Goal: Book appointment/travel/reservation: Book appointment/travel/reservation

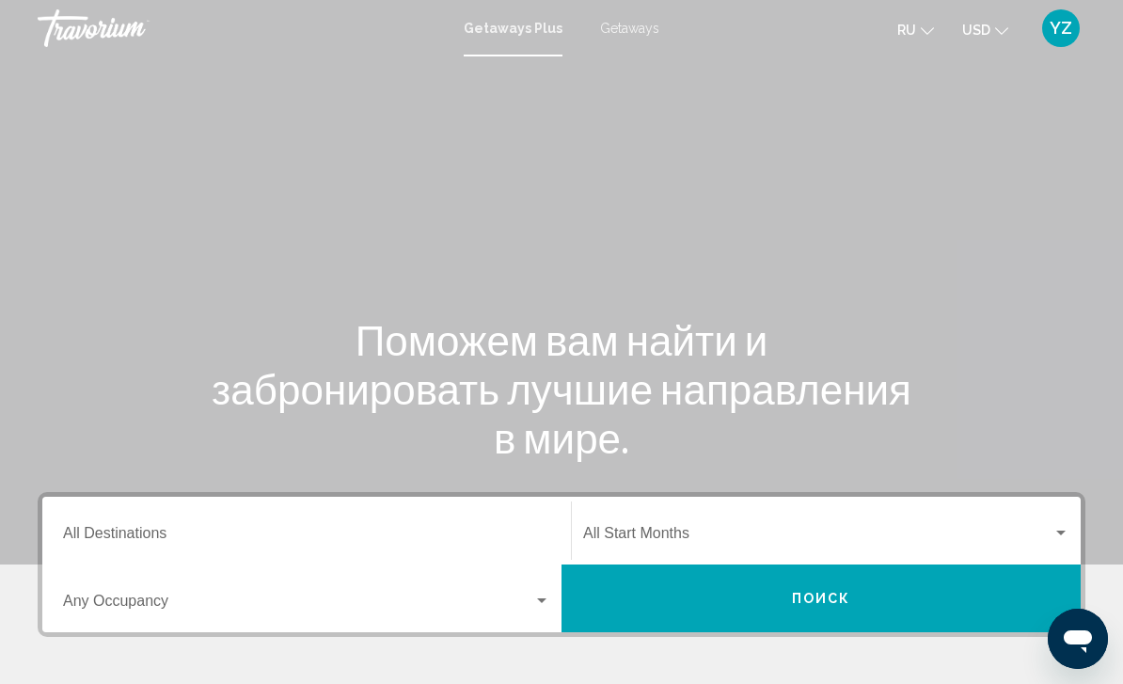
click at [181, 521] on div "Destination All Destinations" at bounding box center [306, 530] width 487 height 59
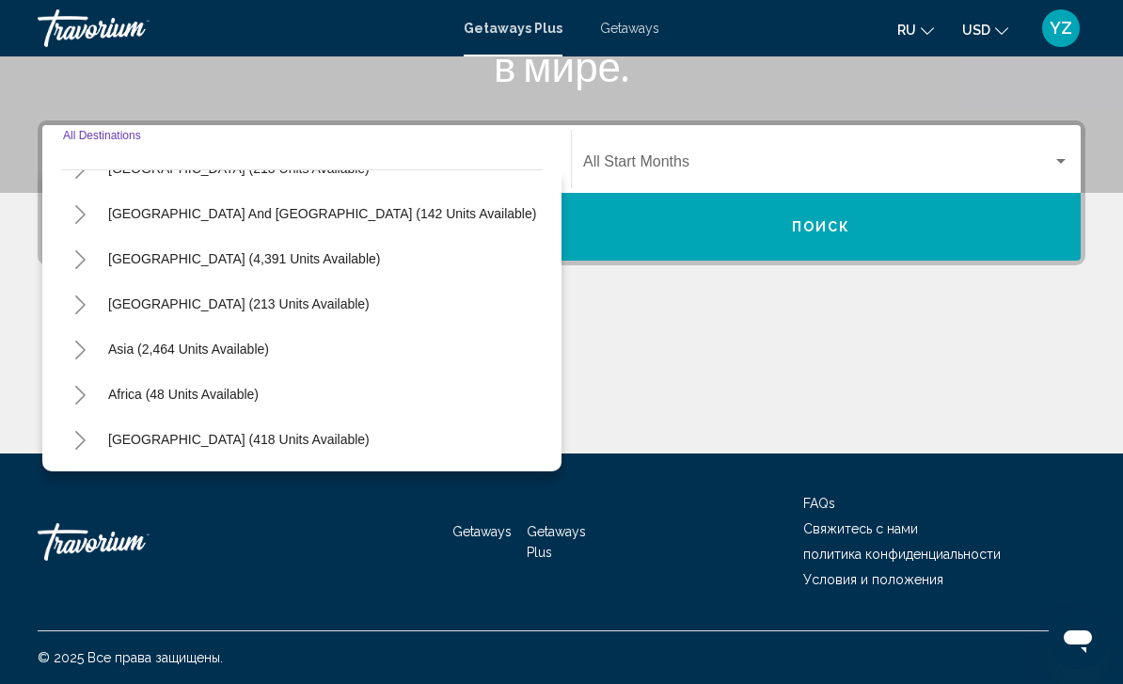
scroll to position [305, 0]
click at [87, 344] on button "Toggle Asia (2,464 units available)" at bounding box center [80, 349] width 38 height 38
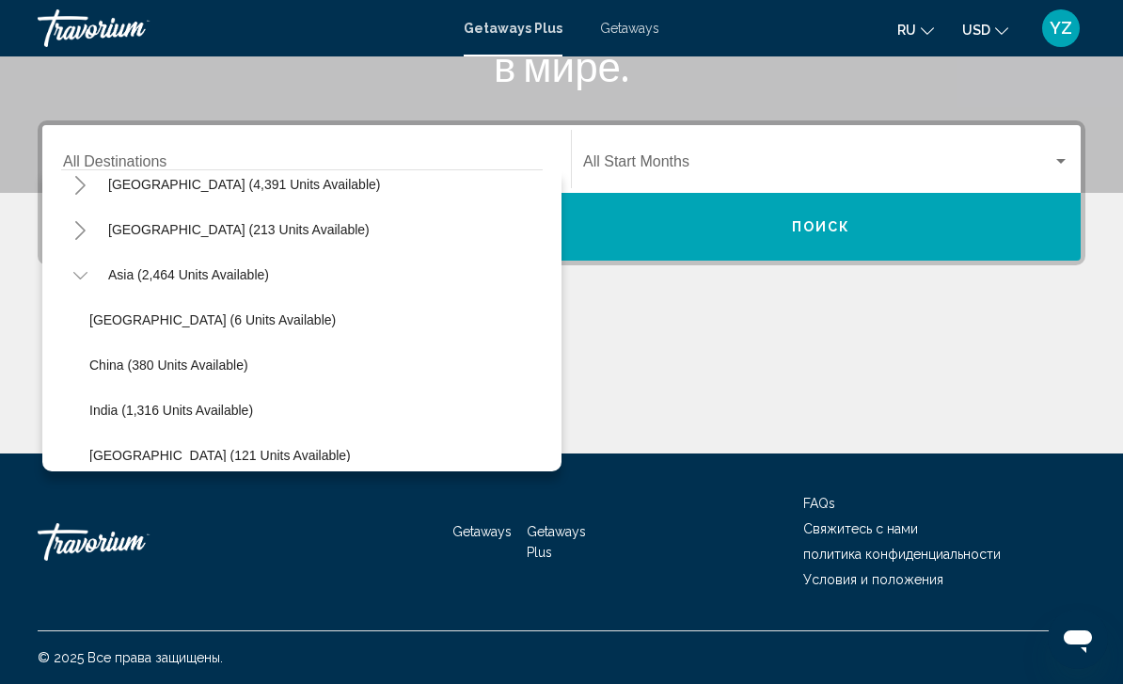
scroll to position [404, 0]
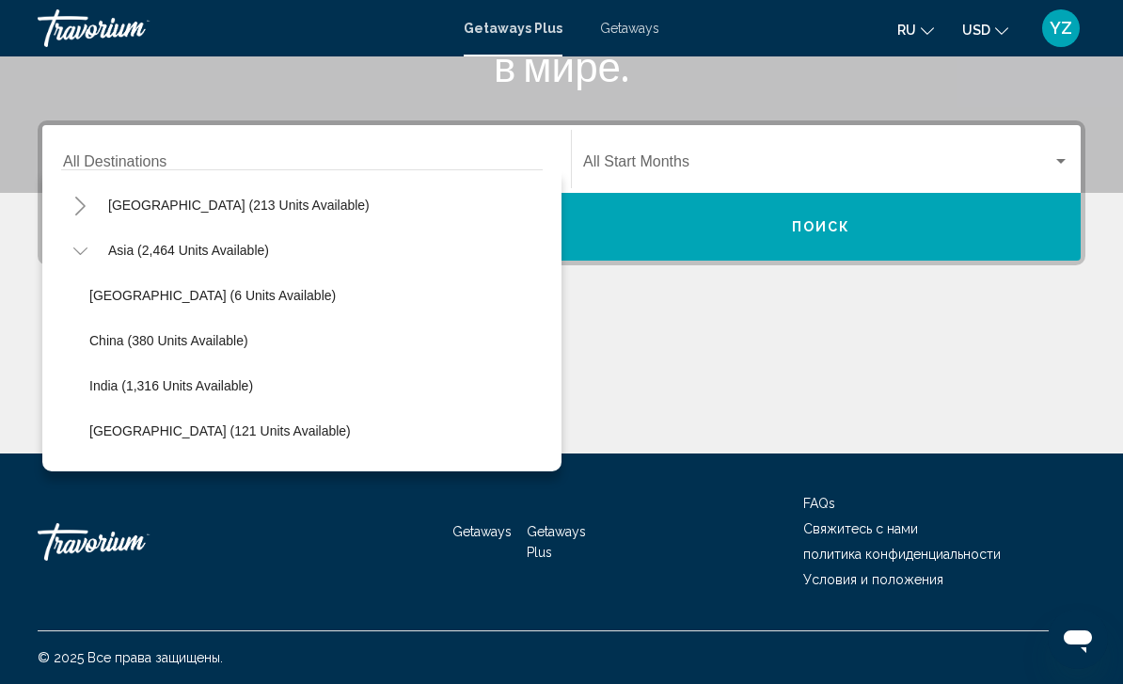
click at [628, 25] on span "Getaways" at bounding box center [629, 28] width 59 height 15
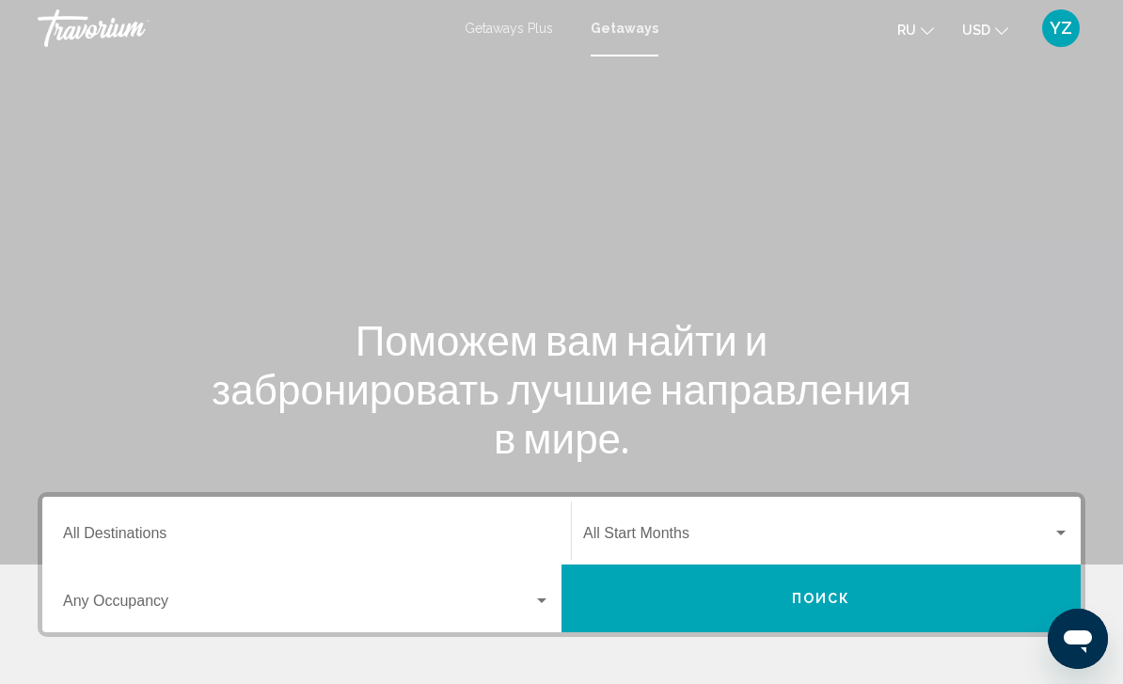
click at [300, 529] on input "Destination All Destinations" at bounding box center [306, 537] width 487 height 17
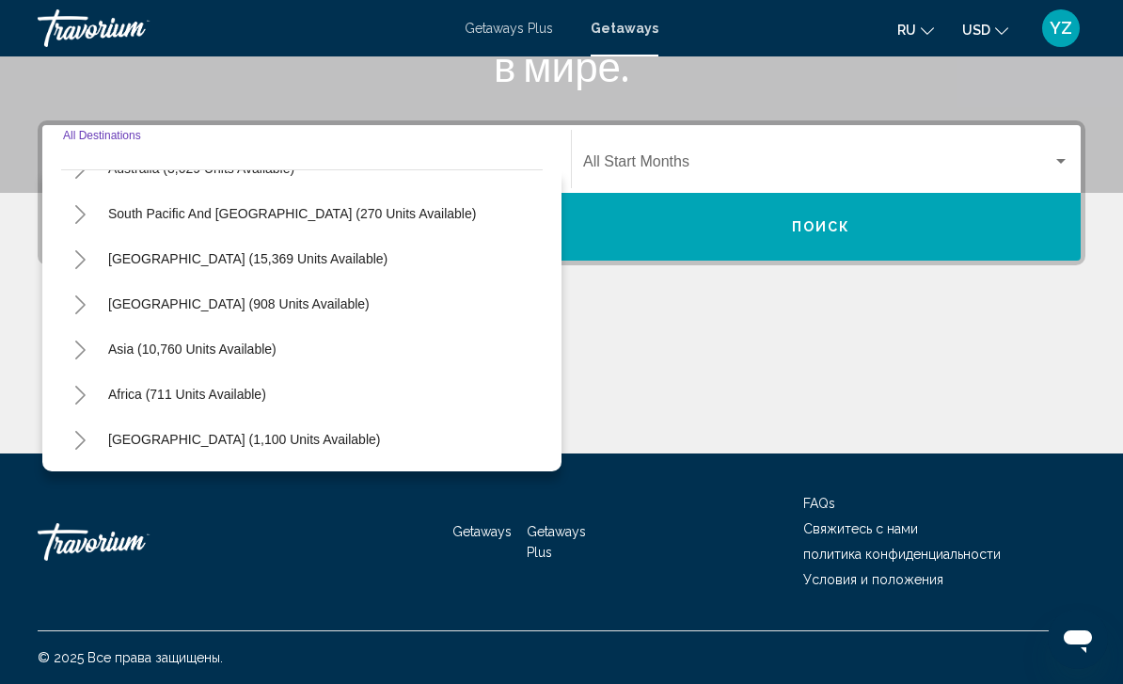
scroll to position [305, 0]
click at [84, 355] on icon "Toggle Asia (10,760 units available)" at bounding box center [80, 350] width 14 height 19
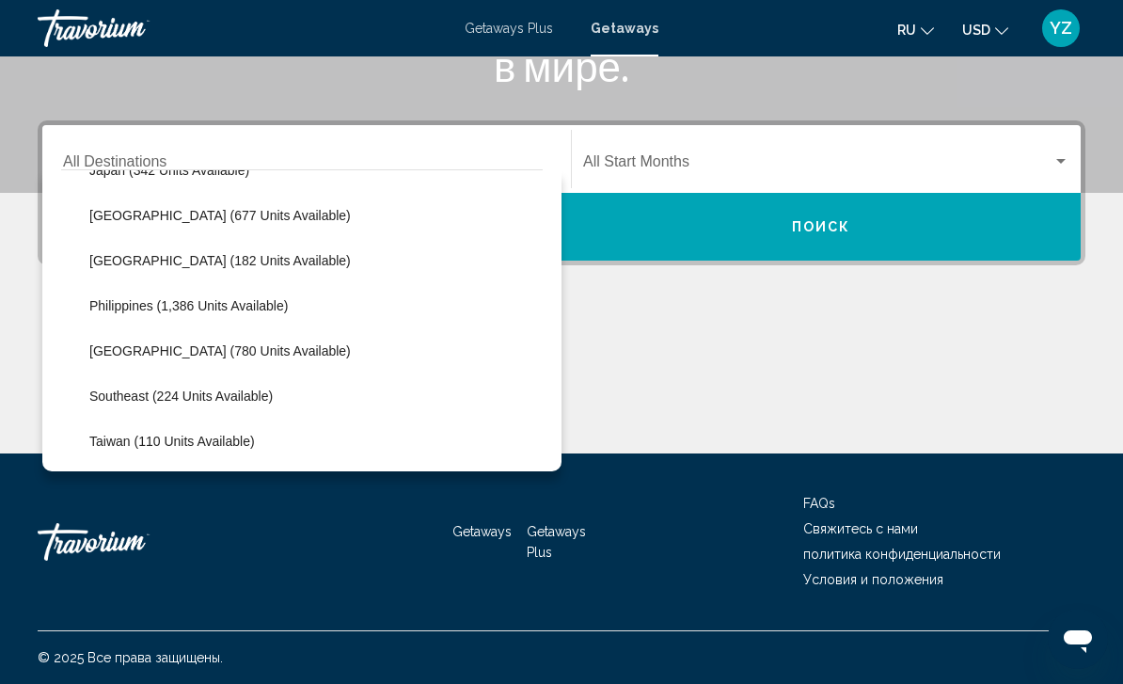
scroll to position [754, 0]
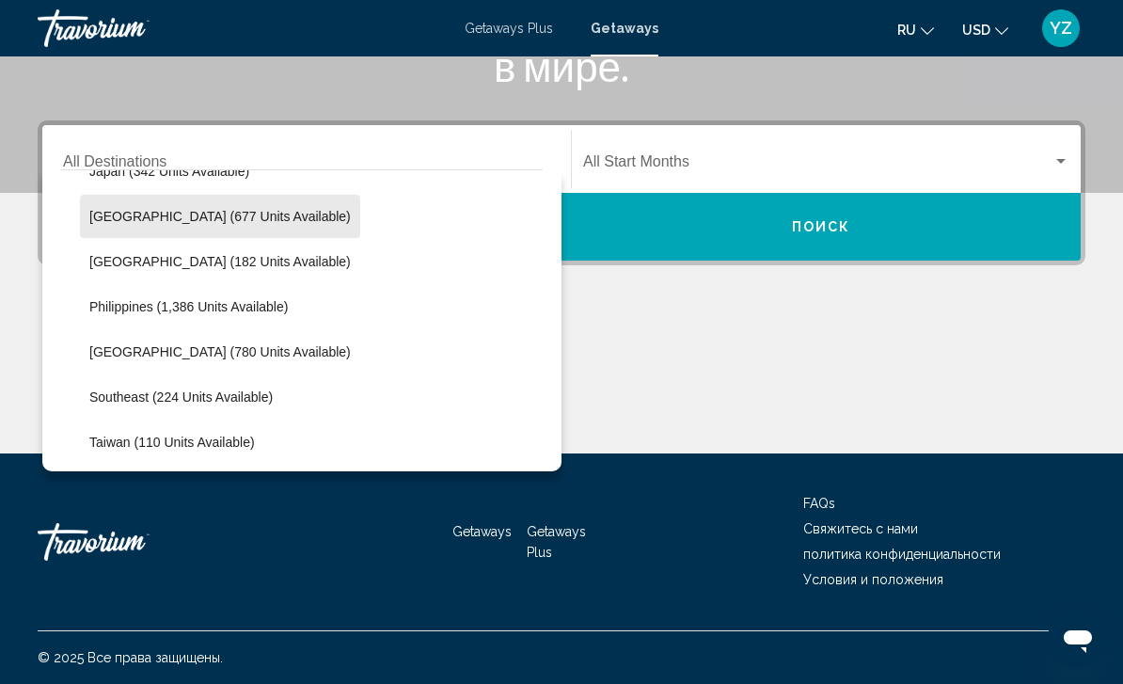
click at [246, 222] on span "[GEOGRAPHIC_DATA] (677 units available)" at bounding box center [220, 216] width 262 height 15
type input "**********"
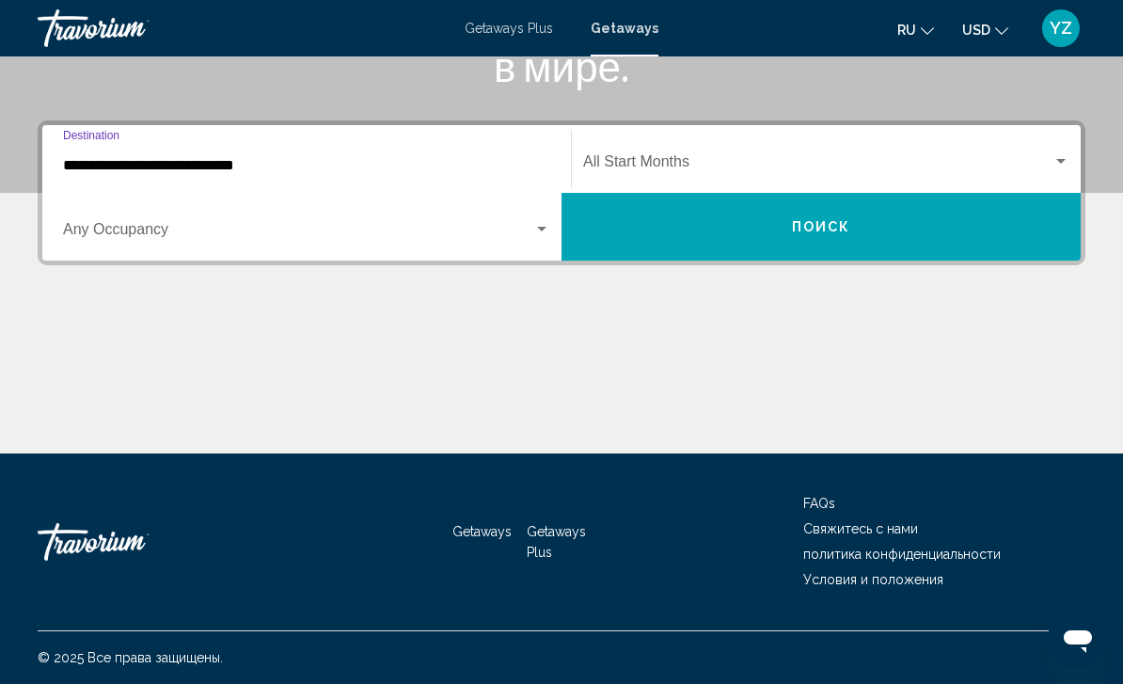
click at [1053, 161] on div "Search widget" at bounding box center [1061, 161] width 17 height 15
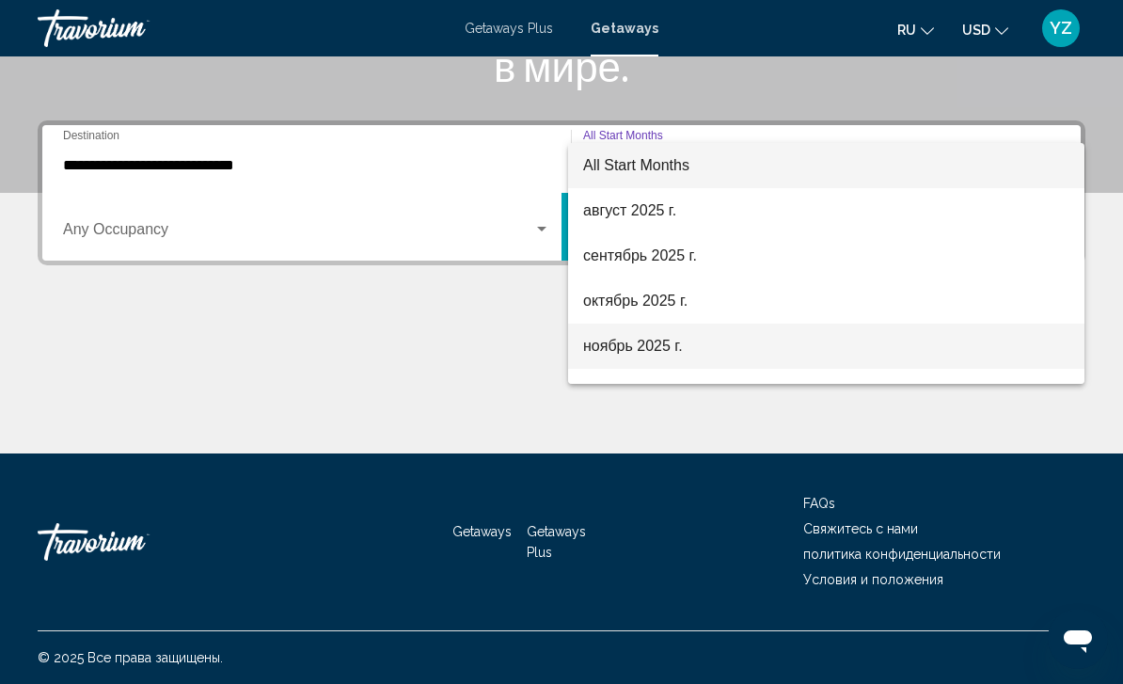
click at [708, 355] on span "ноябрь 2025 г." at bounding box center [826, 346] width 486 height 45
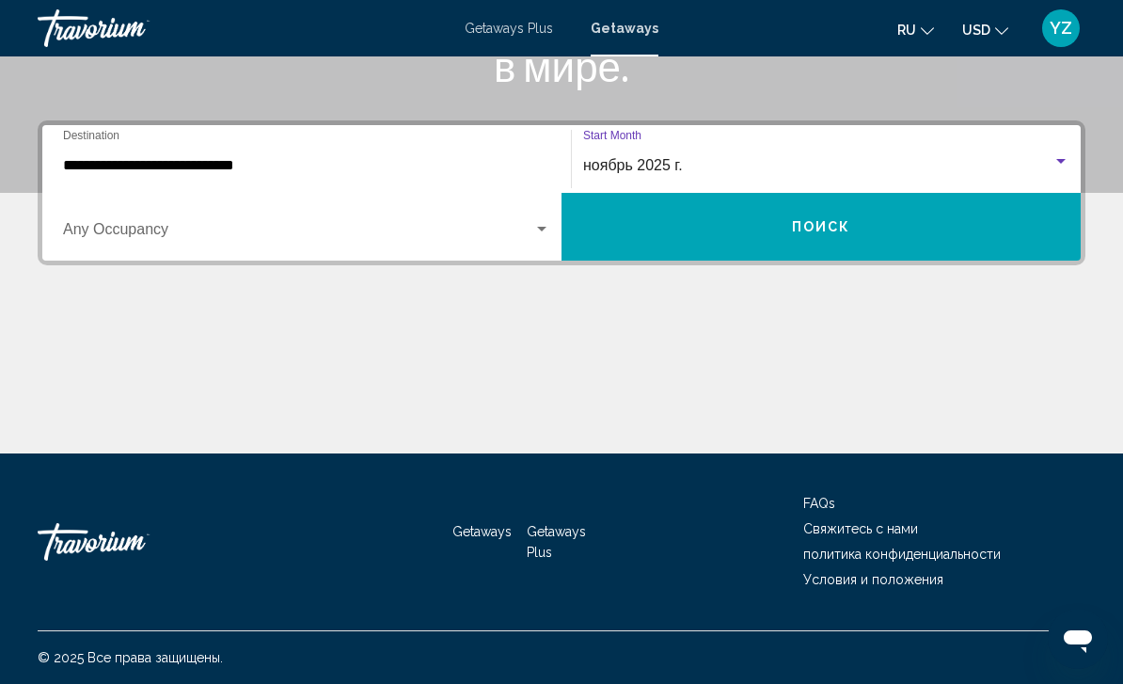
click at [900, 228] on button "Поиск" at bounding box center [821, 227] width 519 height 68
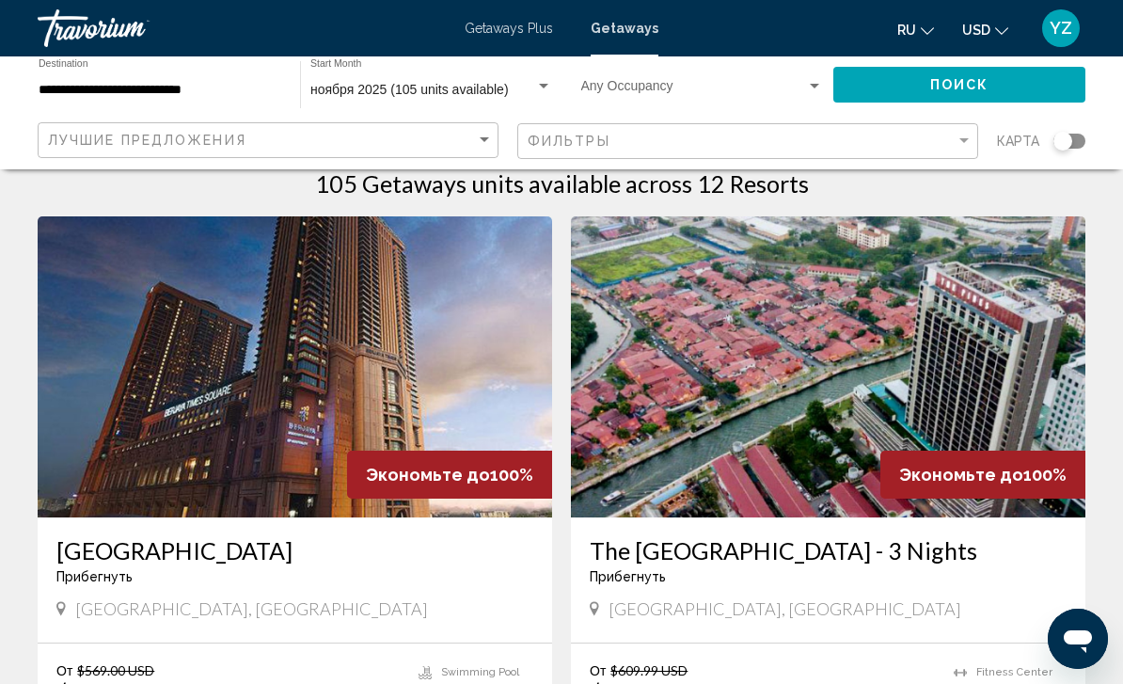
scroll to position [36, 0]
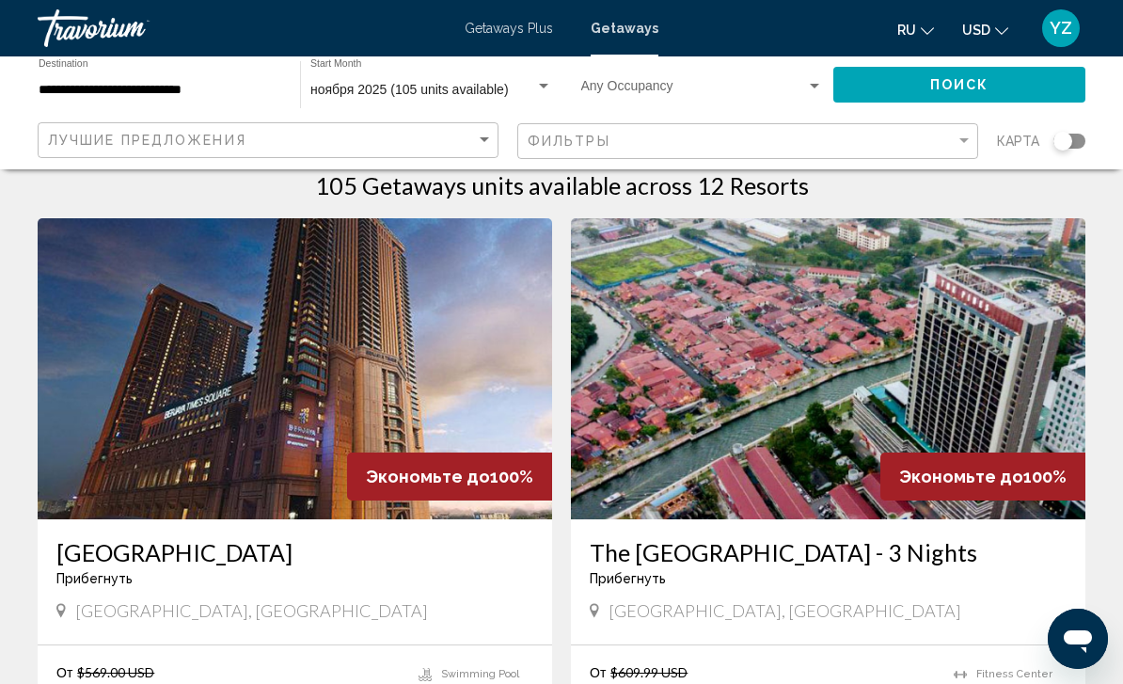
click at [459, 371] on img "Main content" at bounding box center [295, 368] width 515 height 301
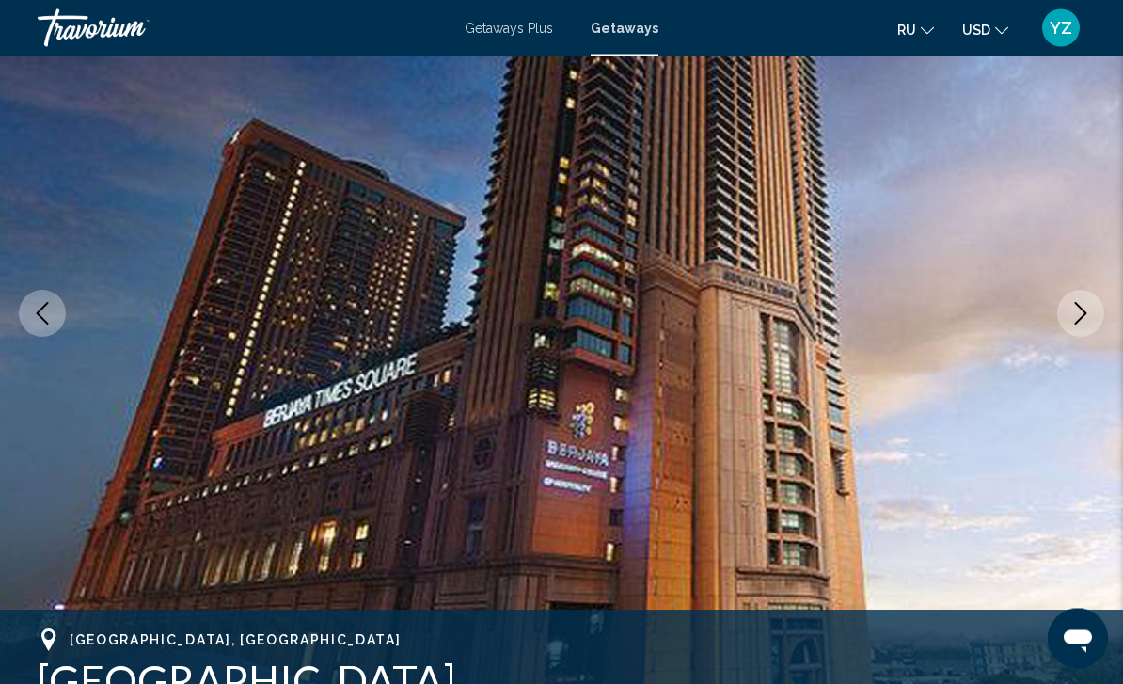
scroll to position [191, 0]
click at [1074, 323] on icon "Next image" at bounding box center [1081, 312] width 23 height 23
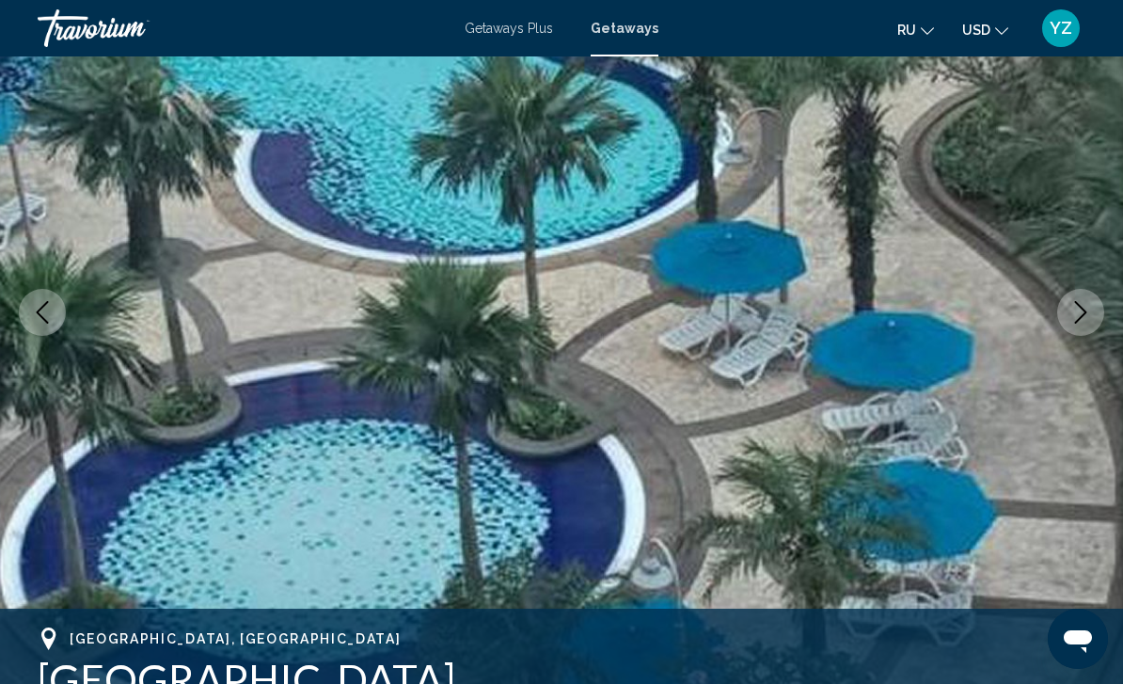
click at [1072, 325] on button "Next image" at bounding box center [1080, 312] width 47 height 47
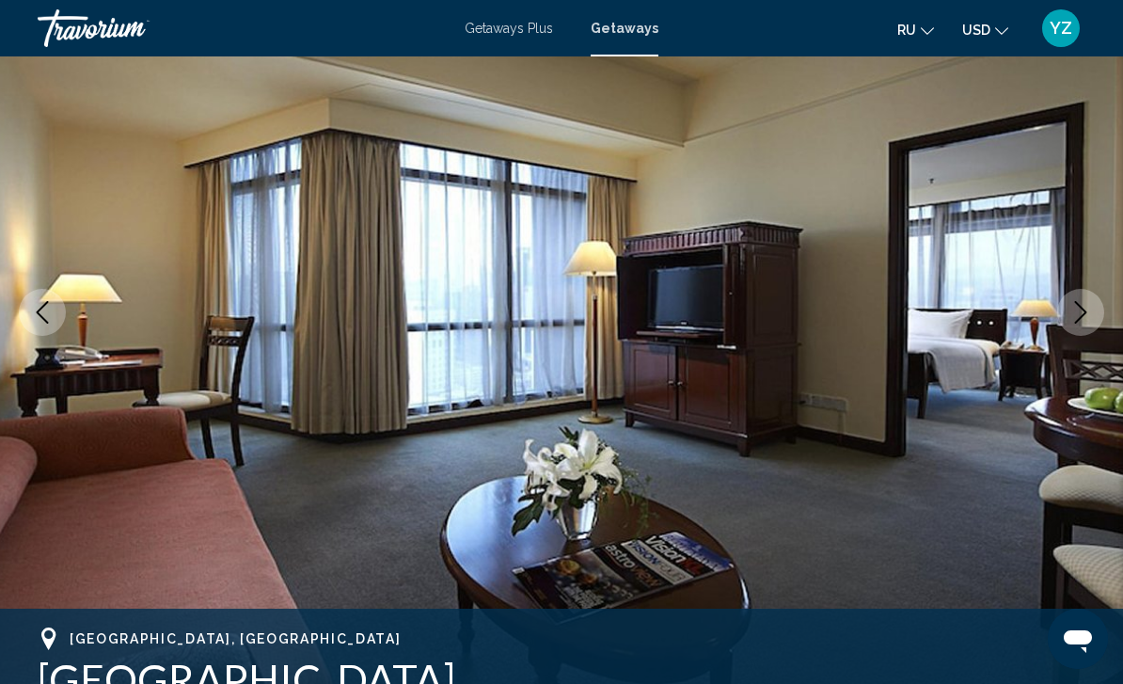
click at [1076, 319] on icon "Next image" at bounding box center [1081, 312] width 23 height 23
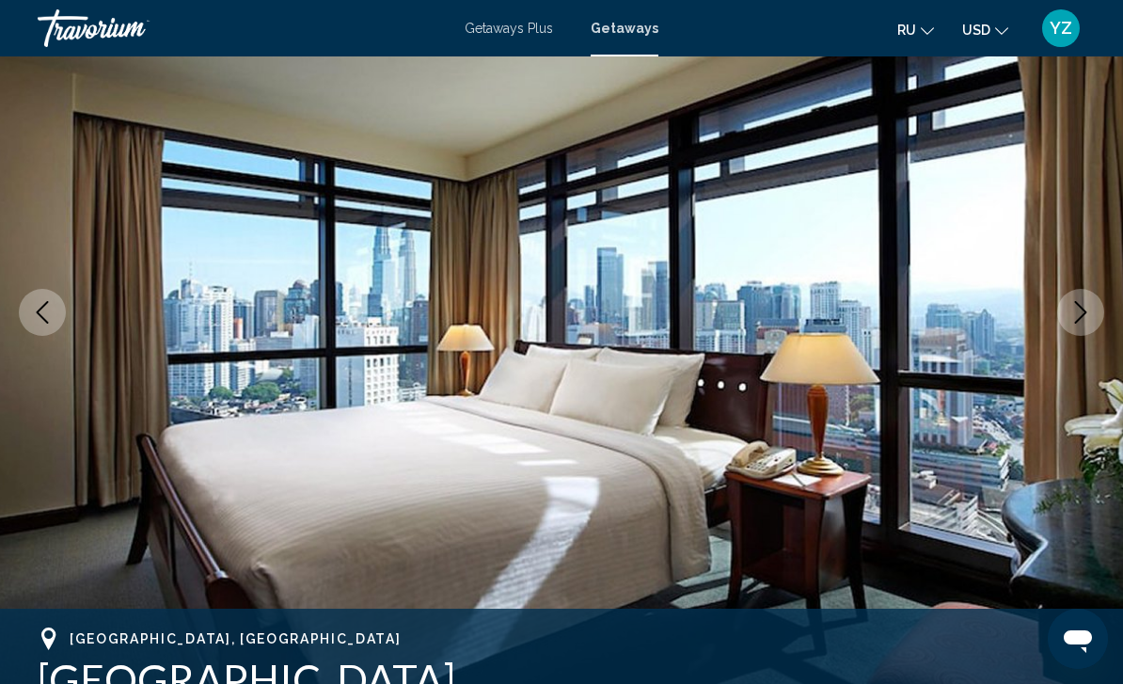
click at [1084, 319] on icon "Next image" at bounding box center [1081, 312] width 23 height 23
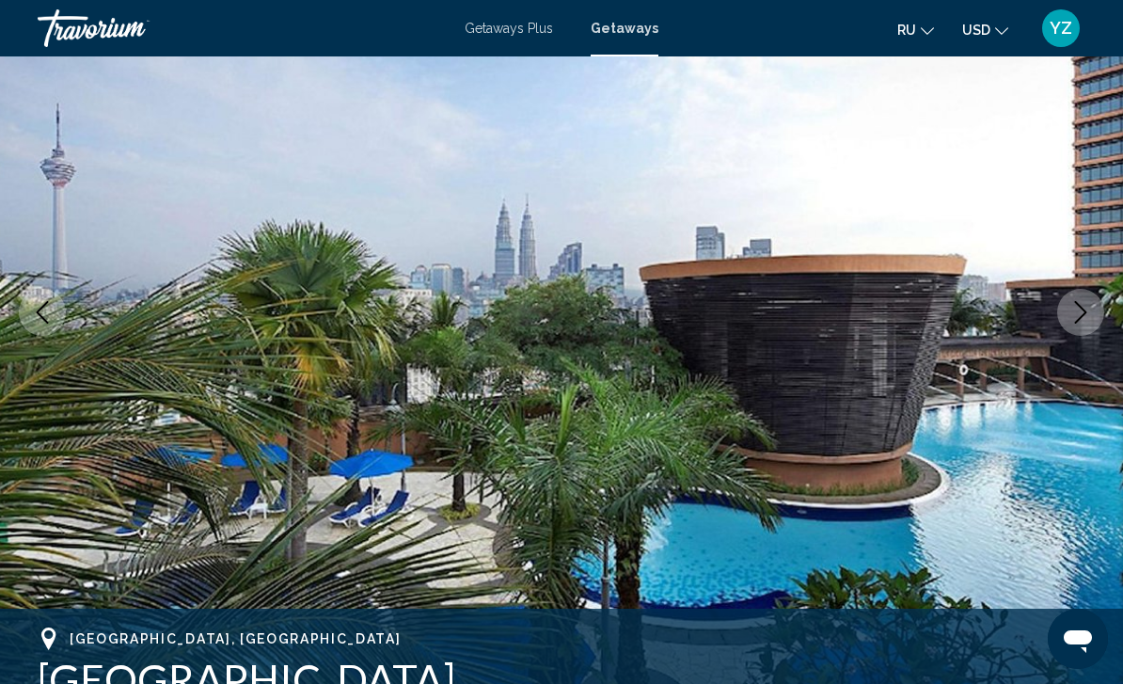
click at [1082, 316] on icon "Next image" at bounding box center [1081, 312] width 12 height 23
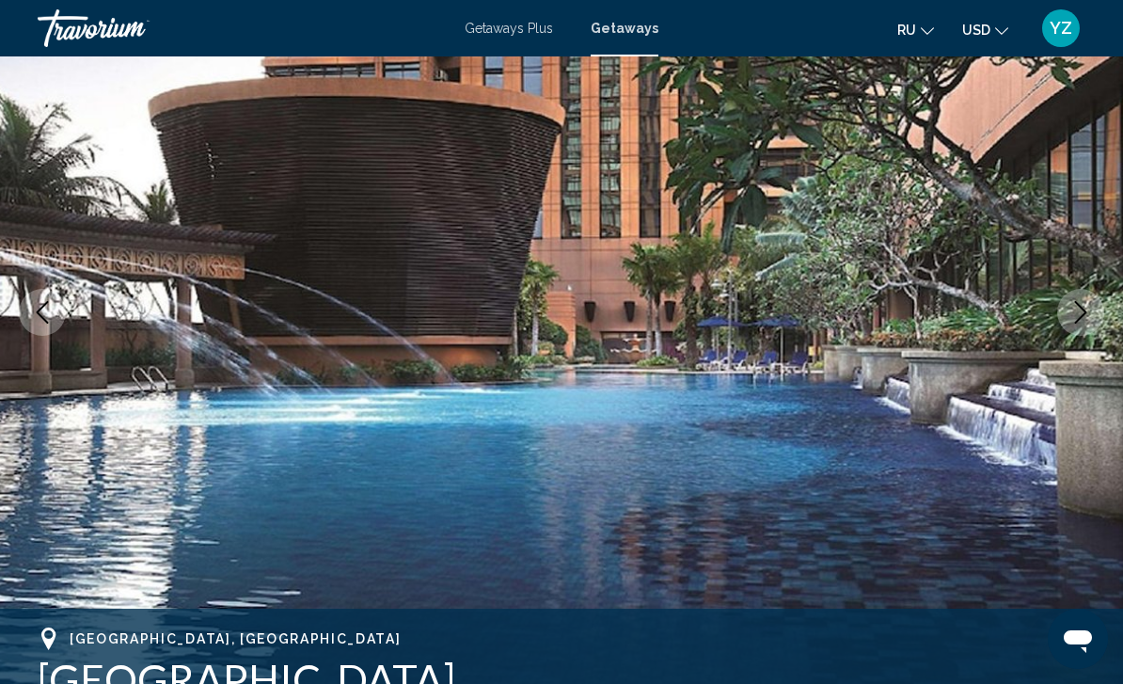
click at [1072, 312] on icon "Next image" at bounding box center [1081, 312] width 23 height 23
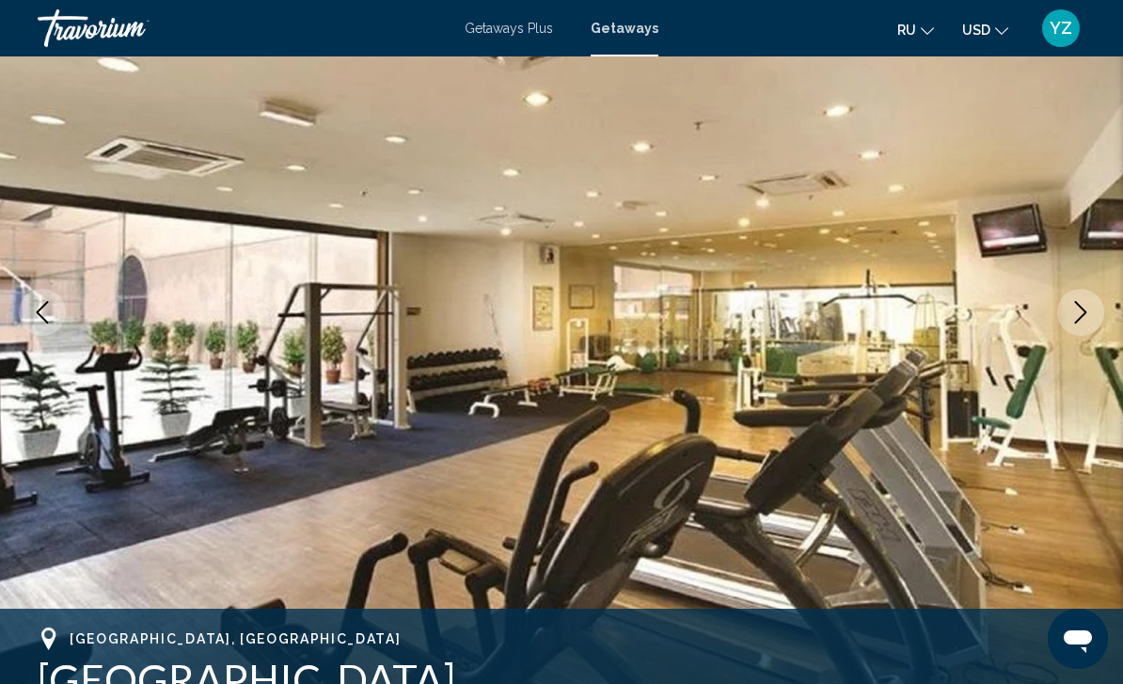
click at [1064, 321] on button "Next image" at bounding box center [1080, 312] width 47 height 47
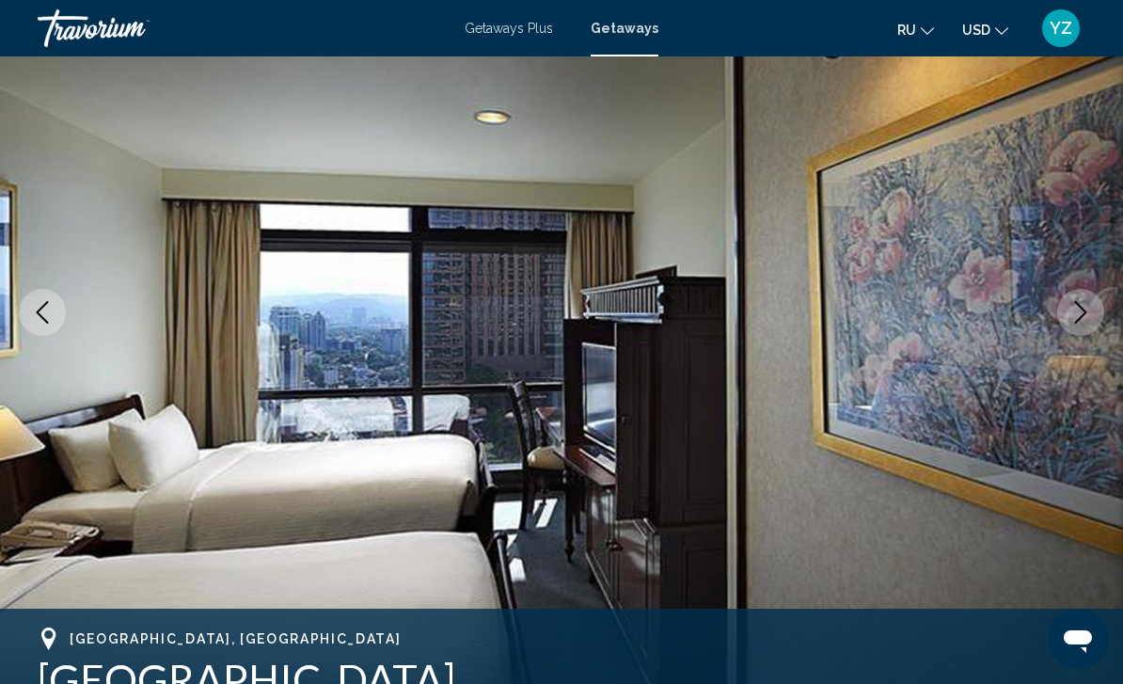
click at [1075, 318] on icon "Next image" at bounding box center [1081, 312] width 23 height 23
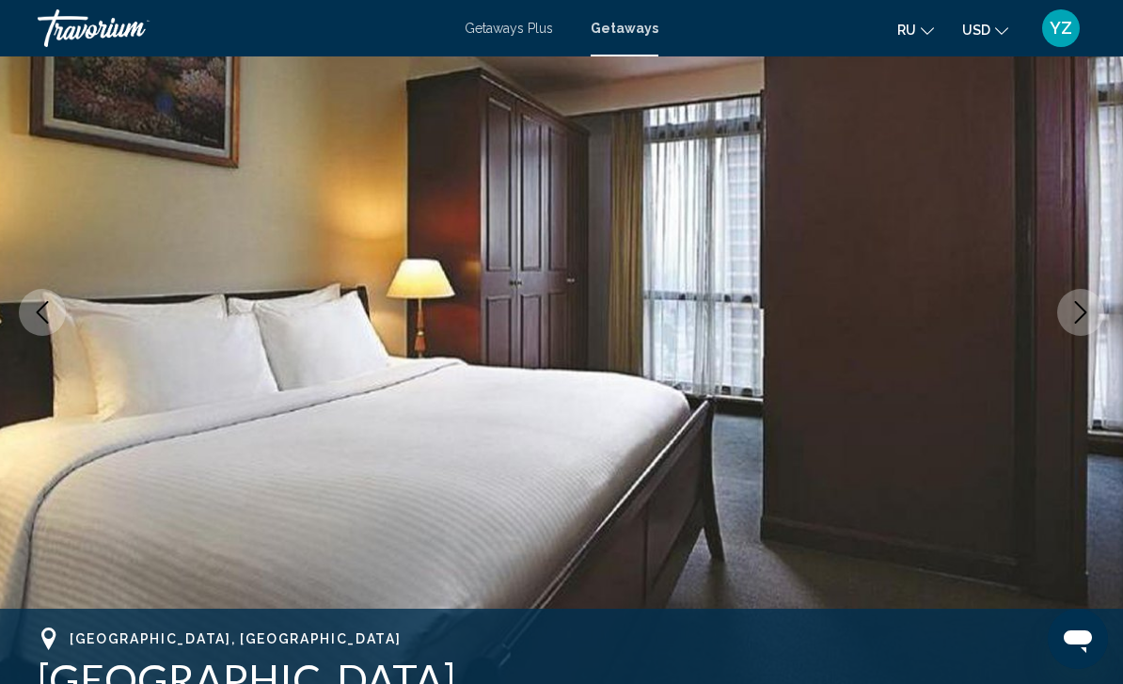
click at [1079, 314] on icon "Next image" at bounding box center [1081, 312] width 23 height 23
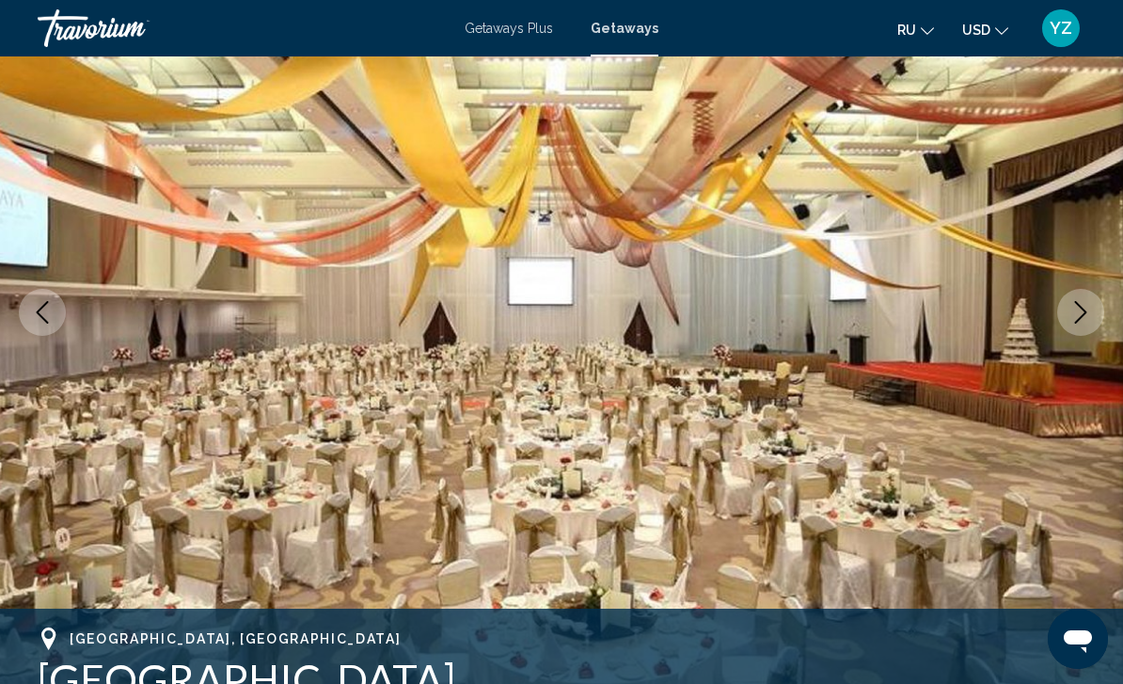
click at [1081, 318] on icon "Next image" at bounding box center [1081, 312] width 12 height 23
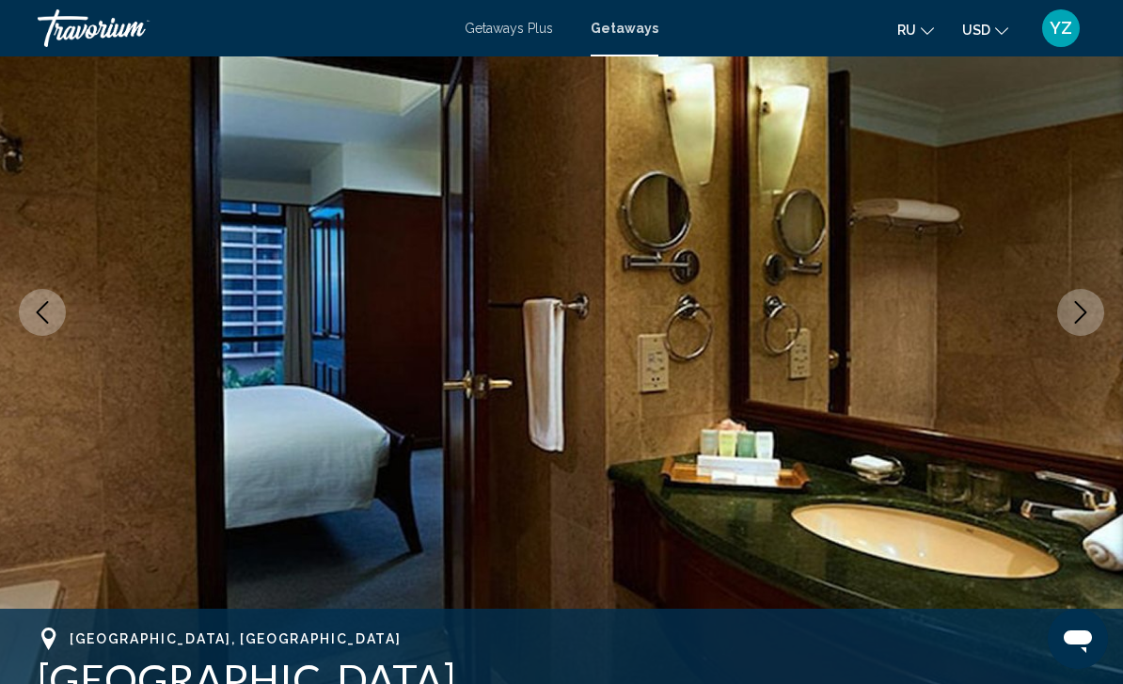
click at [1080, 316] on icon "Next image" at bounding box center [1081, 312] width 23 height 23
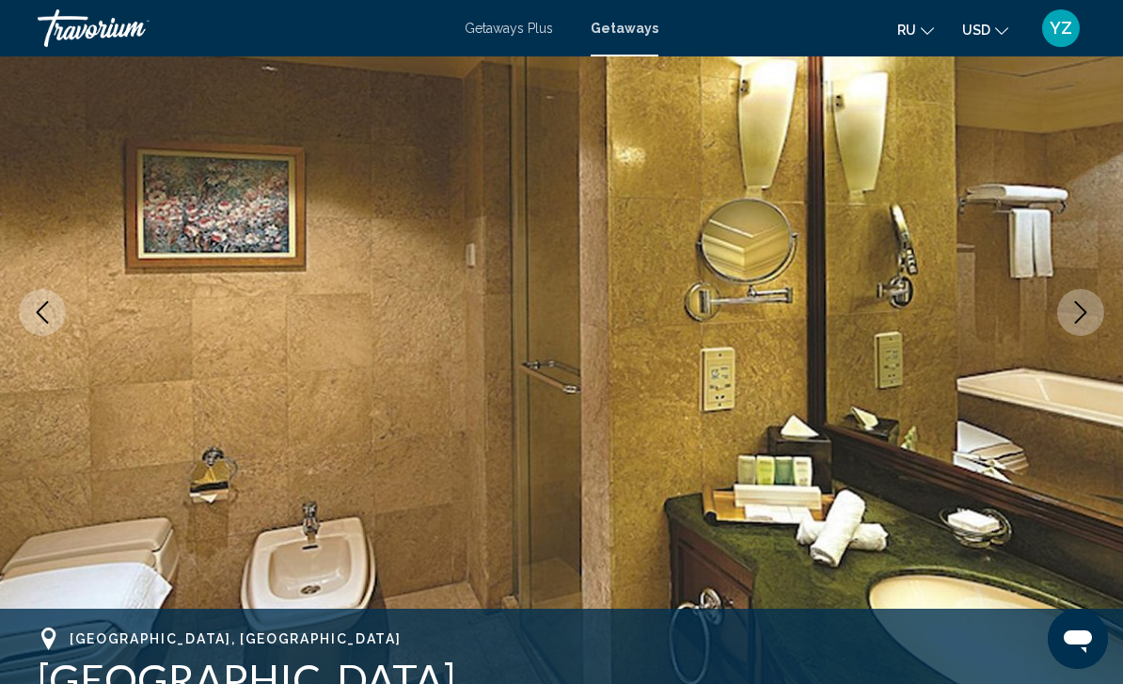
click at [1077, 318] on icon "Next image" at bounding box center [1081, 312] width 23 height 23
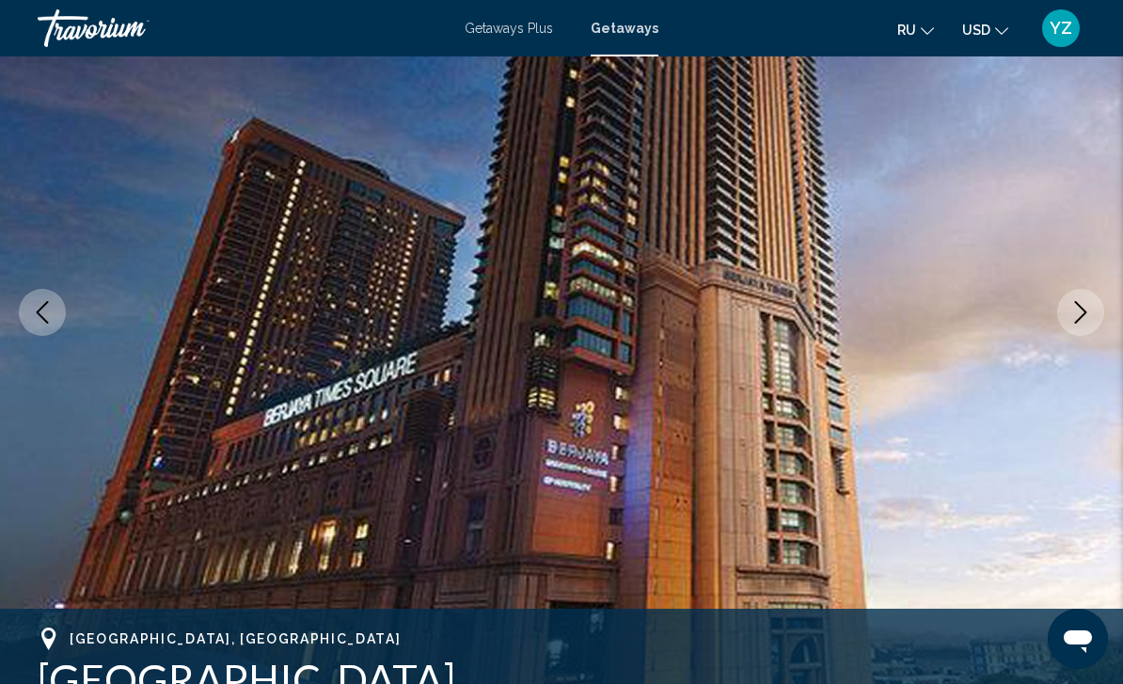
click at [1083, 315] on icon "Next image" at bounding box center [1081, 312] width 12 height 23
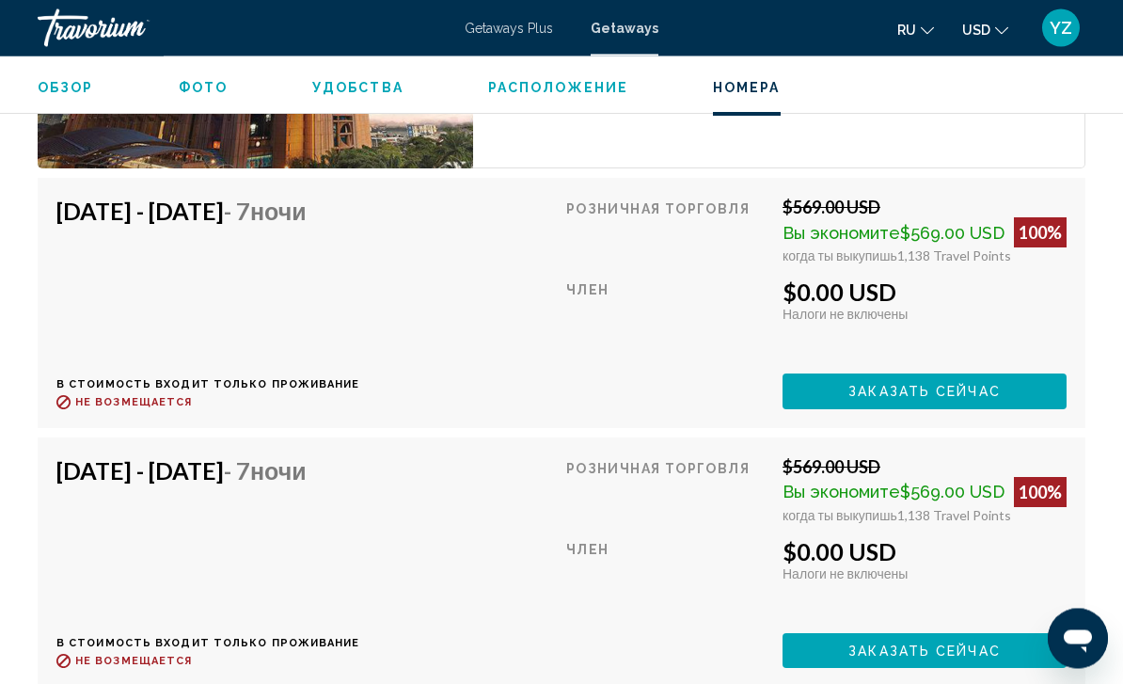
scroll to position [3628, 0]
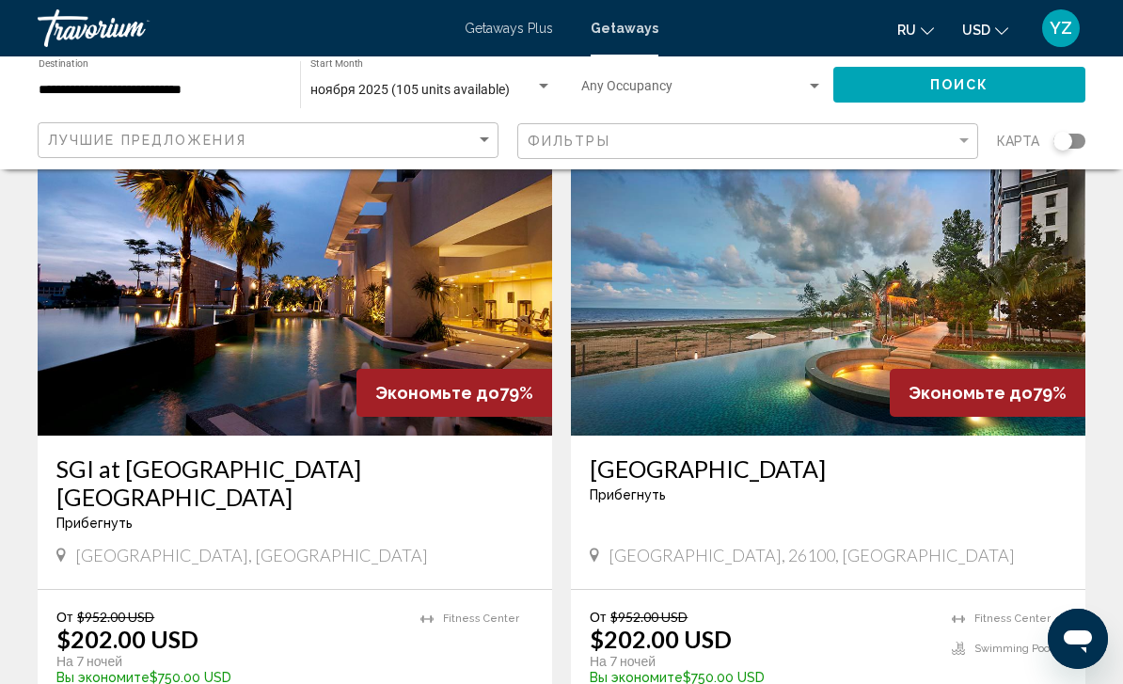
scroll to position [3352, 0]
click at [409, 346] on img "Main content" at bounding box center [295, 285] width 515 height 301
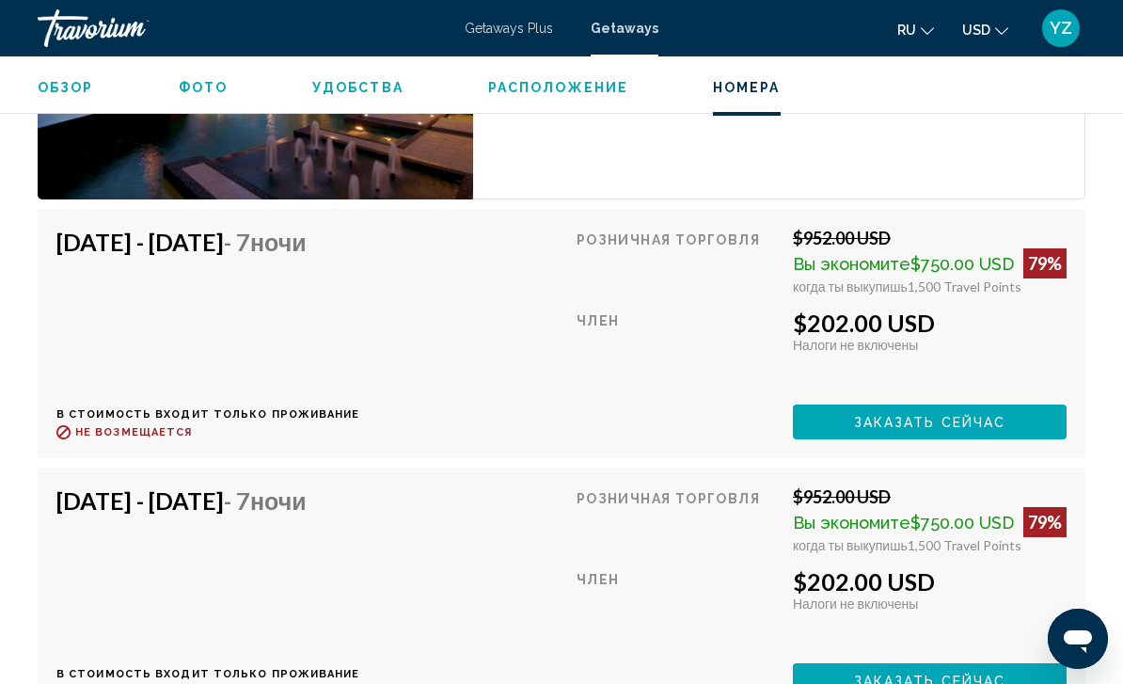
scroll to position [3514, 0]
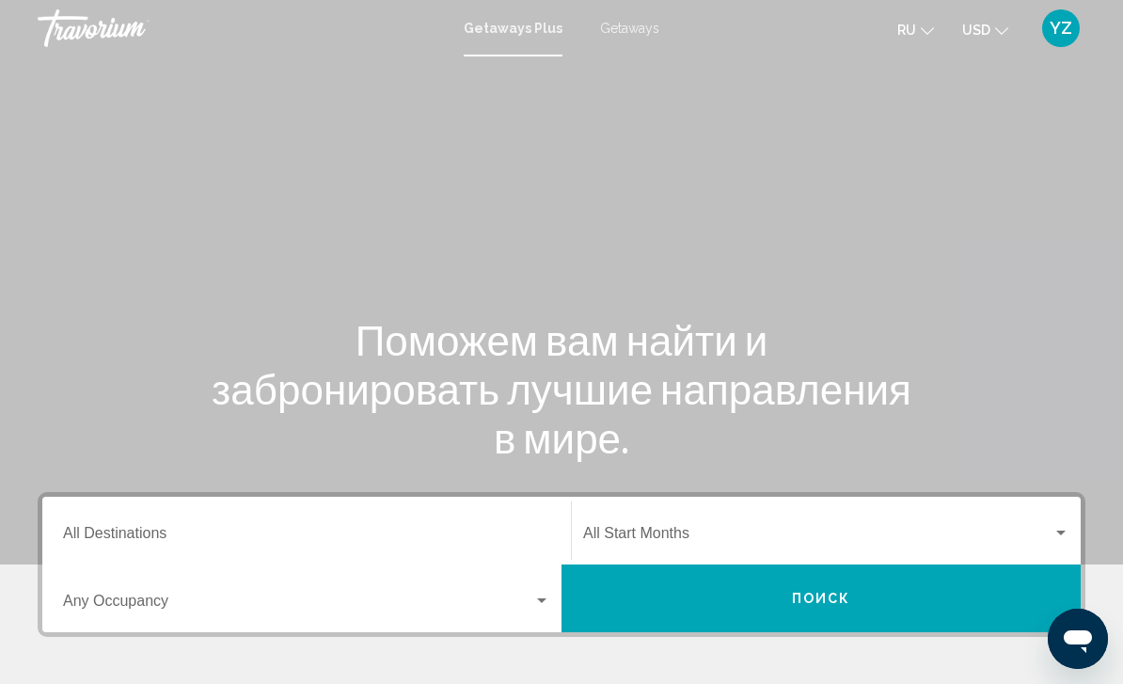
click at [630, 23] on span "Getaways" at bounding box center [629, 28] width 59 height 15
click at [428, 529] on input "Destination All Destinations" at bounding box center [306, 537] width 487 height 17
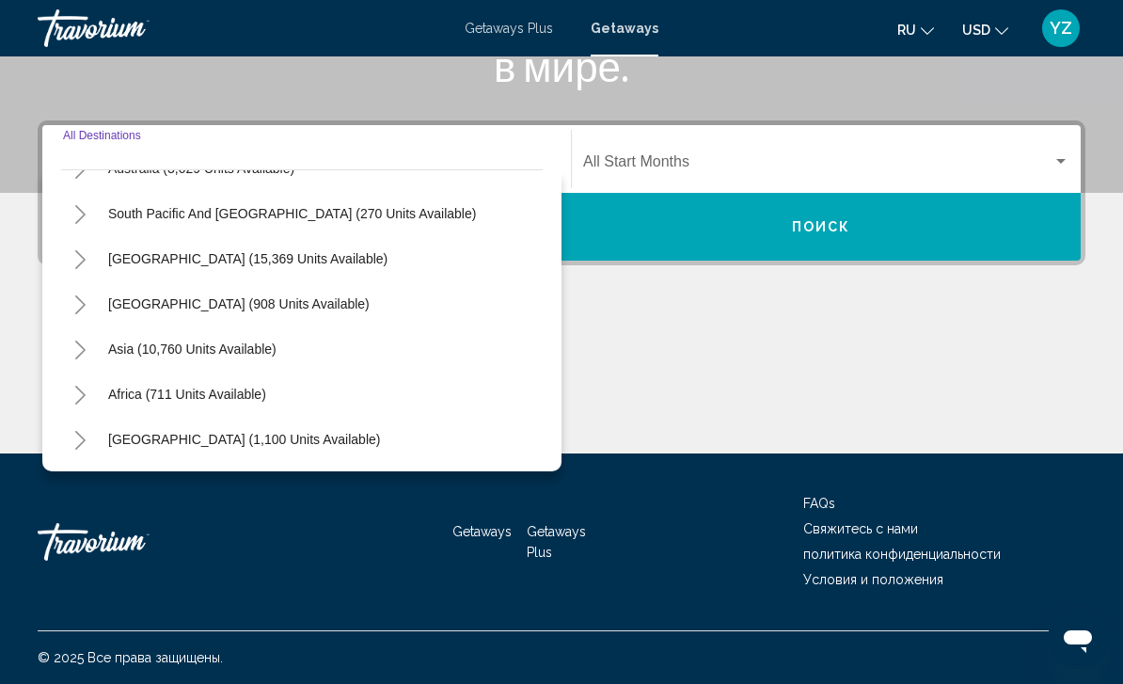
scroll to position [305, 0]
click at [80, 354] on icon "Toggle Asia (10,760 units available)" at bounding box center [80, 350] width 10 height 19
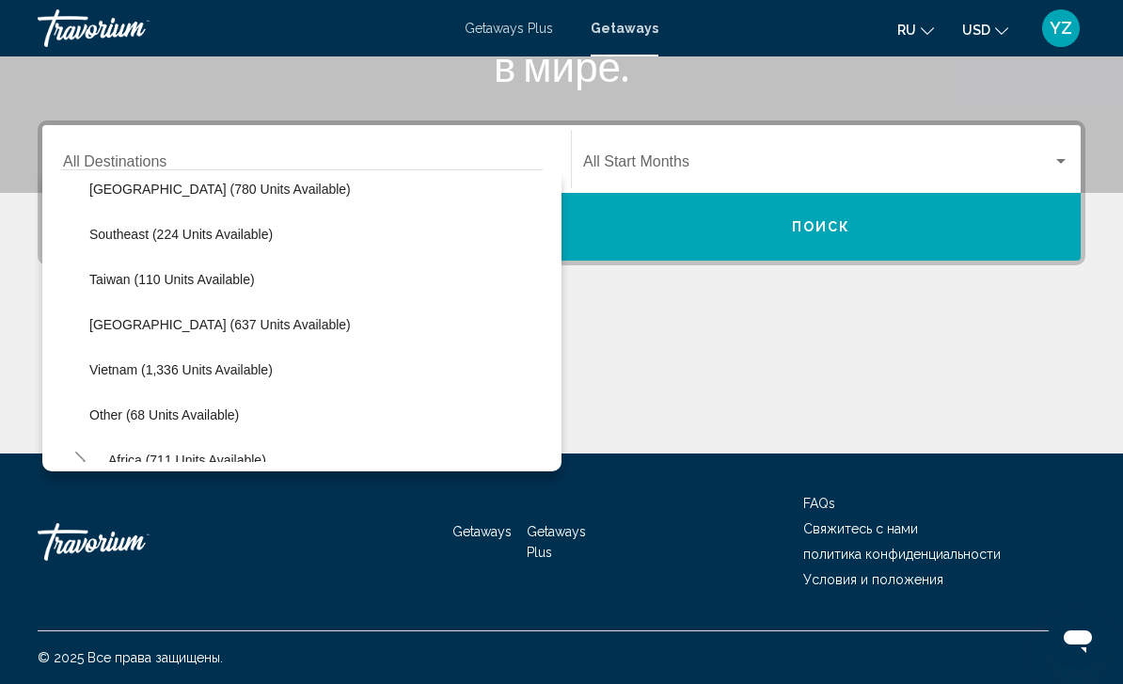
scroll to position [919, 0]
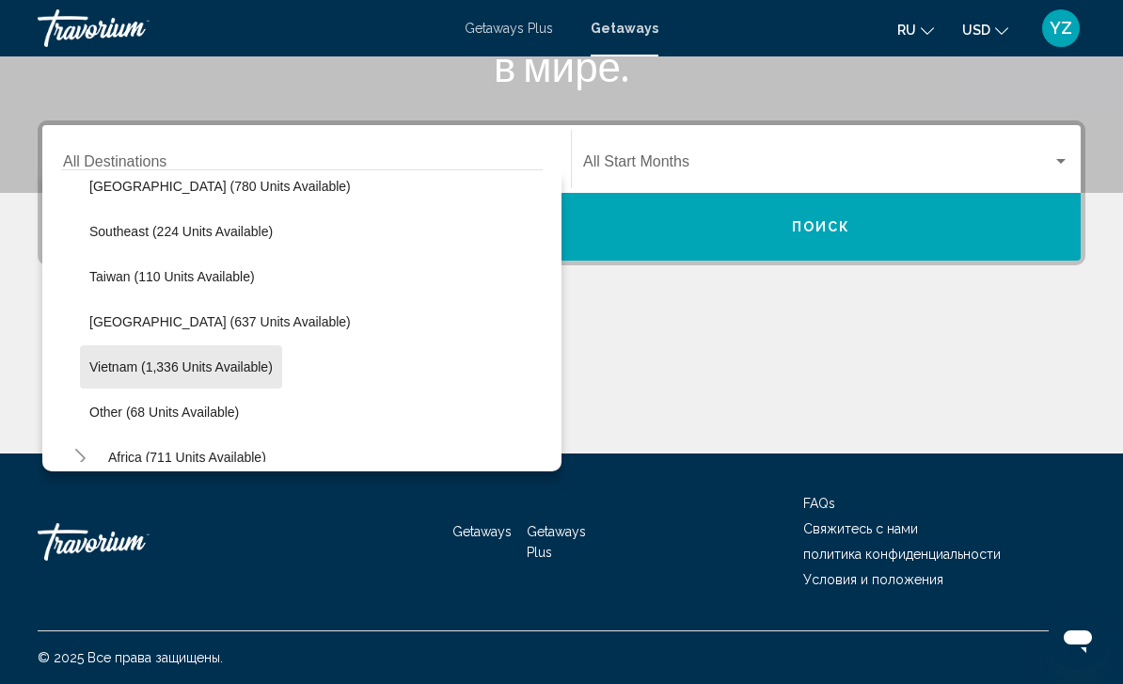
click at [243, 369] on span "Vietnam (1,336 units available)" at bounding box center [180, 366] width 183 height 15
type input "**********"
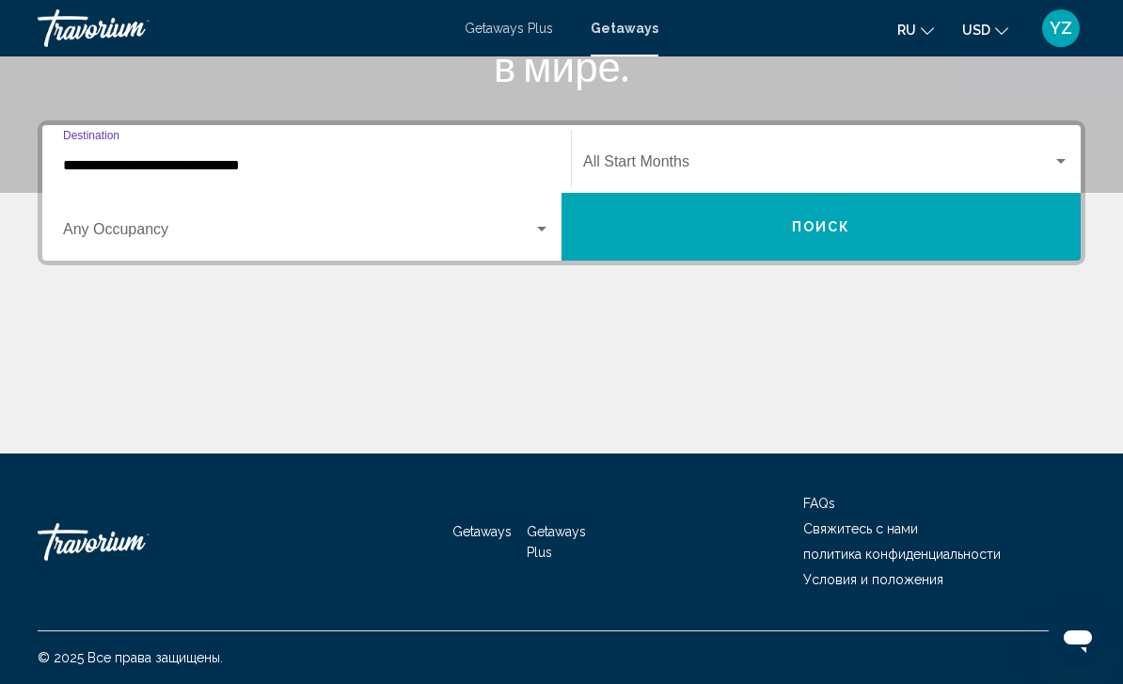
click at [1052, 158] on span "Search widget" at bounding box center [817, 165] width 469 height 17
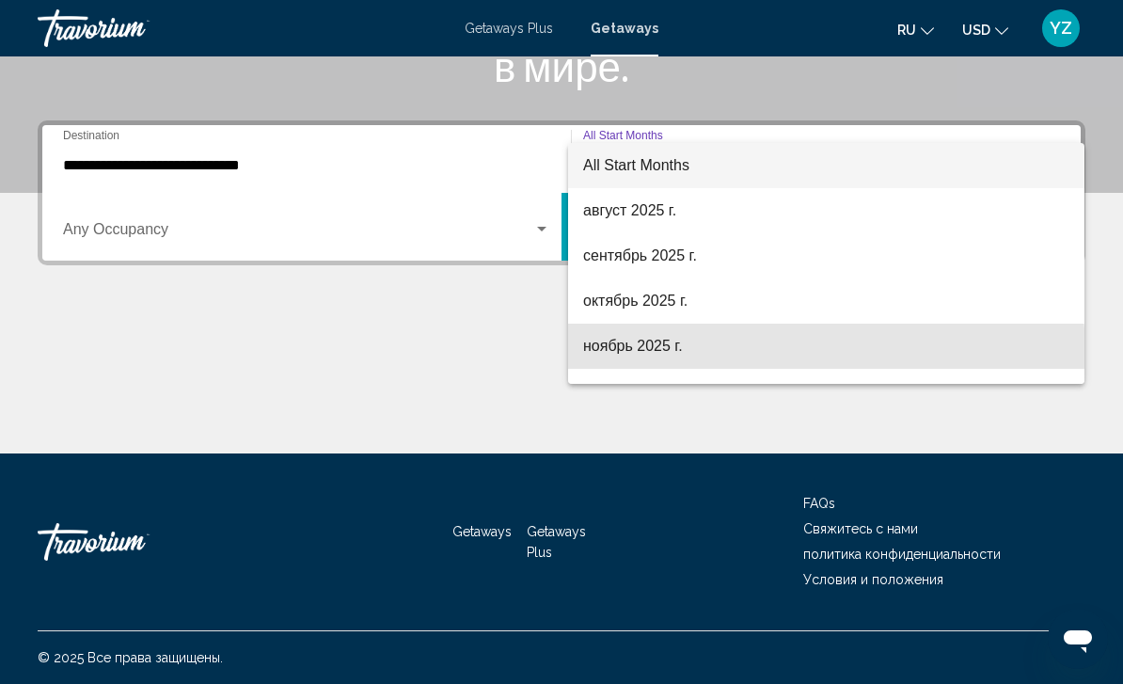
click at [707, 354] on span "ноябрь 2025 г." at bounding box center [826, 346] width 486 height 45
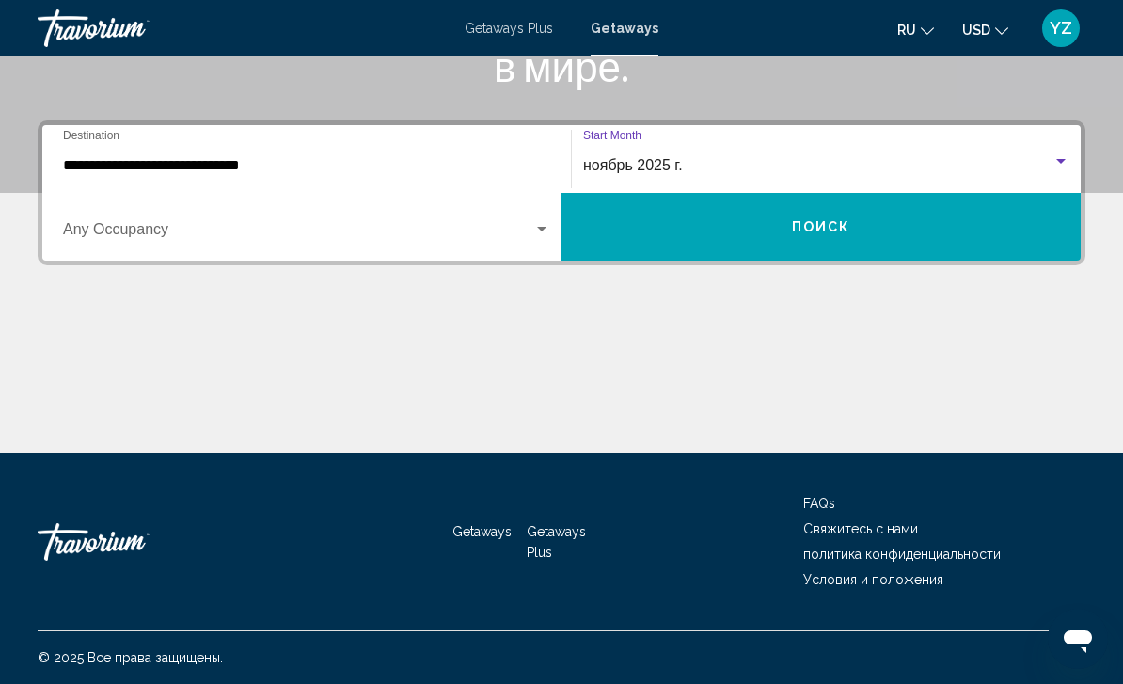
click at [856, 229] on button "Поиск" at bounding box center [821, 227] width 519 height 68
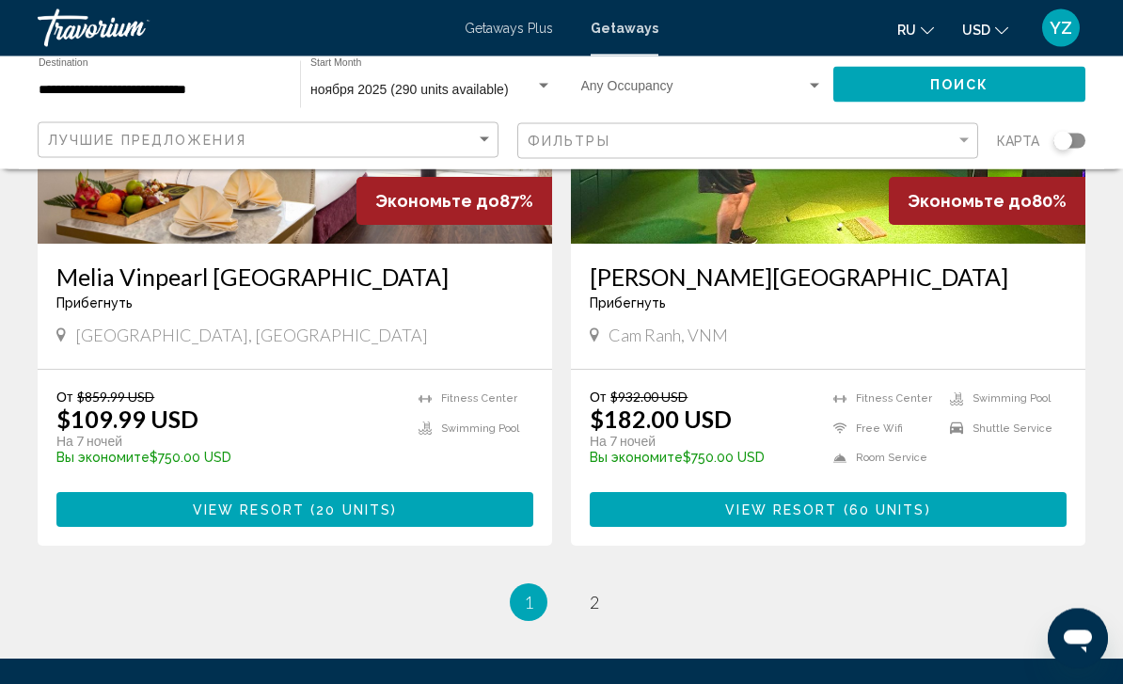
scroll to position [3639, 0]
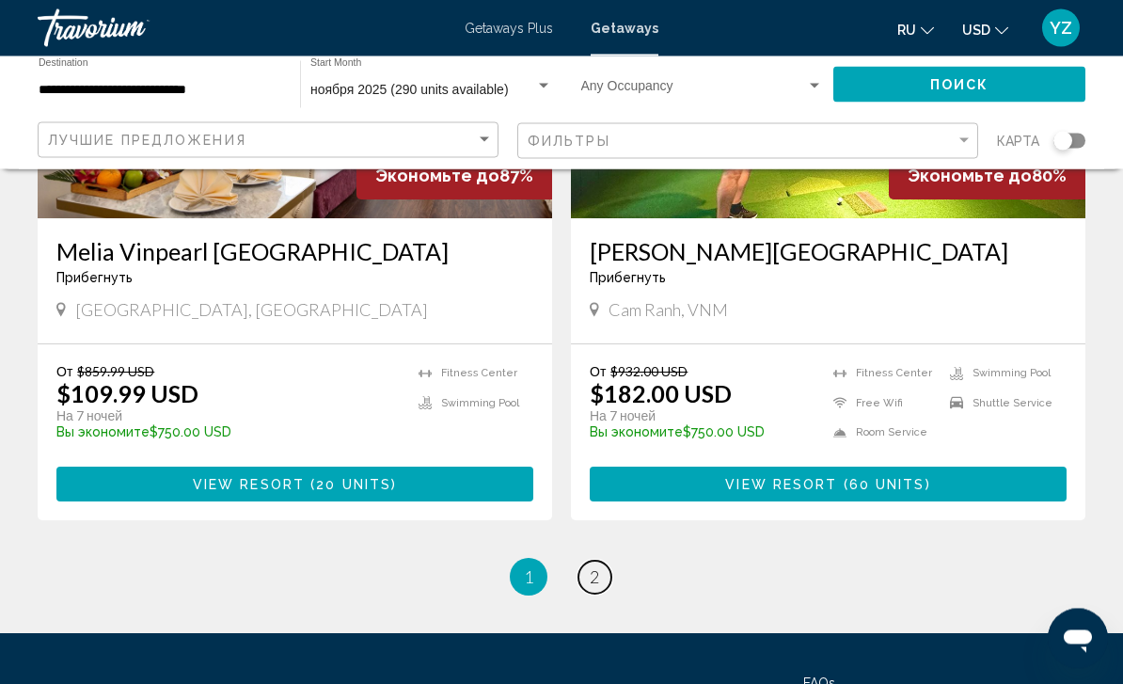
click at [590, 567] on span "2" at bounding box center [594, 577] width 9 height 21
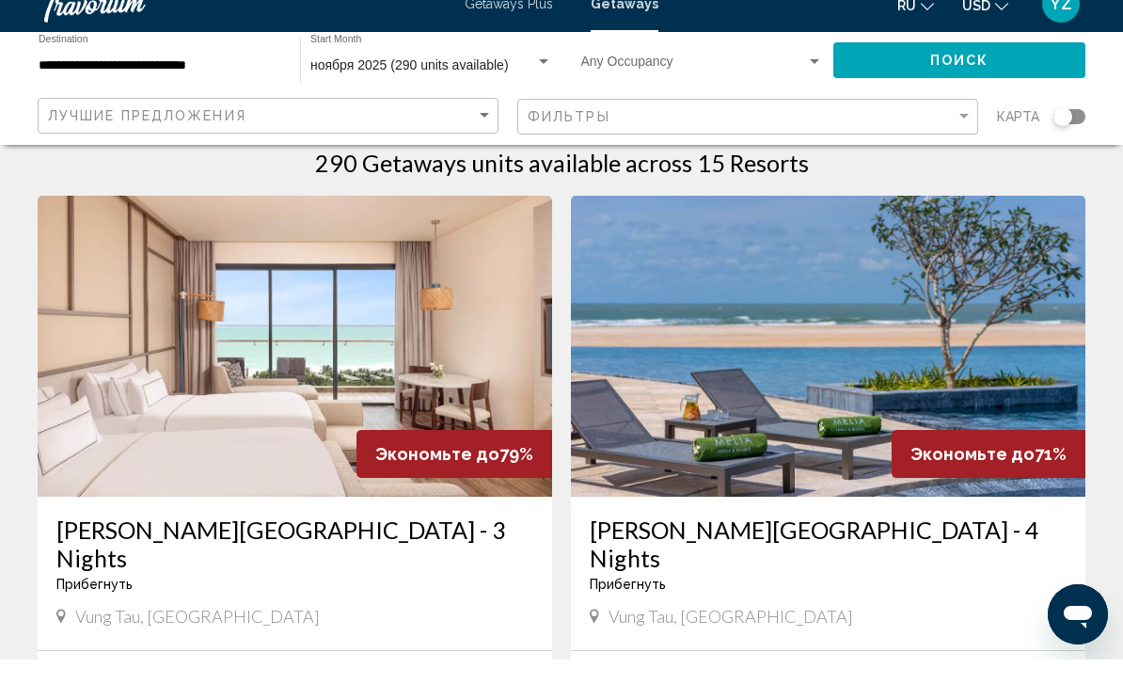
scroll to position [60, 0]
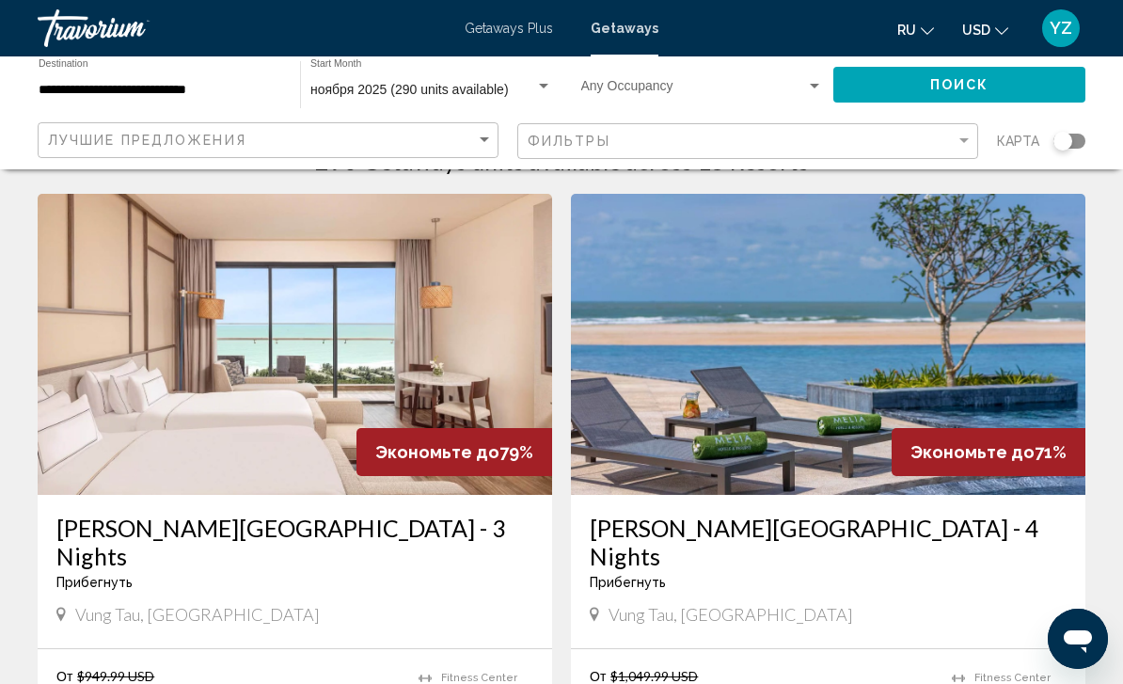
click at [480, 338] on img "Main content" at bounding box center [295, 344] width 515 height 301
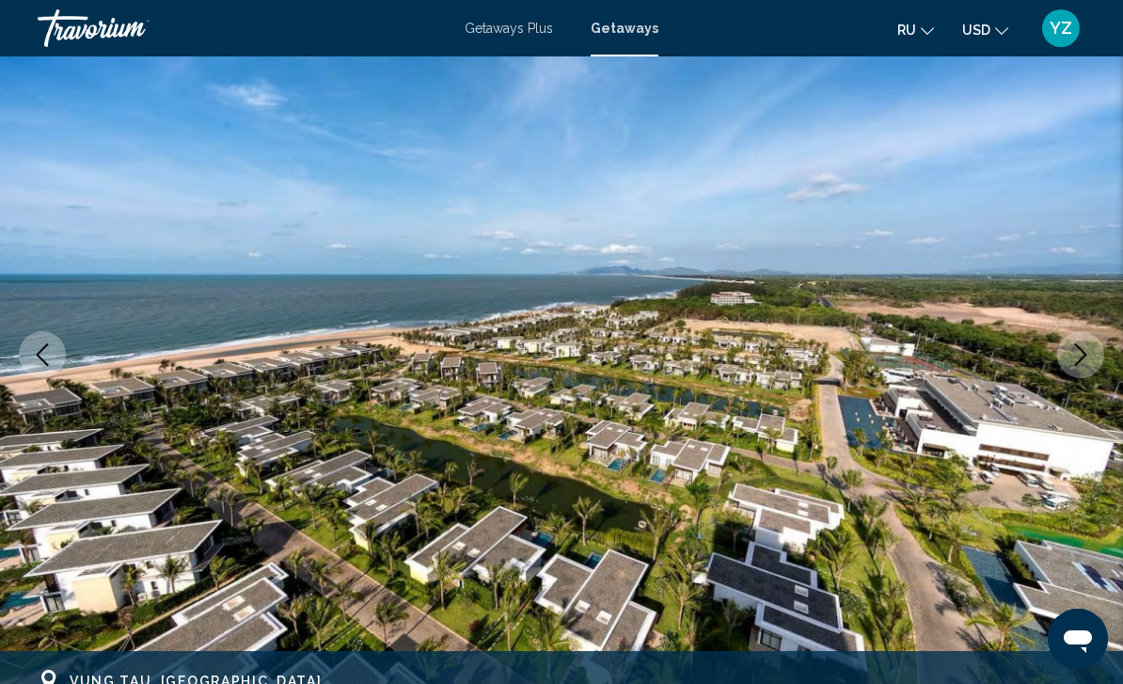
scroll to position [148, 0]
click at [1072, 361] on icon "Next image" at bounding box center [1081, 355] width 23 height 23
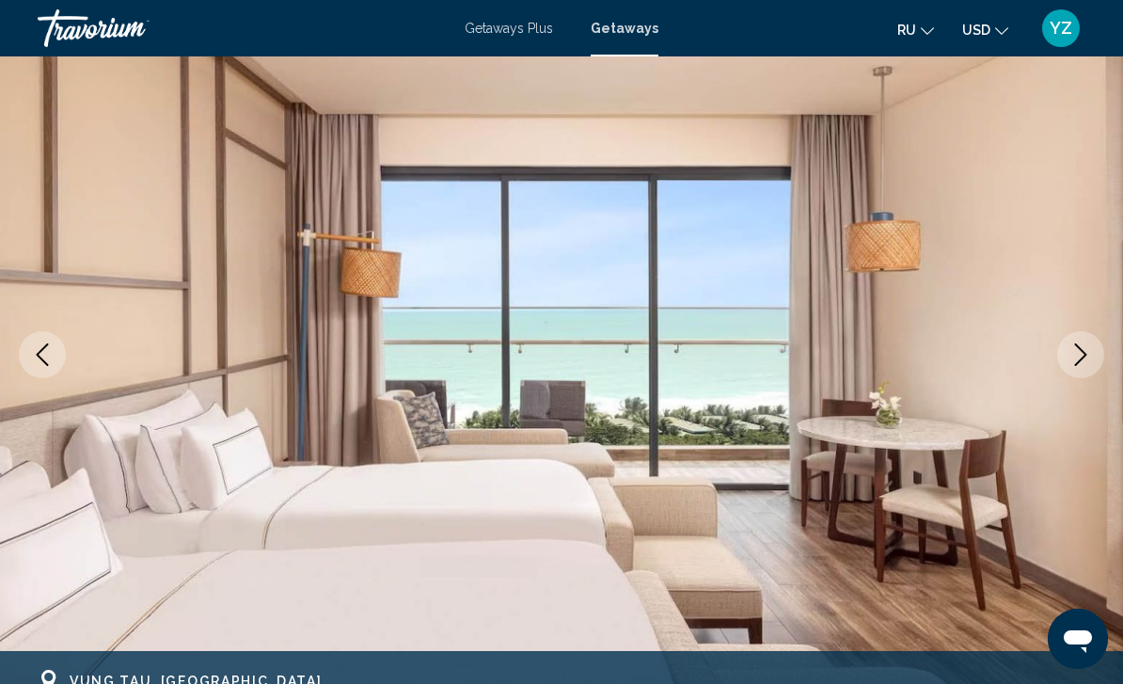
click at [1069, 372] on button "Next image" at bounding box center [1080, 354] width 47 height 47
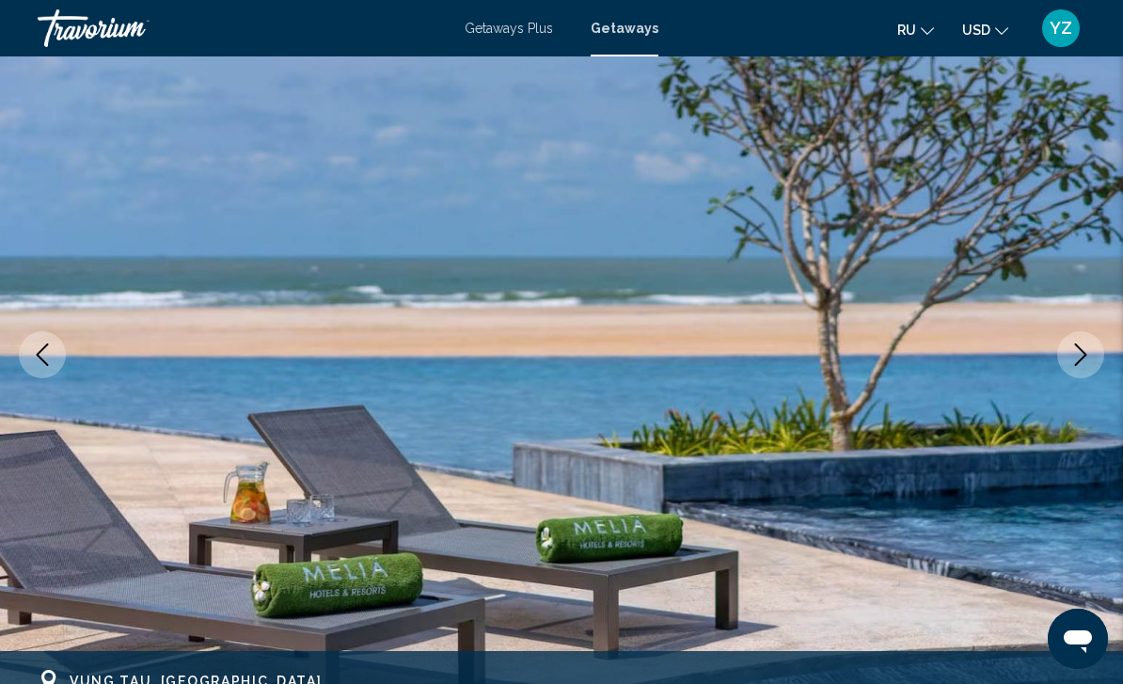
click at [1085, 359] on icon "Next image" at bounding box center [1081, 354] width 23 height 23
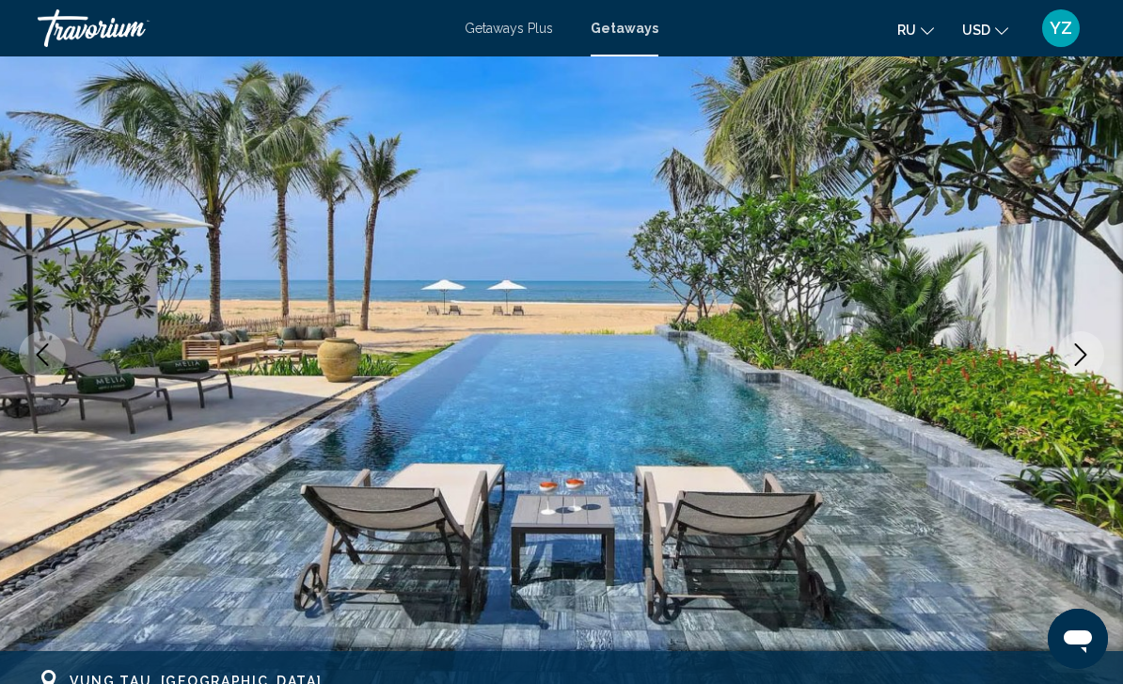
click at [1087, 359] on icon "Next image" at bounding box center [1081, 354] width 23 height 23
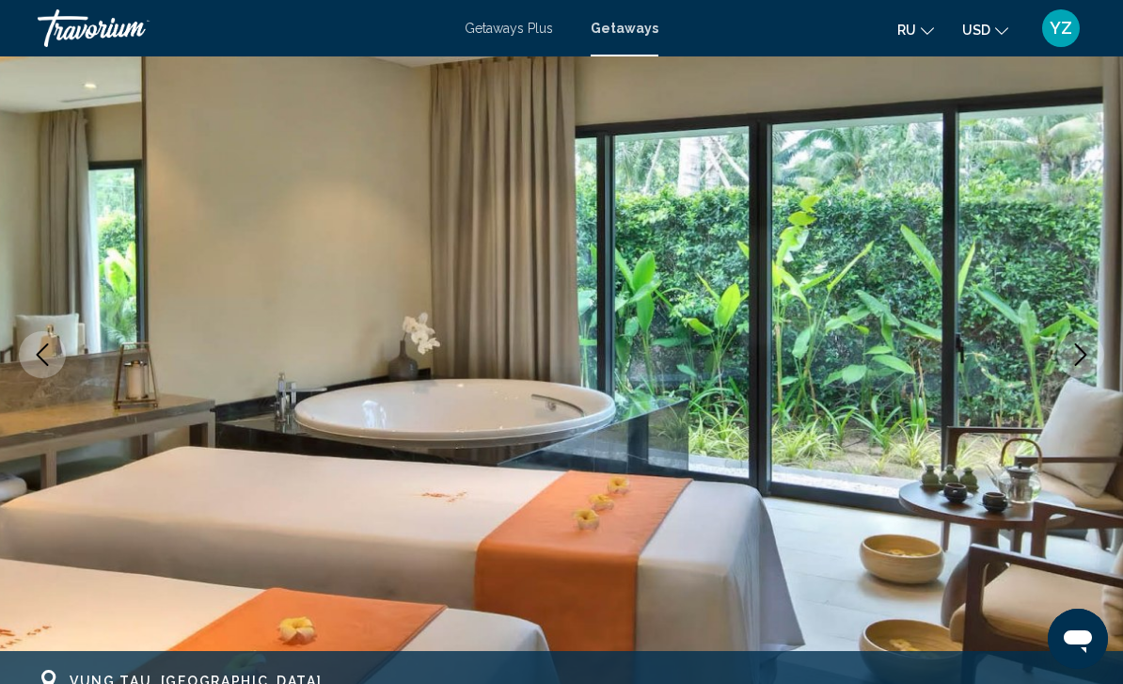
click at [1081, 362] on icon "Next image" at bounding box center [1081, 354] width 23 height 23
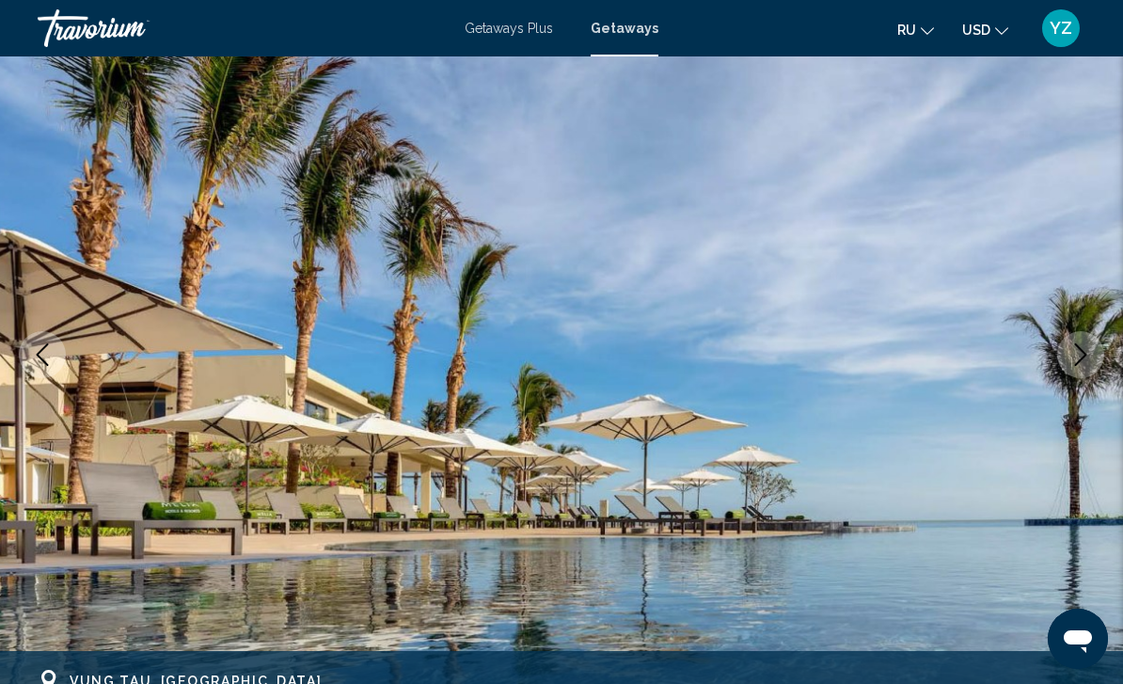
click at [1075, 358] on icon "Next image" at bounding box center [1081, 354] width 23 height 23
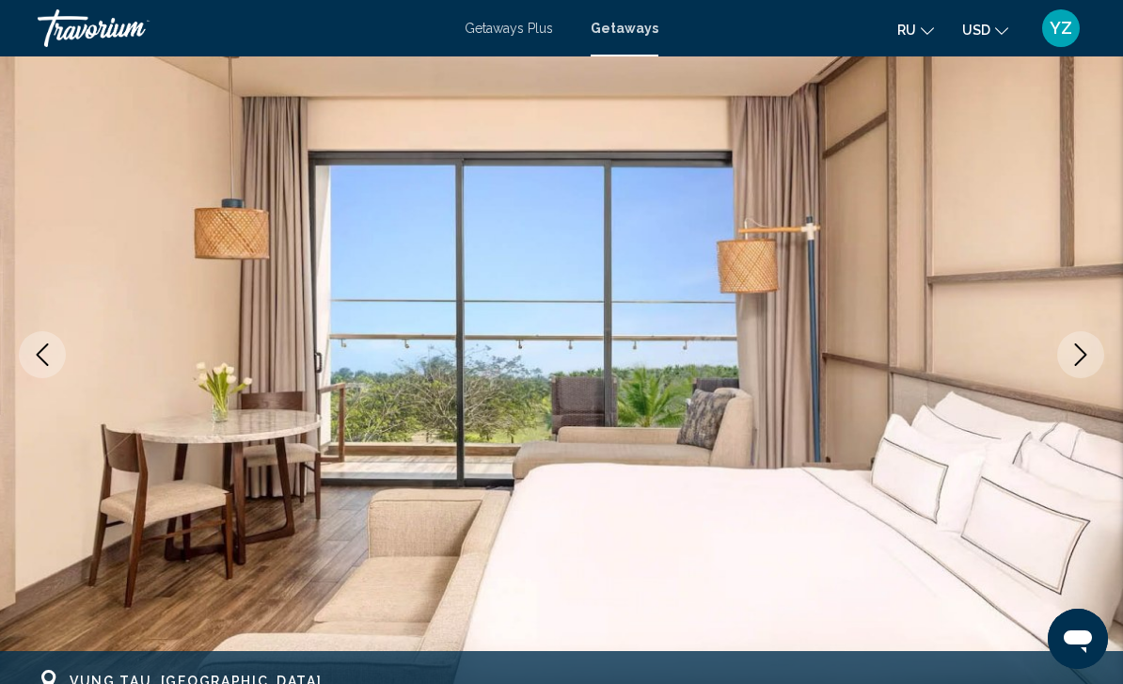
click at [1077, 358] on icon "Next image" at bounding box center [1081, 354] width 23 height 23
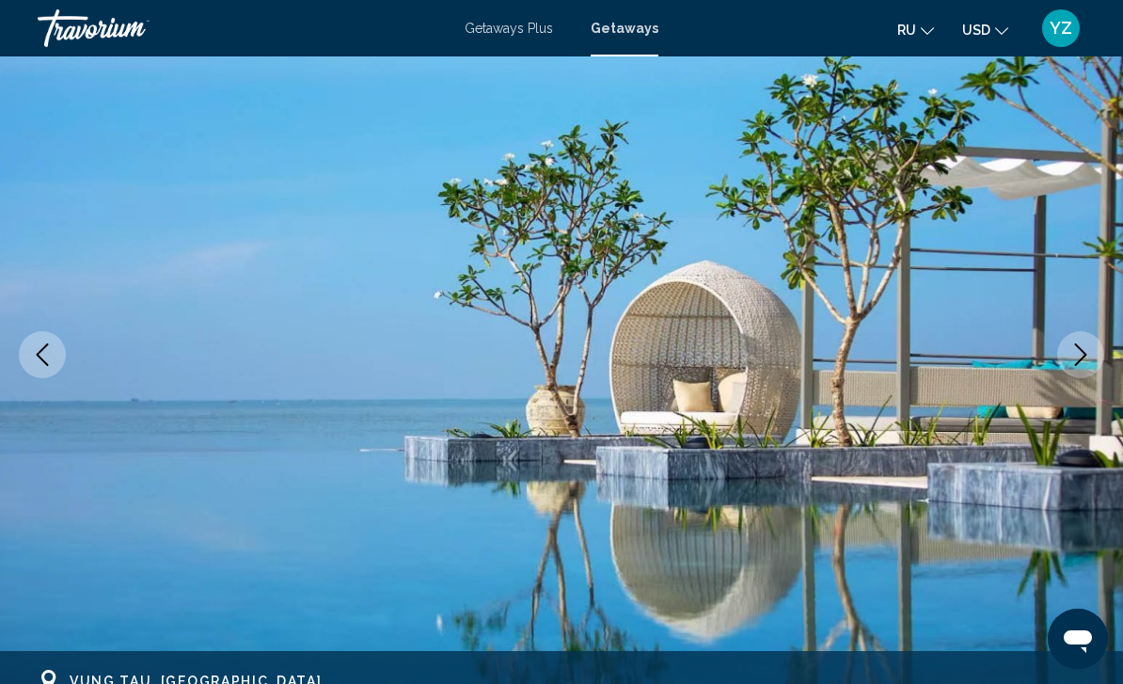
click at [1084, 349] on icon "Next image" at bounding box center [1081, 354] width 23 height 23
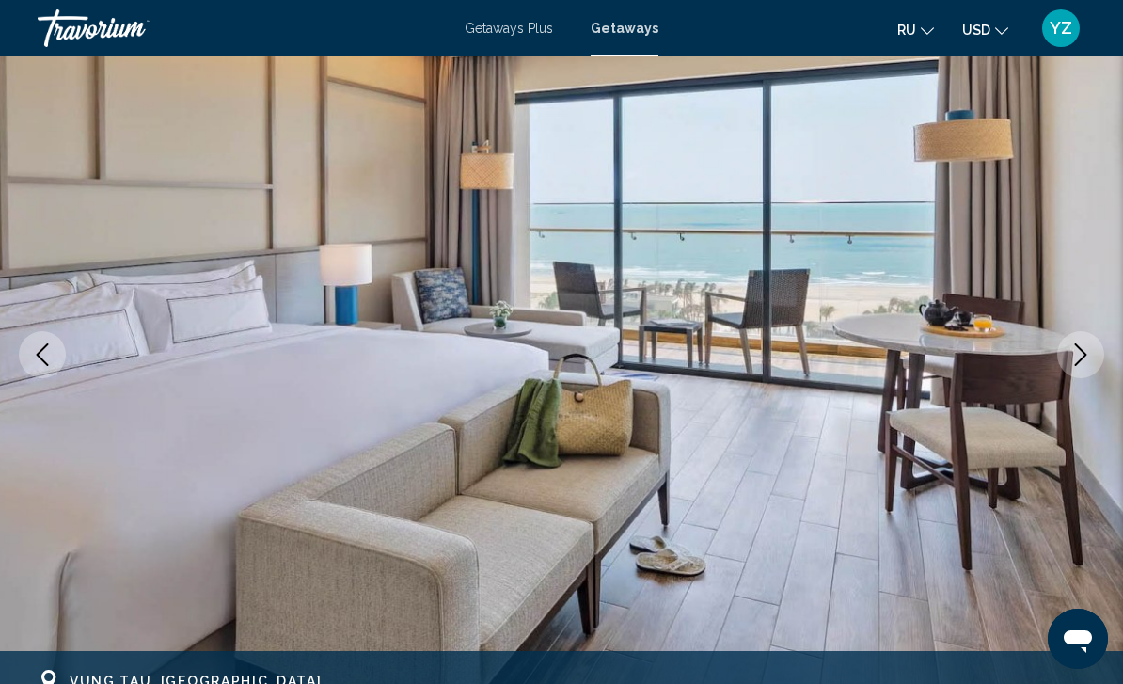
click at [1077, 358] on icon "Next image" at bounding box center [1081, 354] width 23 height 23
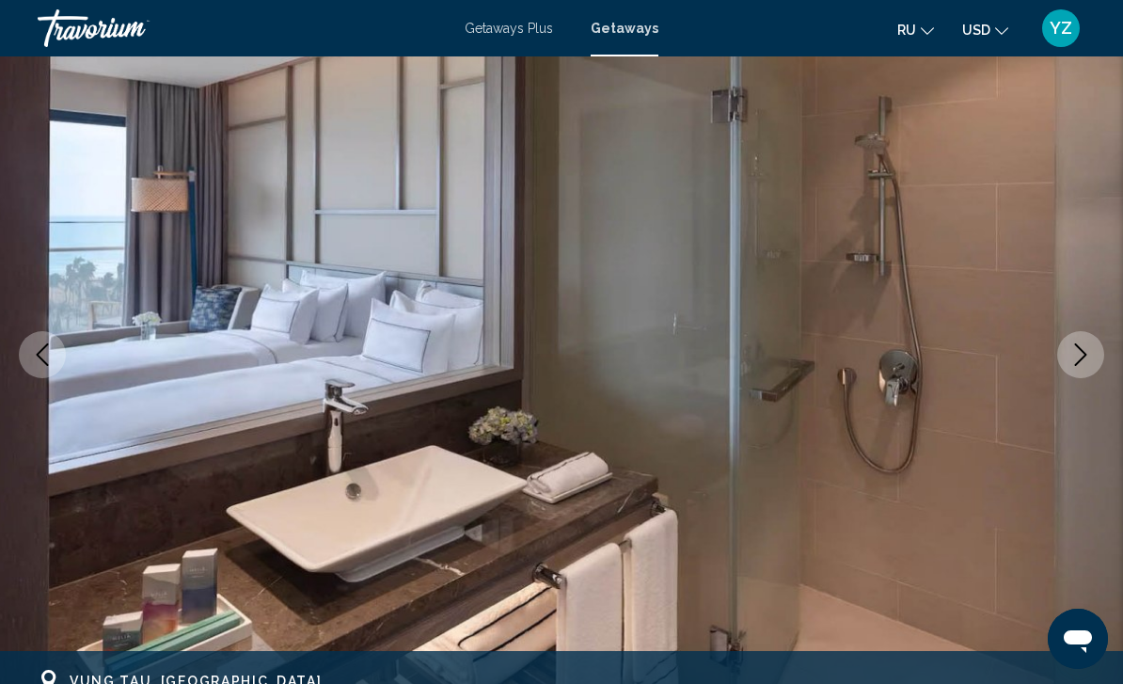
click at [1079, 357] on icon "Next image" at bounding box center [1081, 354] width 23 height 23
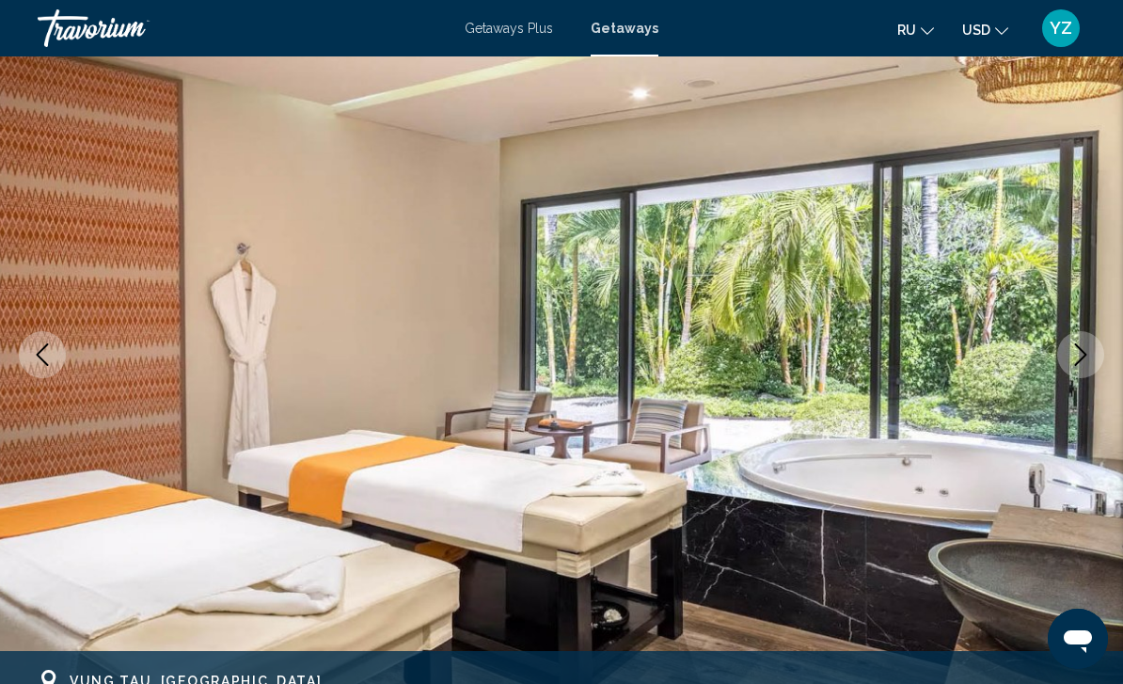
click at [1077, 357] on icon "Next image" at bounding box center [1081, 354] width 23 height 23
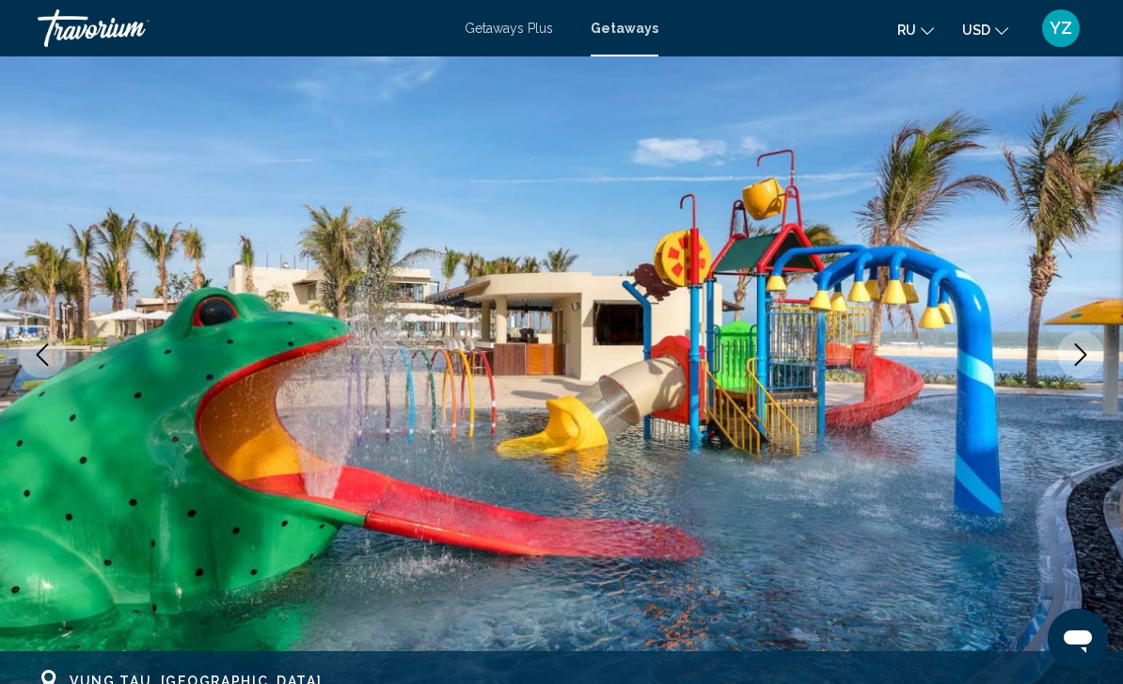
click at [1082, 354] on icon "Next image" at bounding box center [1081, 354] width 23 height 23
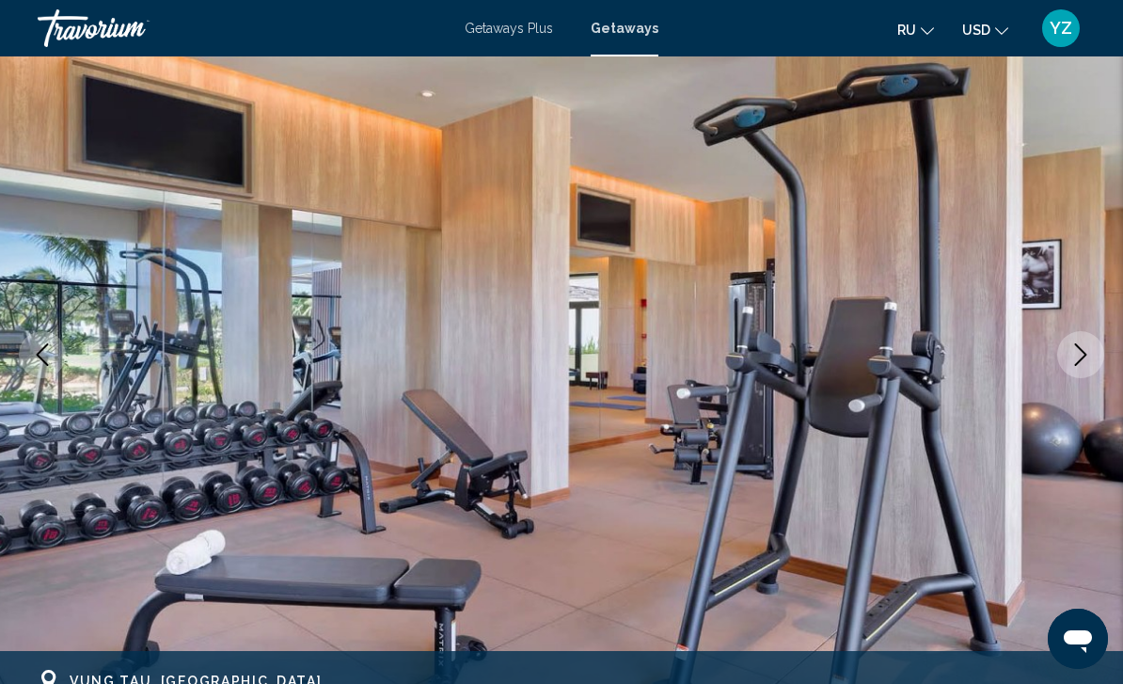
click at [1079, 355] on icon "Next image" at bounding box center [1081, 354] width 23 height 23
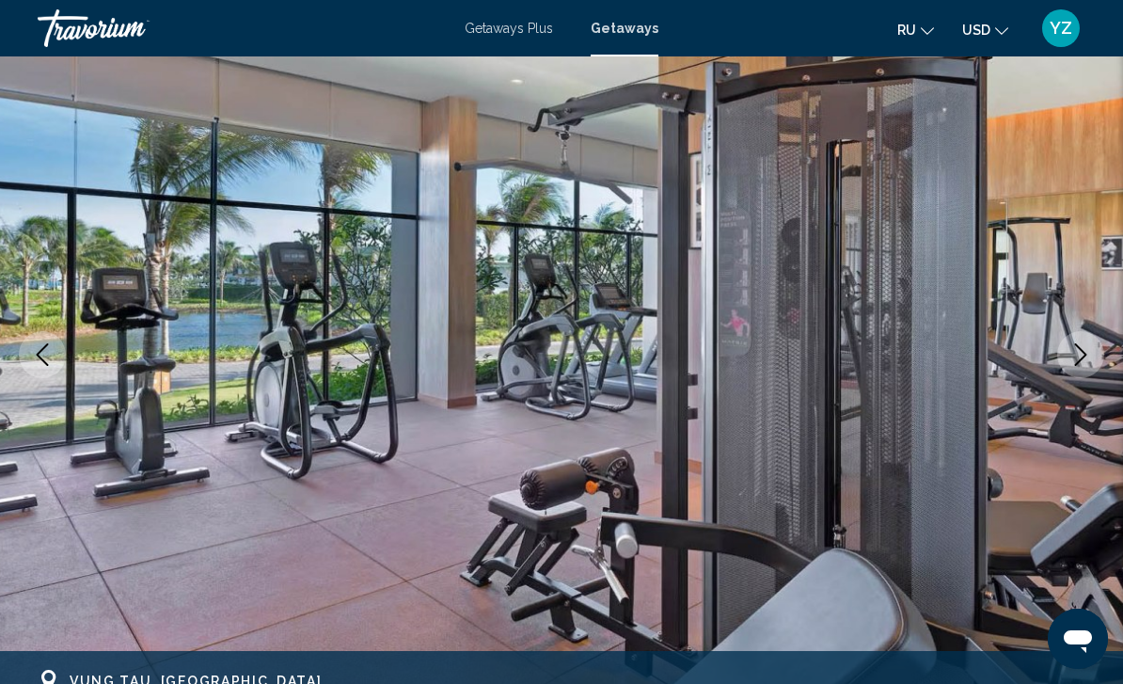
click at [1082, 356] on icon "Next image" at bounding box center [1081, 354] width 23 height 23
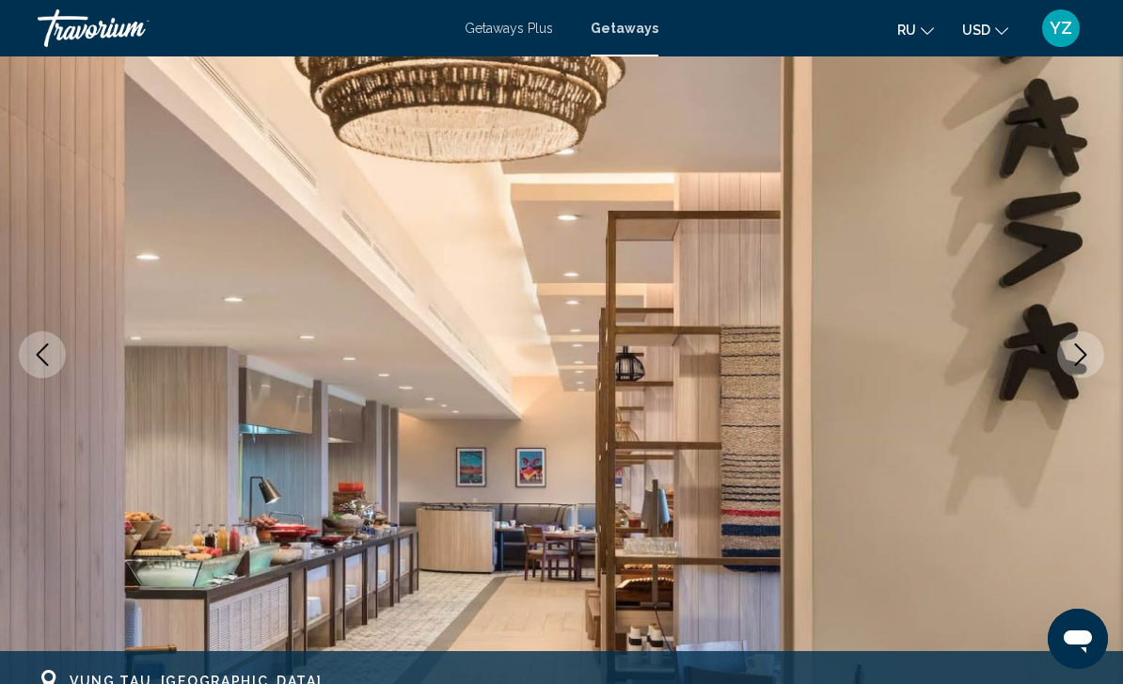
click at [1079, 356] on icon "Next image" at bounding box center [1081, 354] width 23 height 23
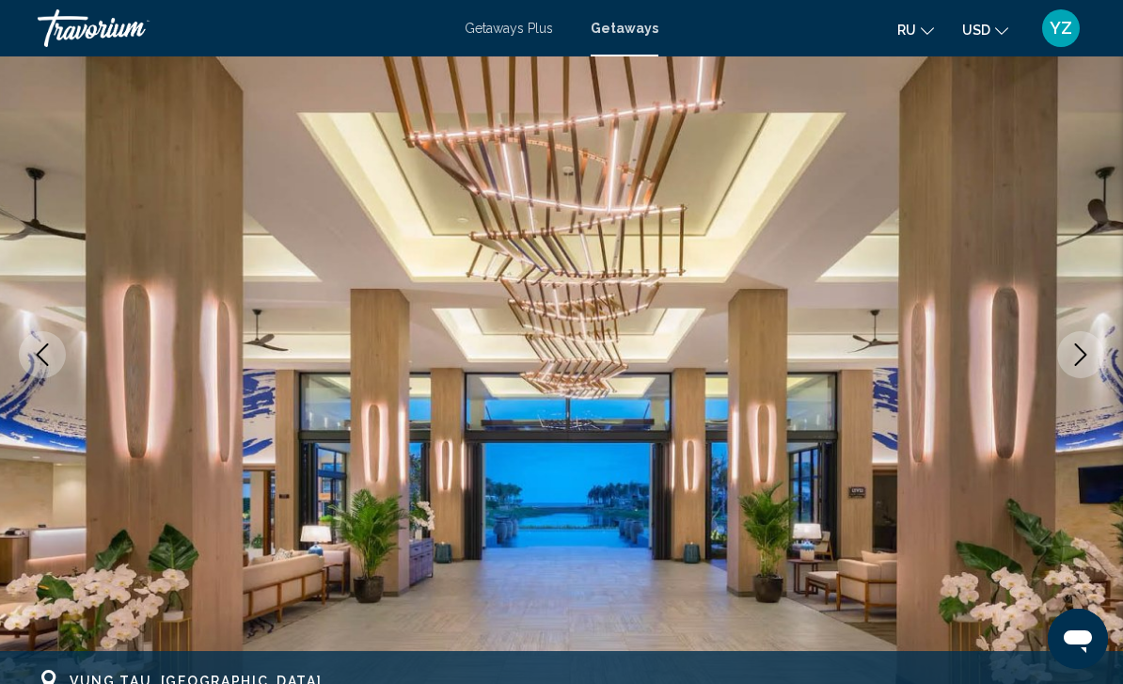
click at [1077, 363] on icon "Next image" at bounding box center [1081, 354] width 12 height 23
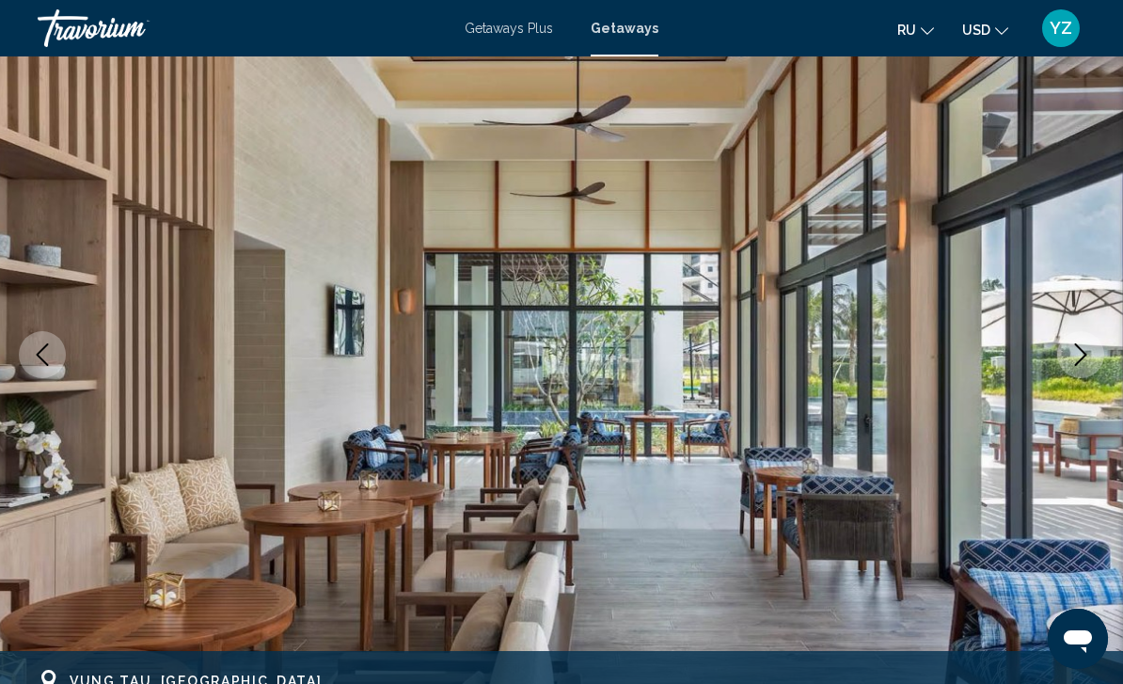
click at [1080, 351] on icon "Next image" at bounding box center [1081, 354] width 23 height 23
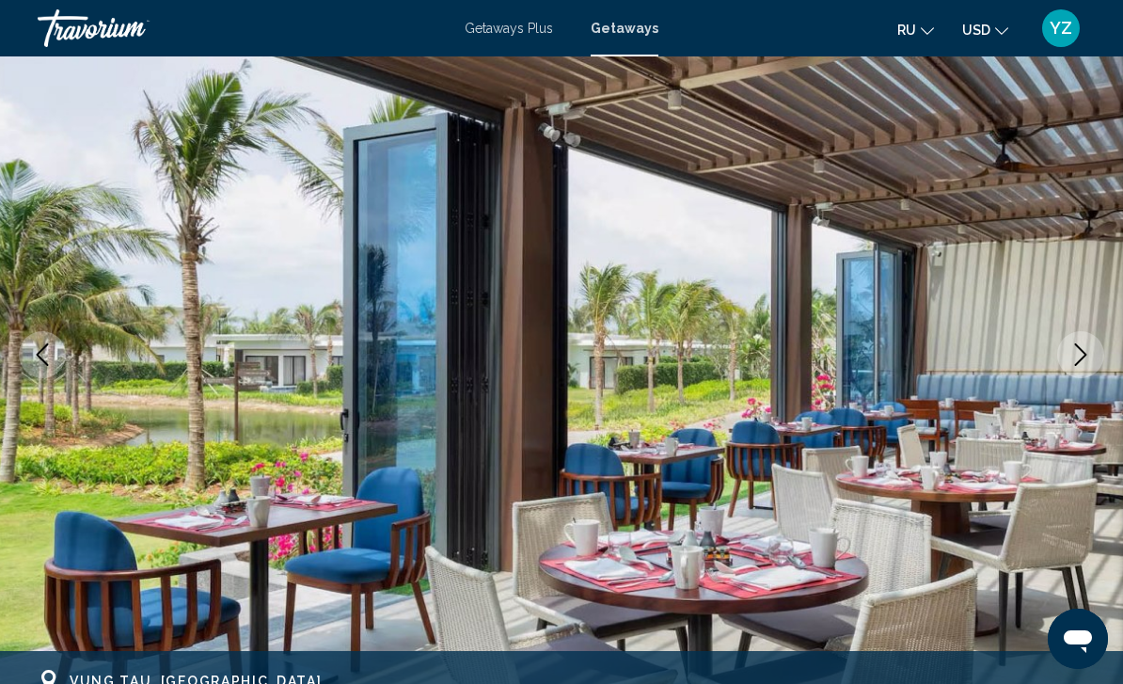
click at [1084, 351] on icon "Next image" at bounding box center [1081, 354] width 23 height 23
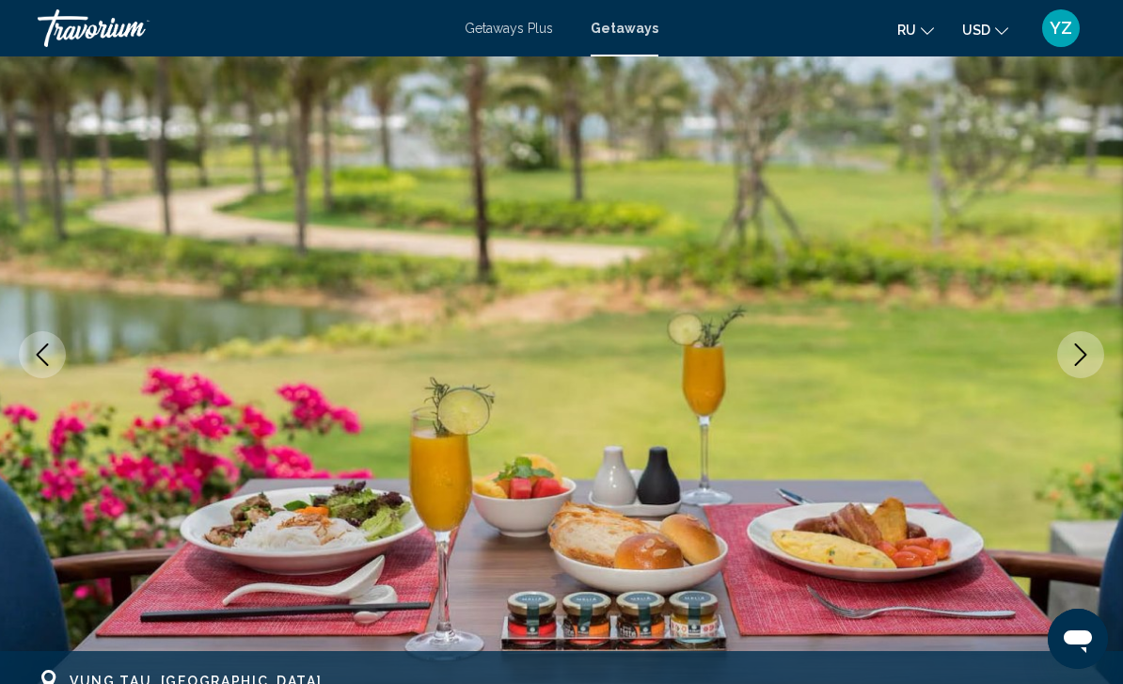
click at [1088, 347] on icon "Next image" at bounding box center [1081, 354] width 23 height 23
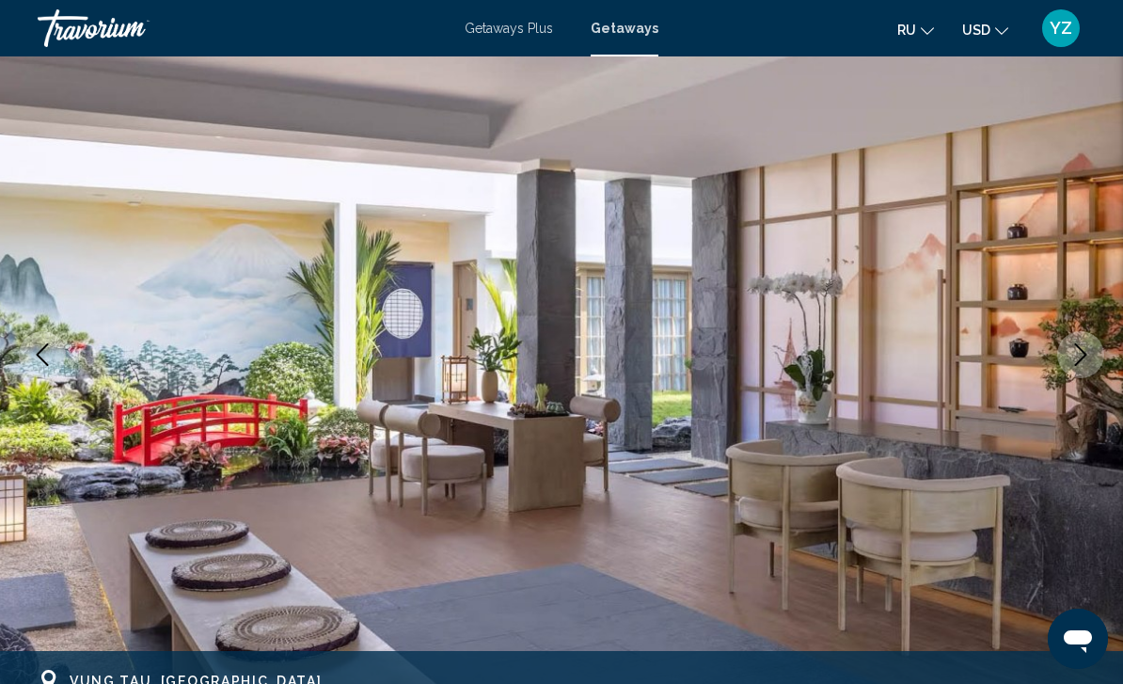
click at [1079, 357] on icon "Next image" at bounding box center [1081, 354] width 23 height 23
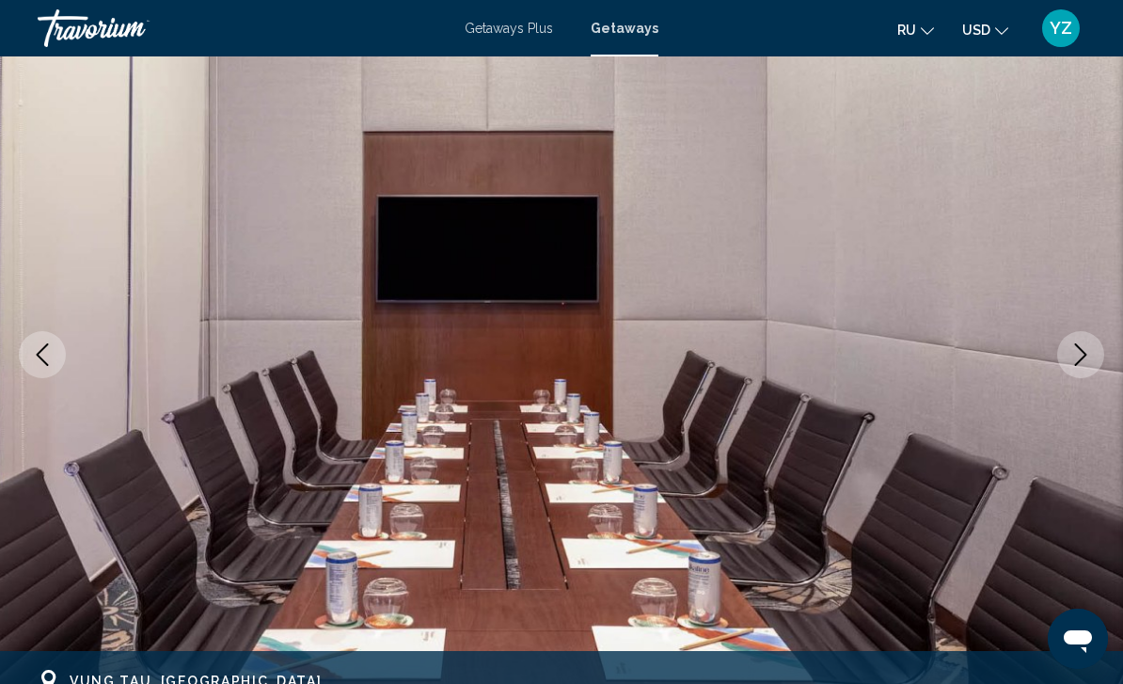
click at [1082, 356] on icon "Next image" at bounding box center [1081, 354] width 23 height 23
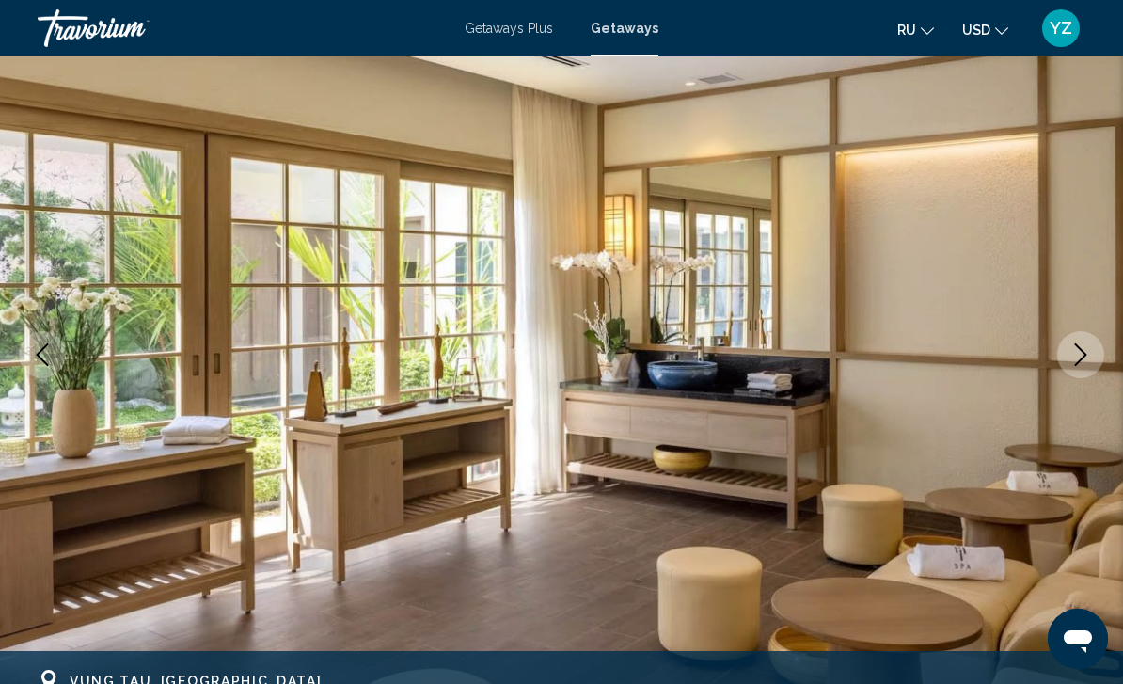
click at [1082, 350] on icon "Next image" at bounding box center [1081, 354] width 12 height 23
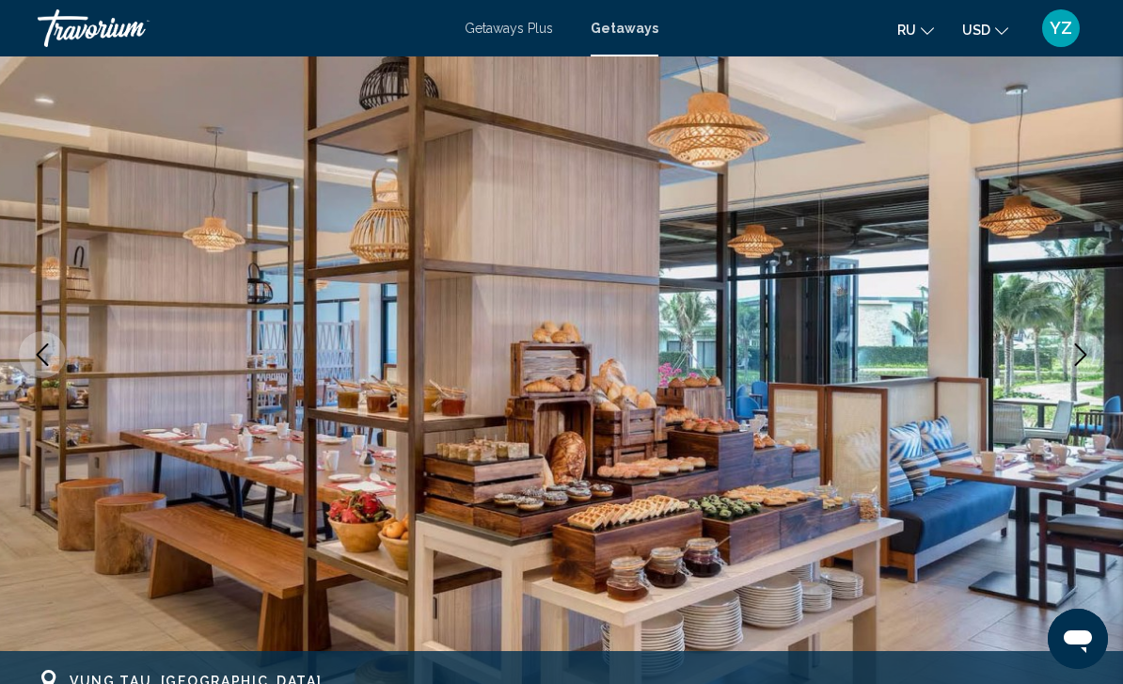
click at [1086, 354] on icon "Next image" at bounding box center [1081, 354] width 12 height 23
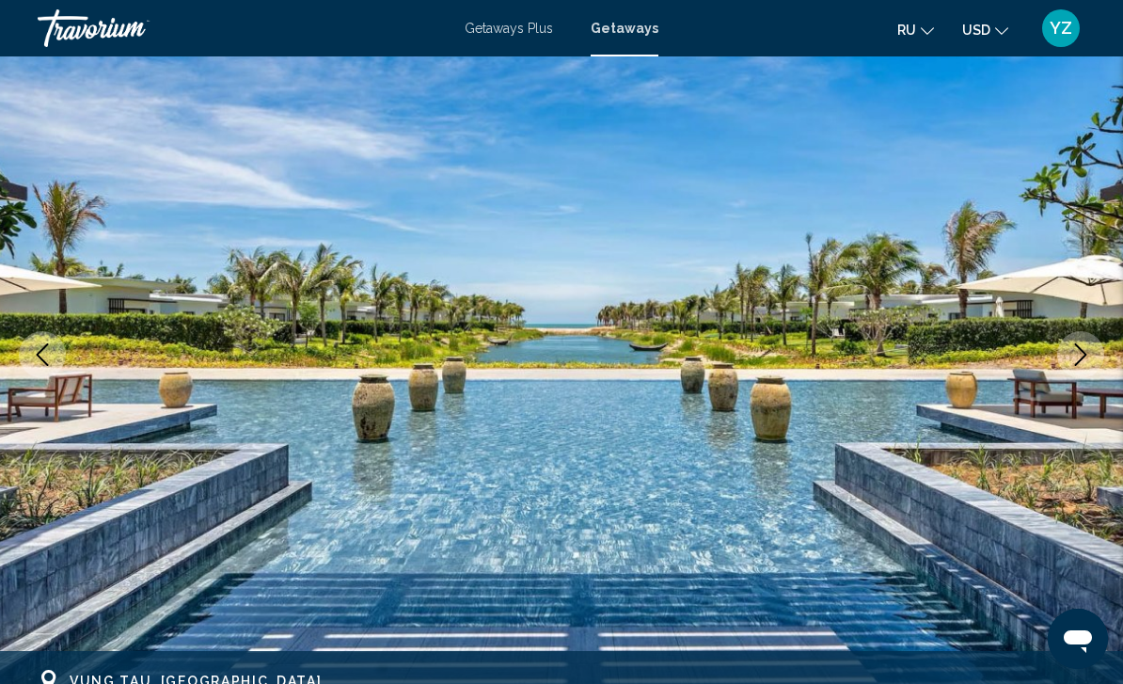
click at [1088, 346] on icon "Next image" at bounding box center [1081, 354] width 23 height 23
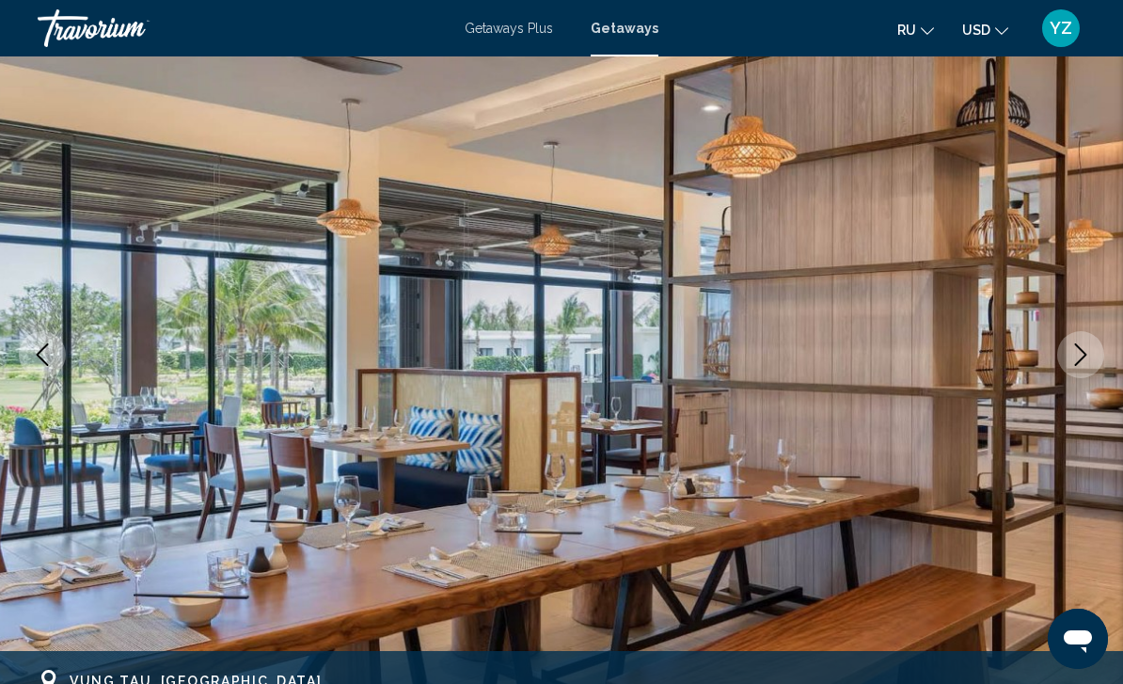
click at [1082, 354] on icon "Next image" at bounding box center [1081, 354] width 23 height 23
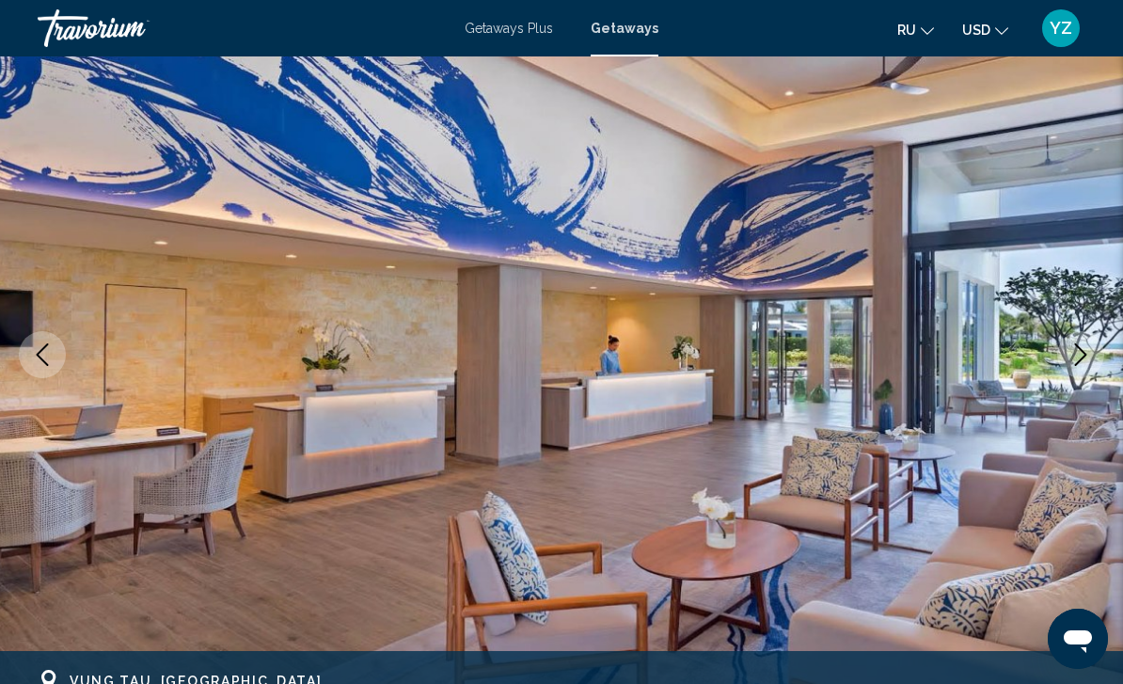
click at [1090, 350] on icon "Next image" at bounding box center [1081, 354] width 23 height 23
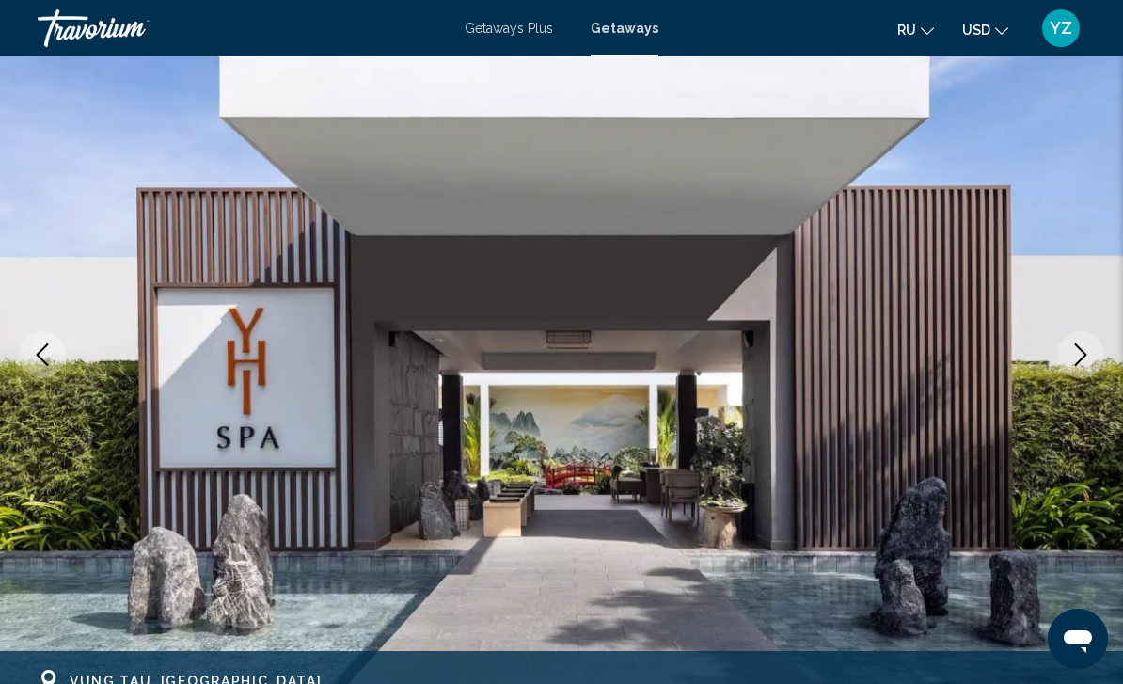
click at [1090, 347] on icon "Next image" at bounding box center [1081, 354] width 23 height 23
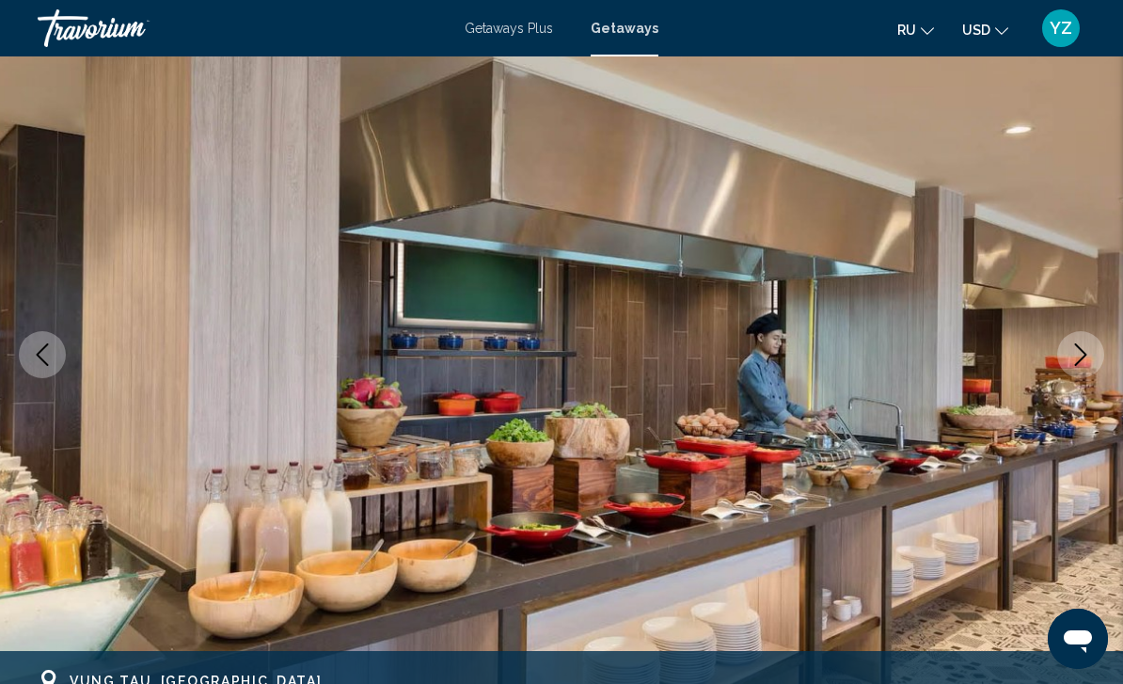
click at [1086, 348] on icon "Next image" at bounding box center [1081, 354] width 23 height 23
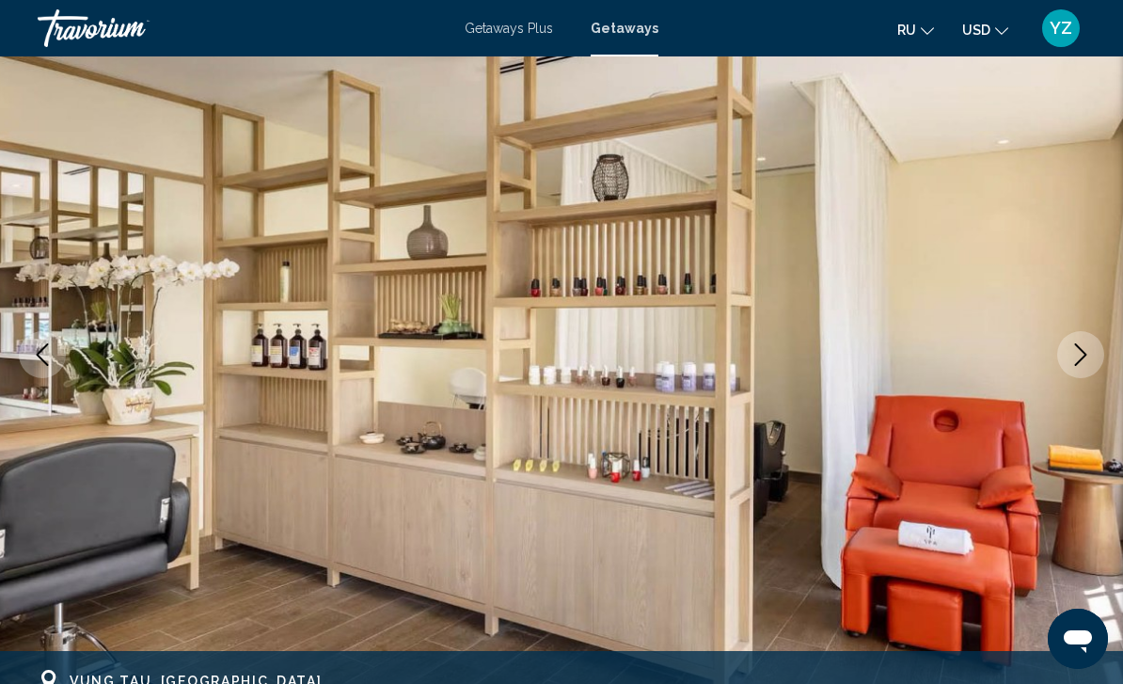
click at [1089, 347] on icon "Next image" at bounding box center [1081, 354] width 23 height 23
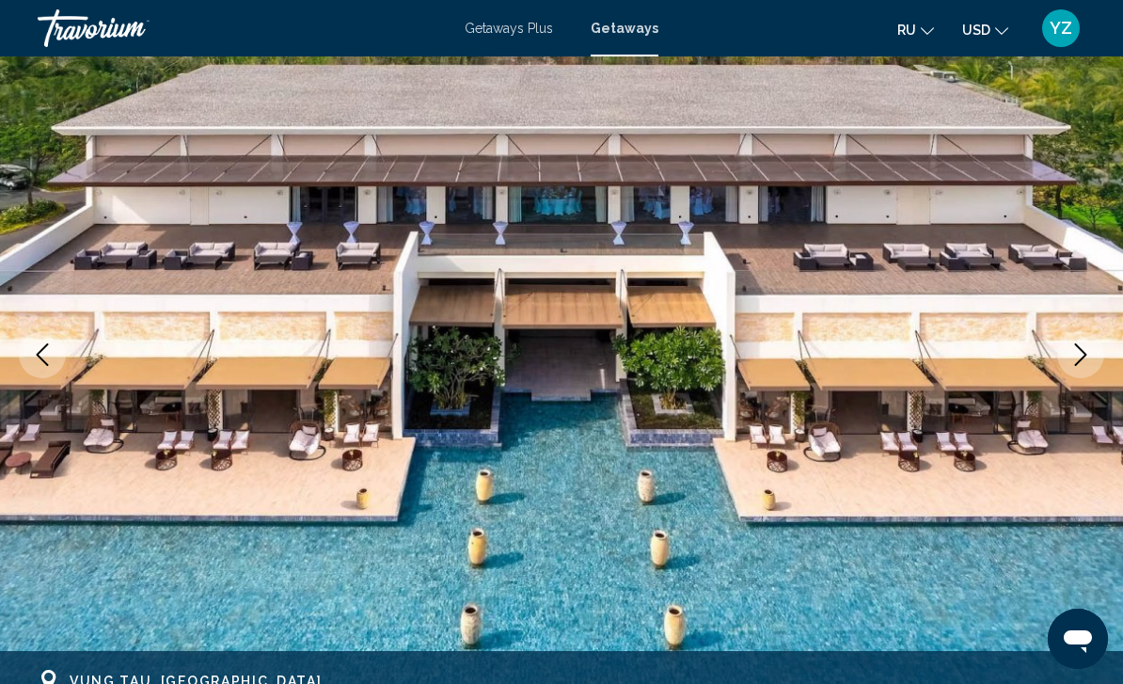
click at [1088, 345] on icon "Next image" at bounding box center [1081, 354] width 23 height 23
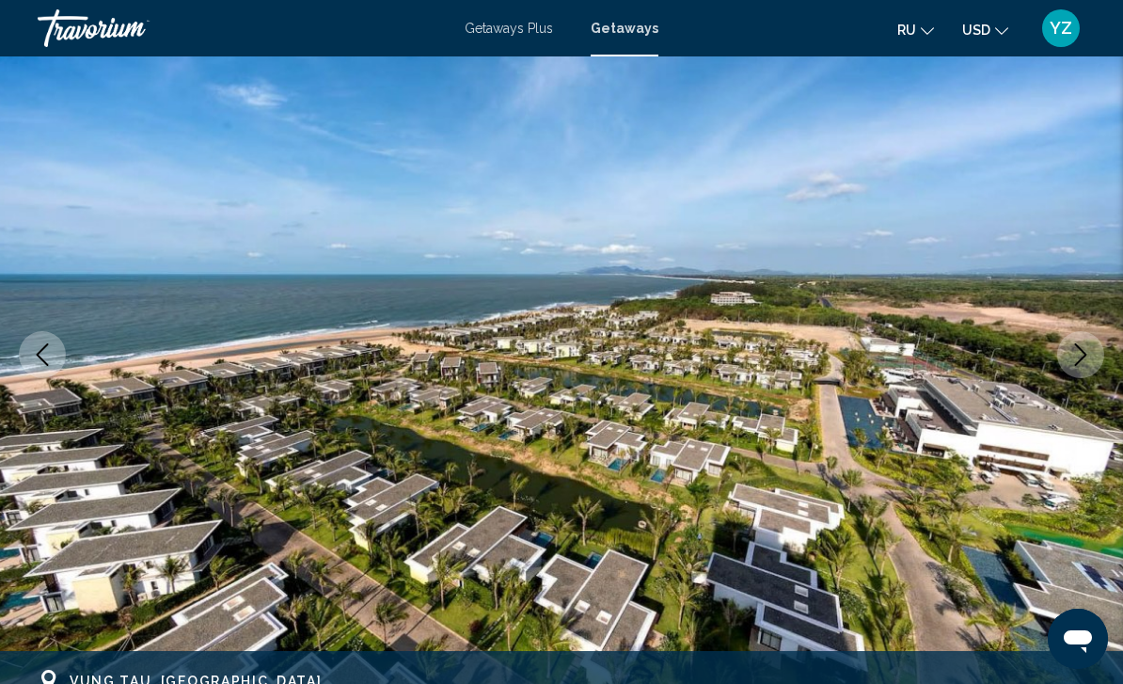
click at [1086, 350] on icon "Next image" at bounding box center [1081, 354] width 23 height 23
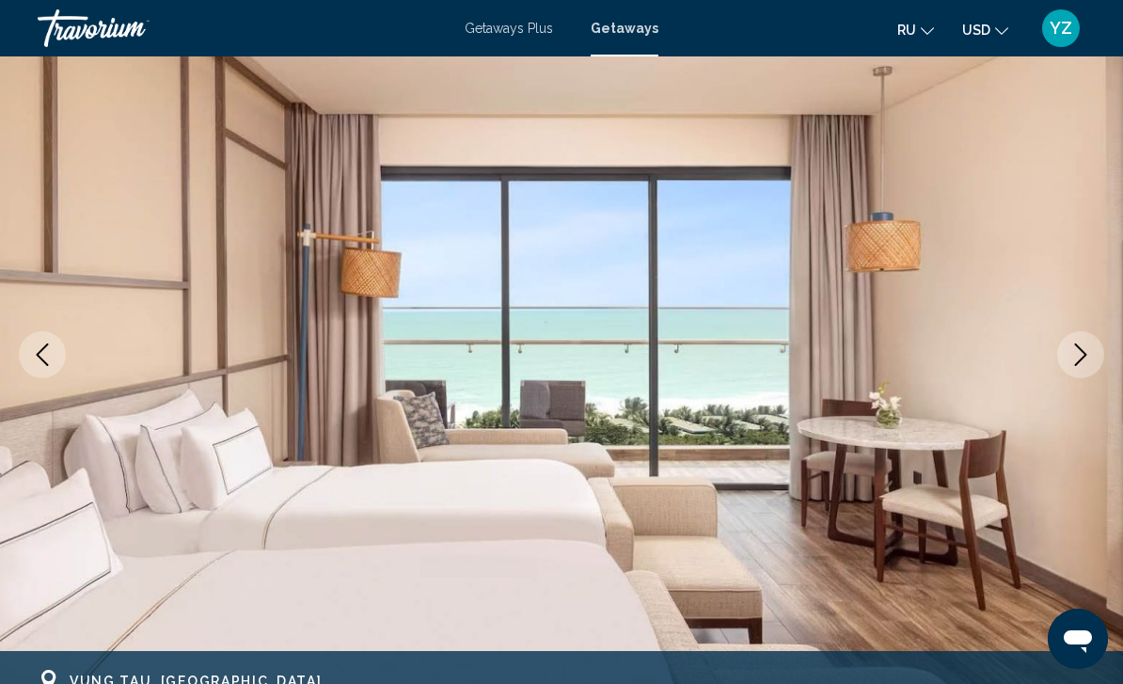
click at [1080, 349] on icon "Next image" at bounding box center [1081, 354] width 12 height 23
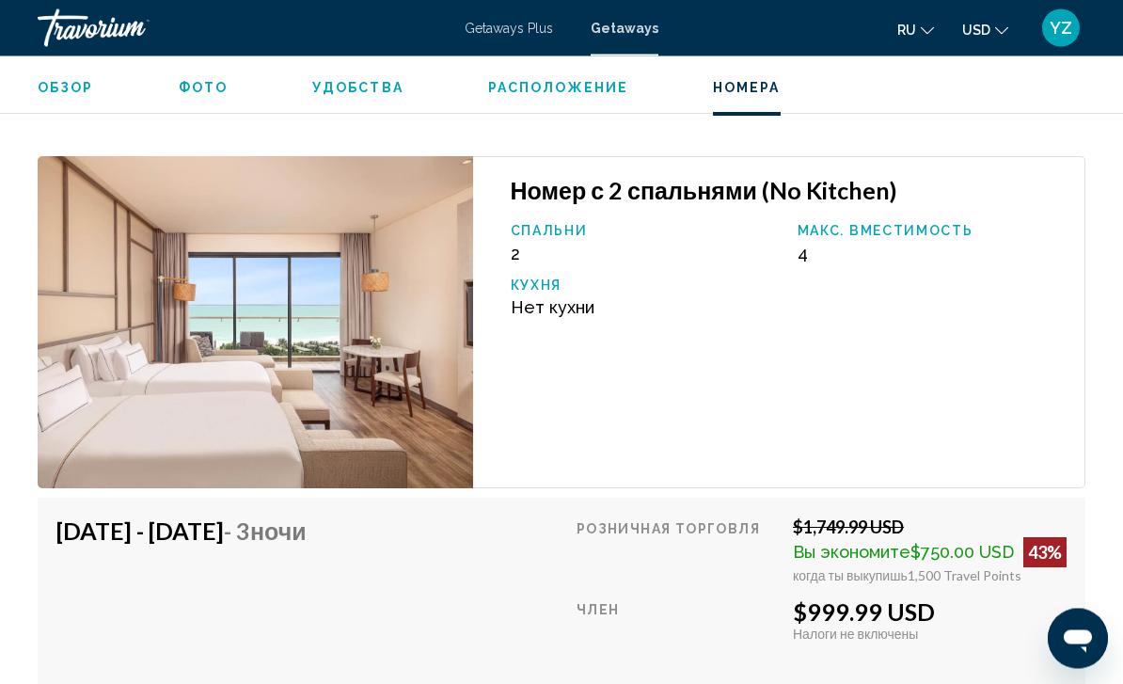
scroll to position [4596, 0]
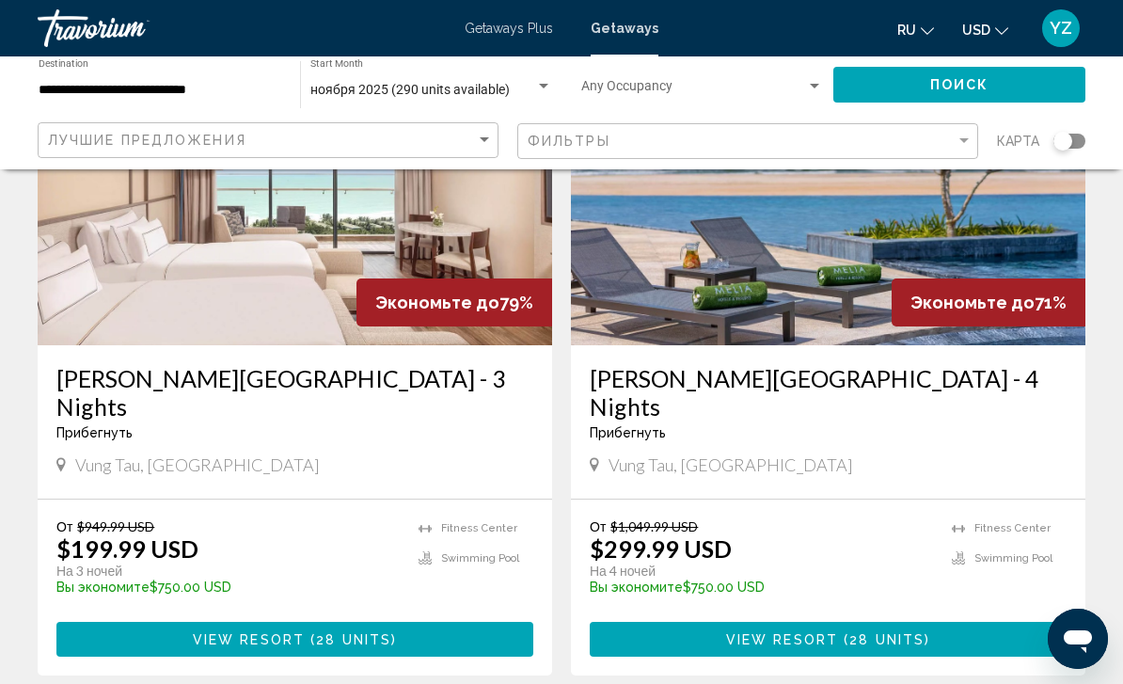
scroll to position [208, 0]
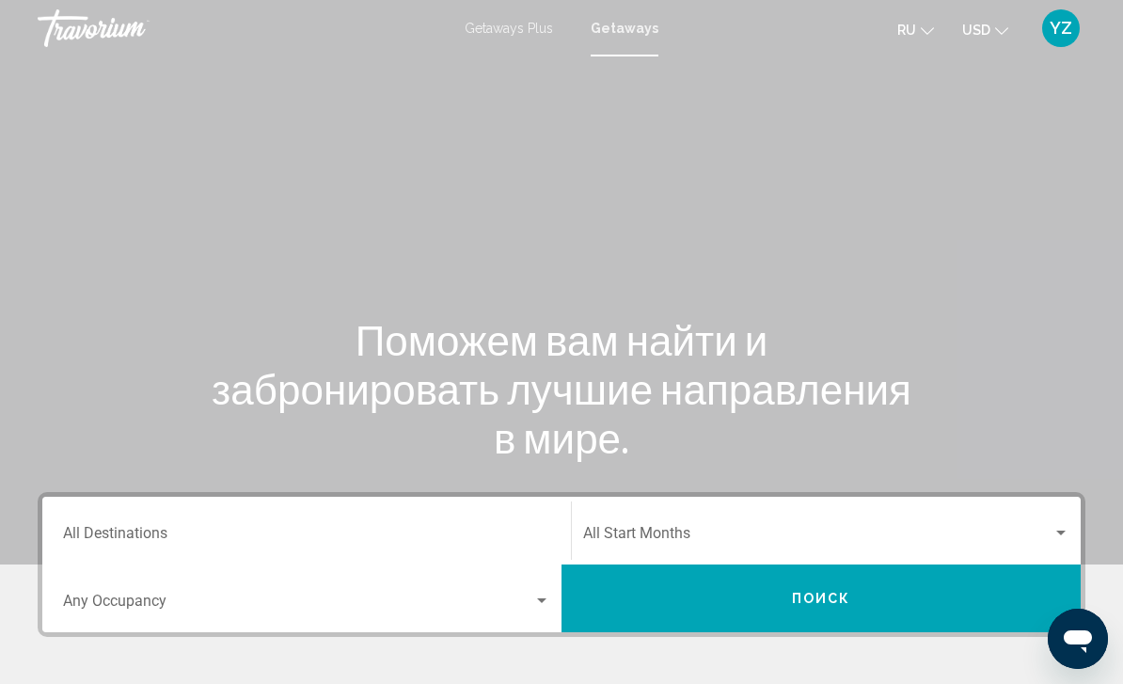
click at [446, 522] on div "Destination All Destinations" at bounding box center [306, 530] width 487 height 59
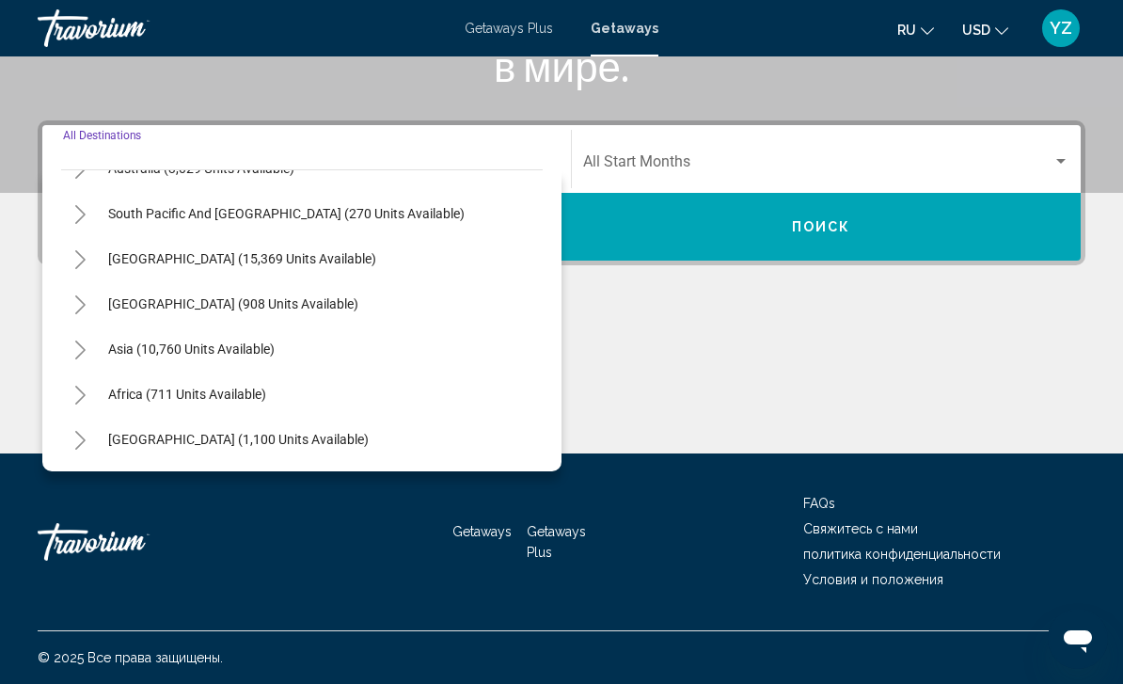
scroll to position [305, 0]
click at [79, 358] on icon "Toggle Asia (10,760 units available)" at bounding box center [80, 350] width 14 height 19
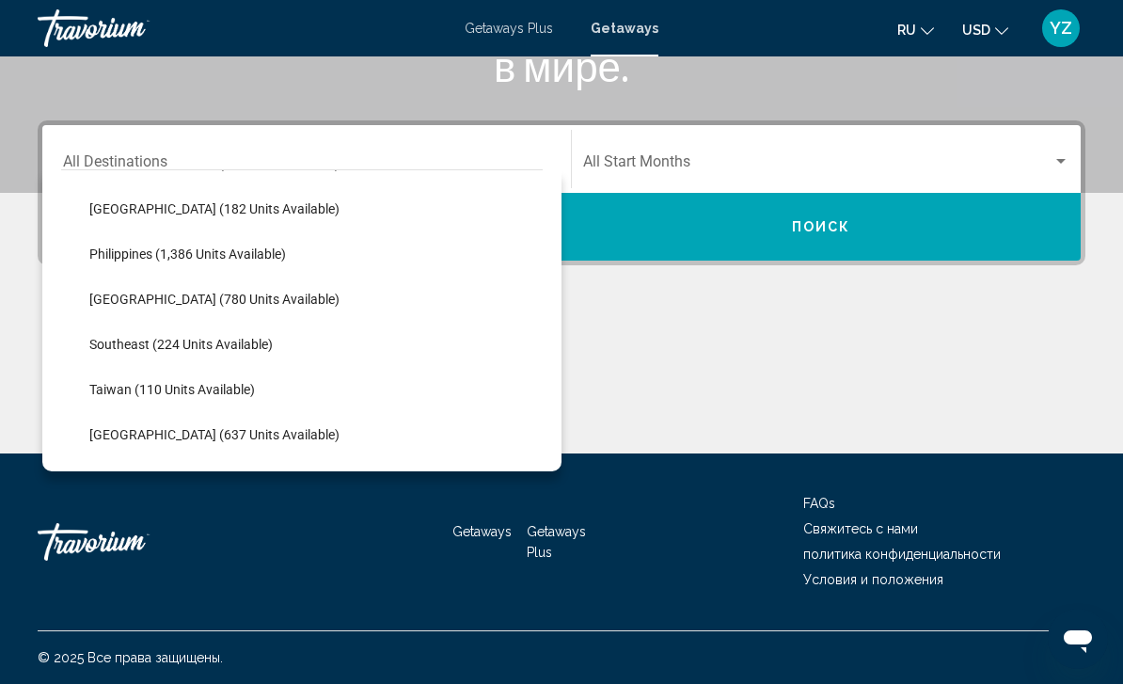
scroll to position [796, 0]
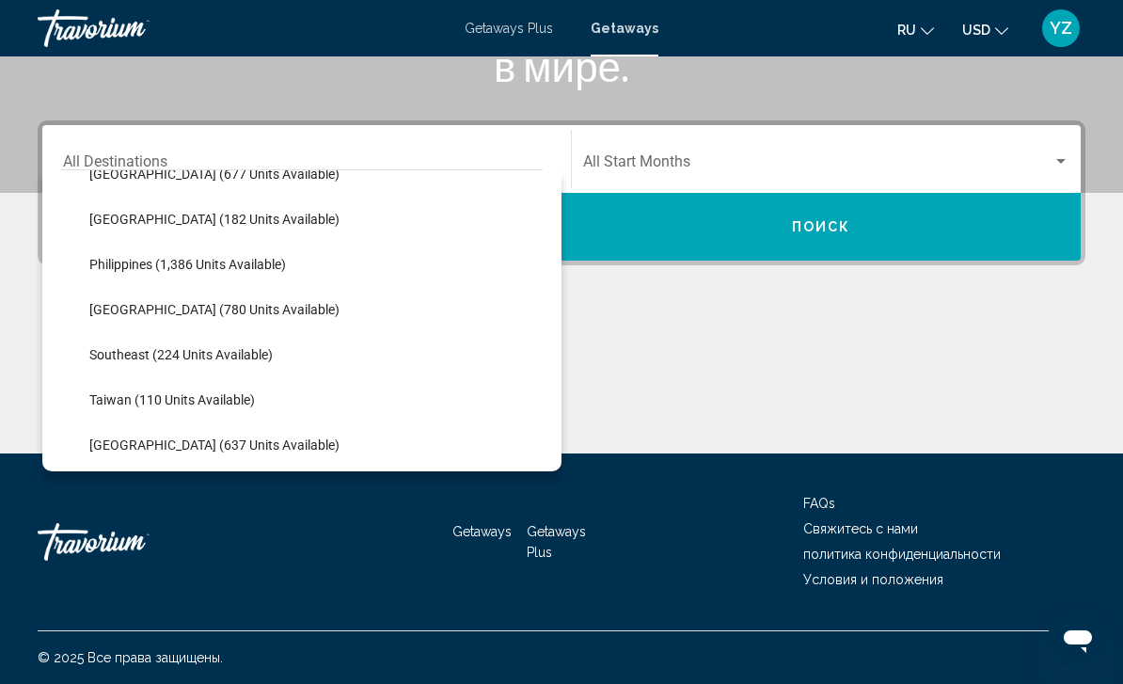
click at [254, 261] on span "Philippines (1,386 units available)" at bounding box center [187, 264] width 197 height 15
type input "**********"
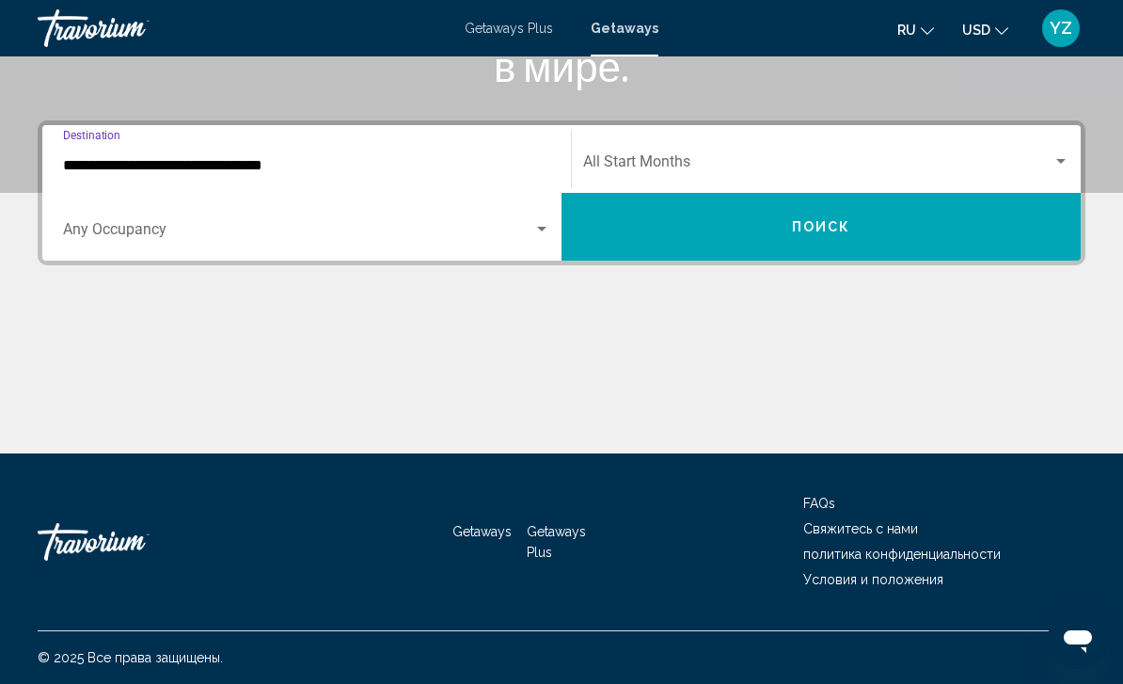
click at [1063, 144] on div "Start Month All Start Months" at bounding box center [826, 159] width 486 height 59
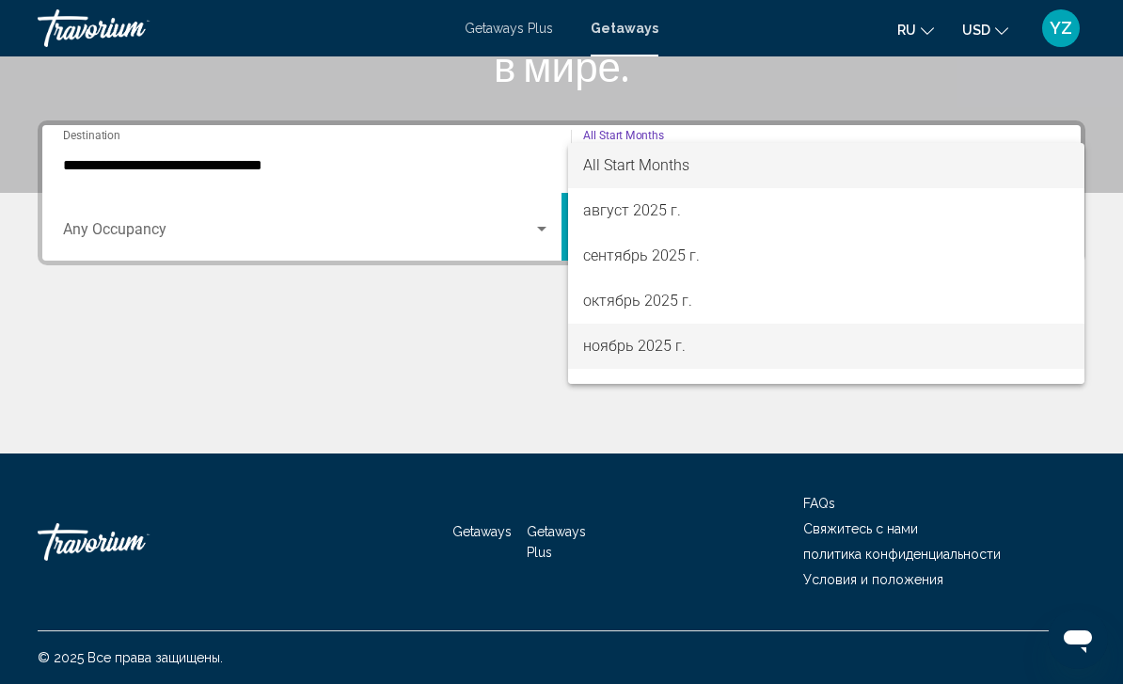
click at [712, 352] on span "ноябрь 2025 г." at bounding box center [826, 346] width 486 height 45
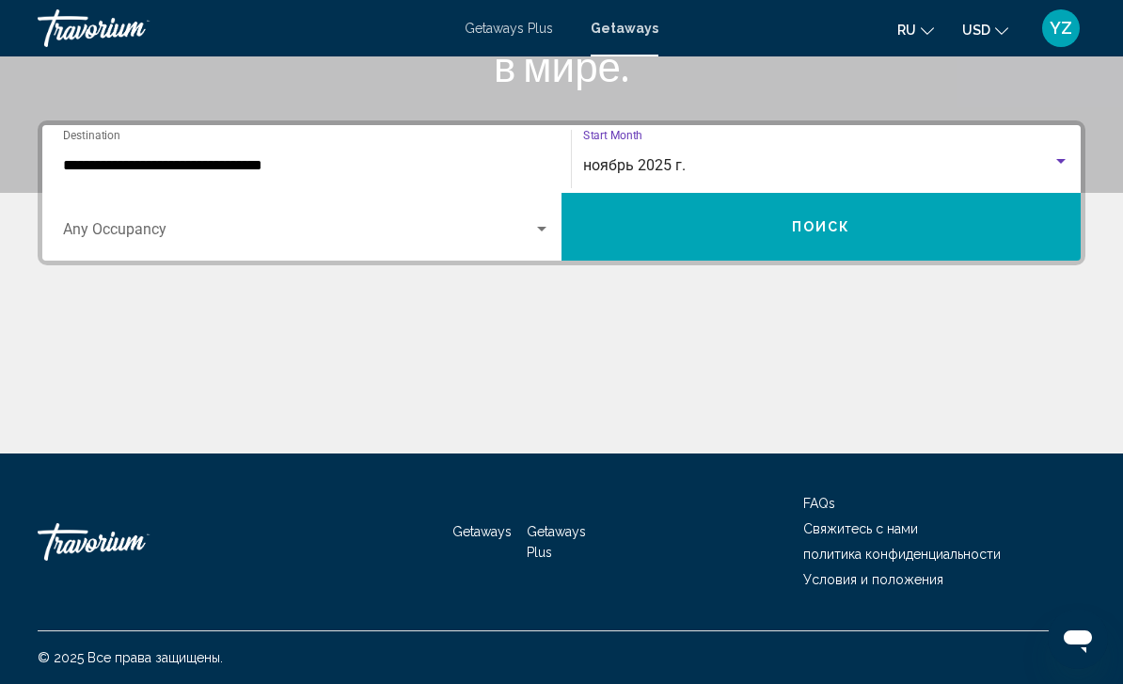
click at [1021, 226] on button "Поиск" at bounding box center [821, 227] width 519 height 68
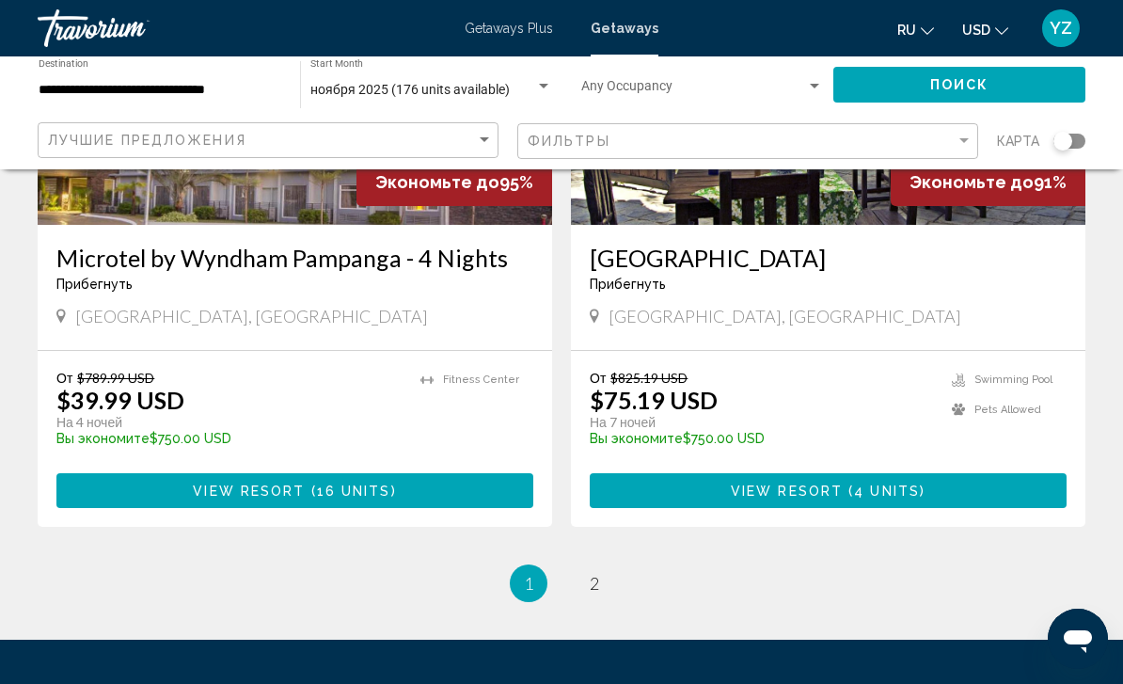
scroll to position [3639, 0]
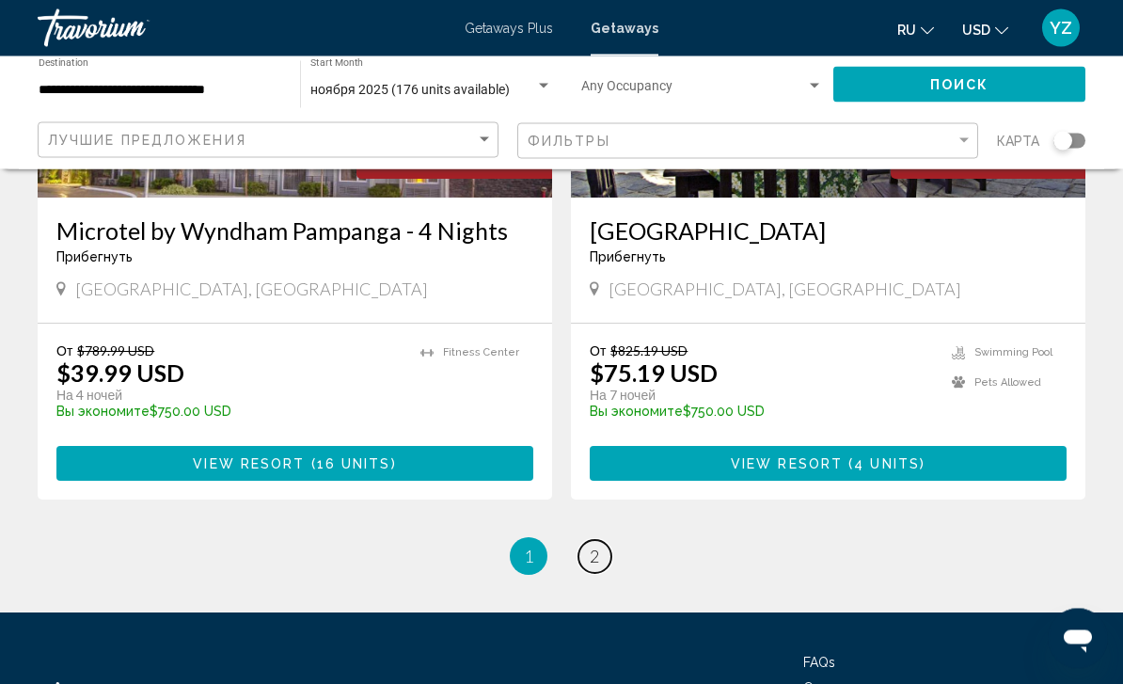
click at [599, 547] on span "2" at bounding box center [594, 557] width 9 height 21
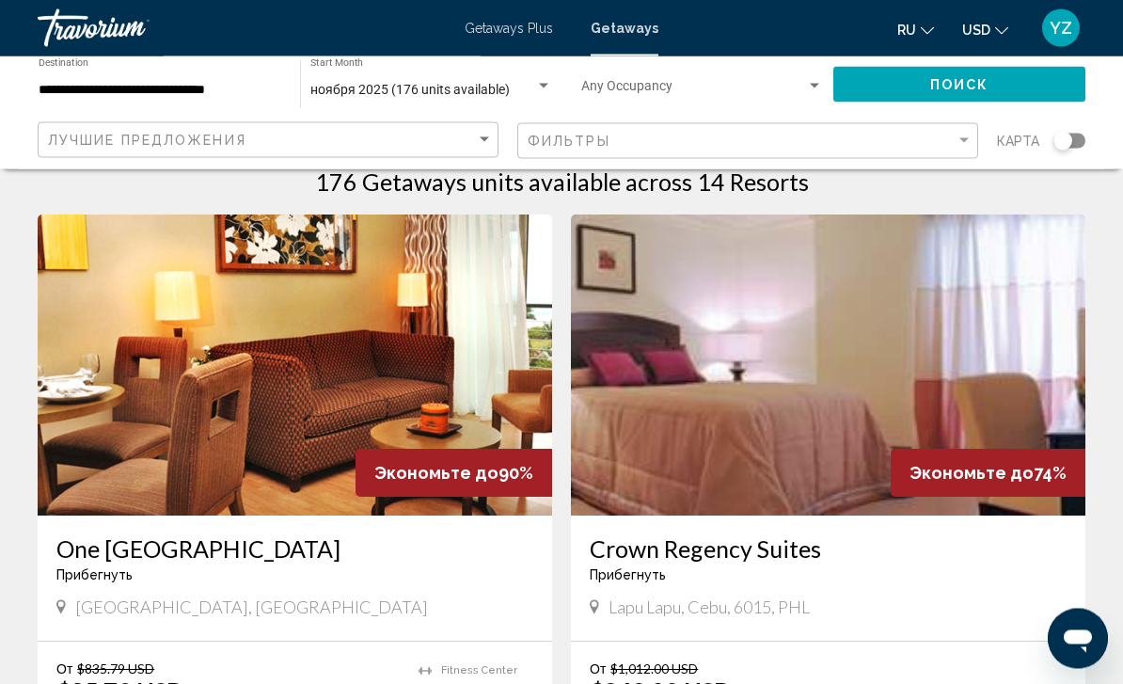
scroll to position [40, 0]
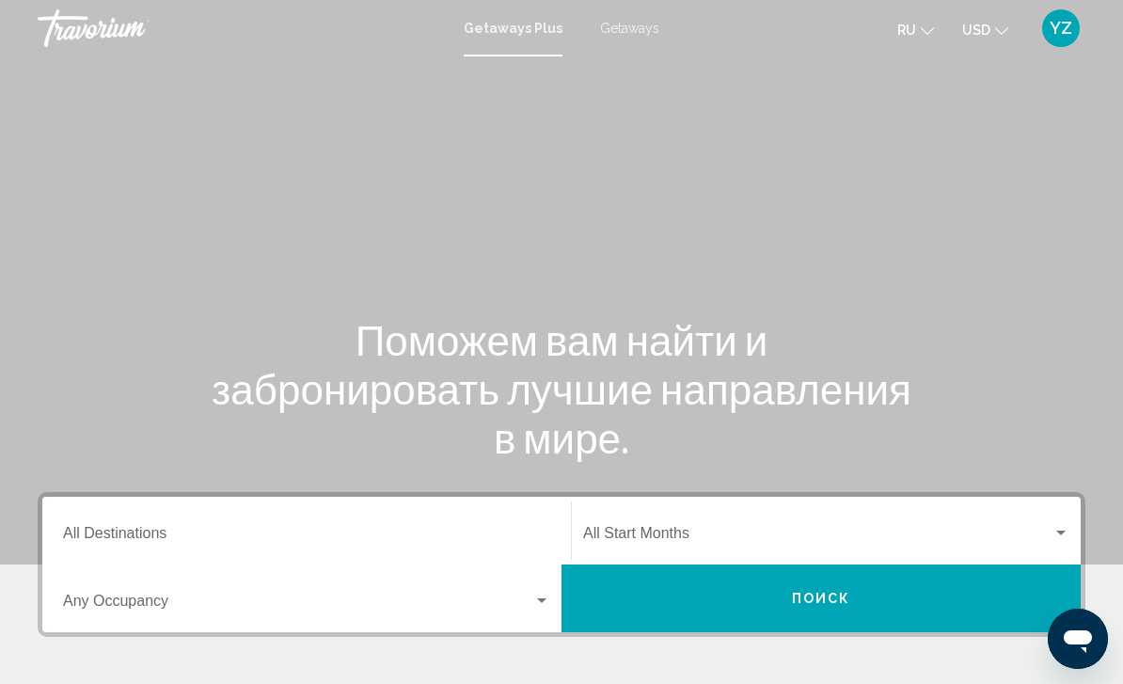
click at [179, 522] on div "Destination All Destinations" at bounding box center [306, 530] width 487 height 59
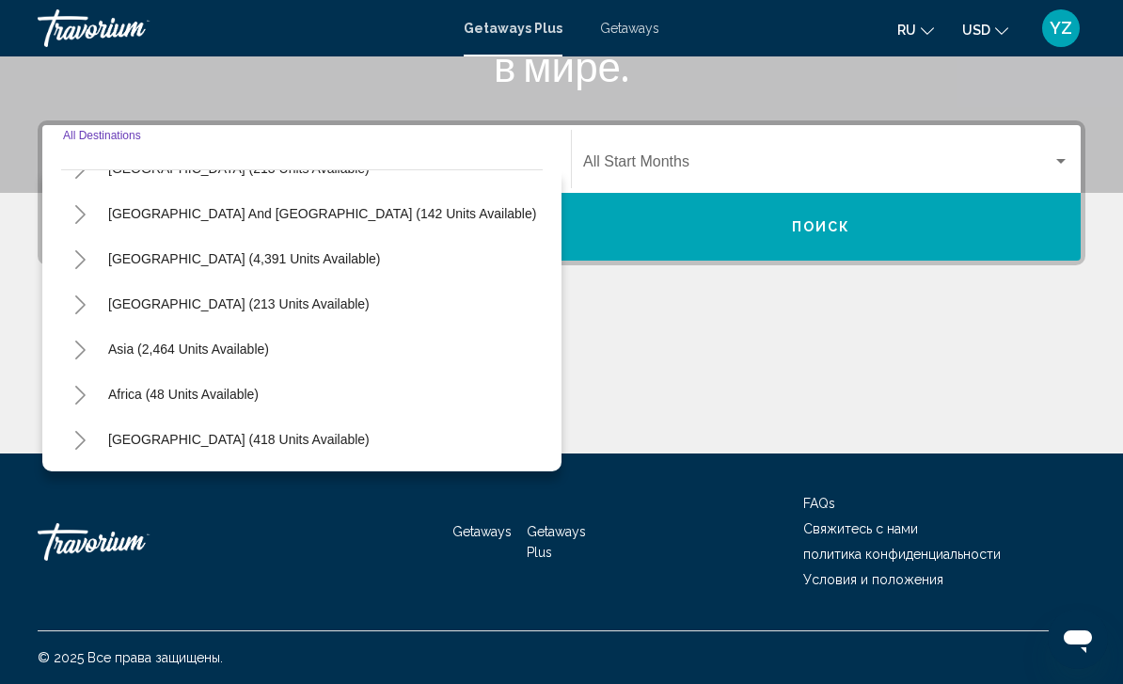
scroll to position [305, 0]
click at [236, 387] on span "Africa (48 units available)" at bounding box center [183, 394] width 151 height 15
type input "**********"
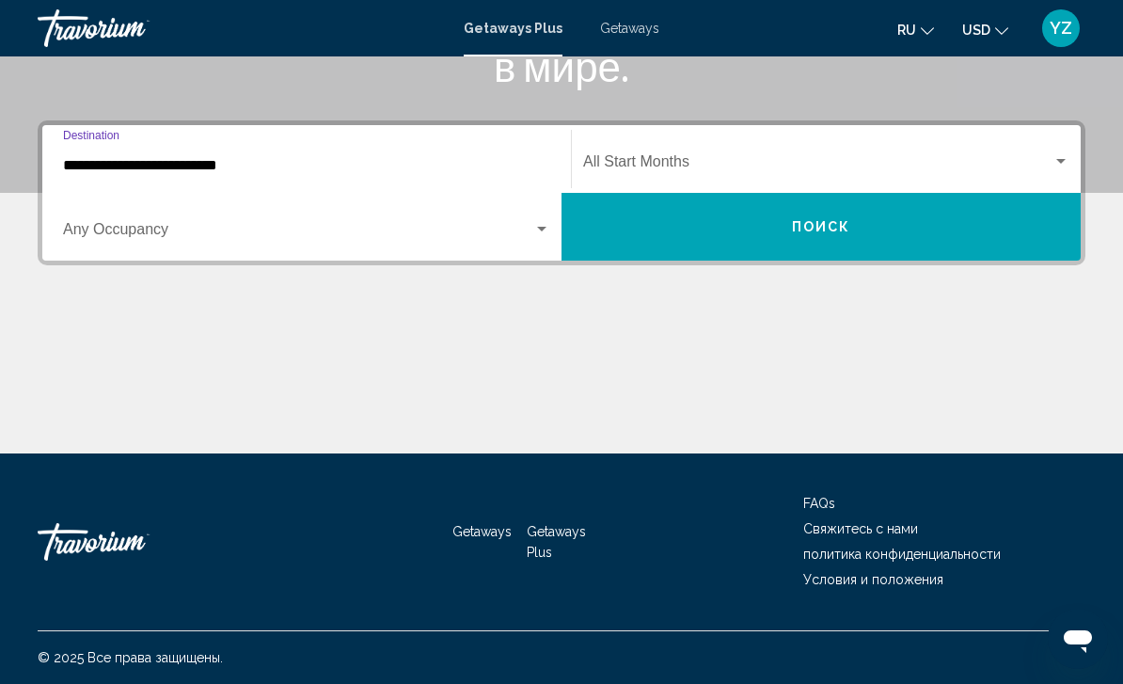
click at [1055, 155] on div "Search widget" at bounding box center [1061, 161] width 17 height 15
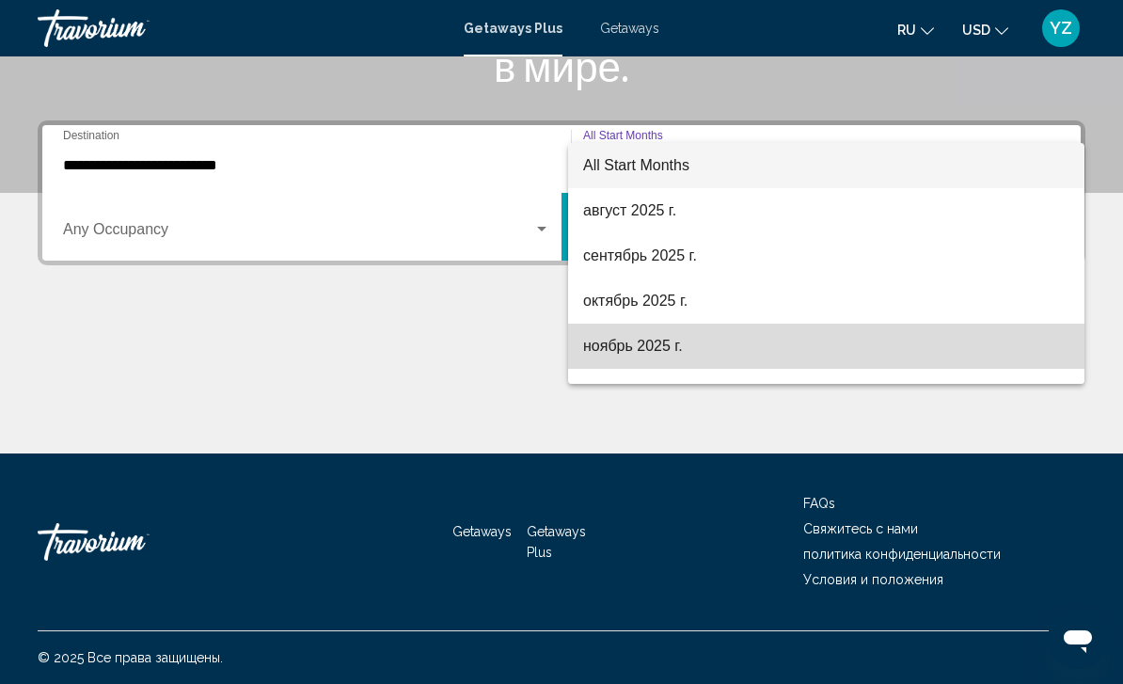
click at [695, 357] on span "ноябрь 2025 г." at bounding box center [826, 346] width 486 height 45
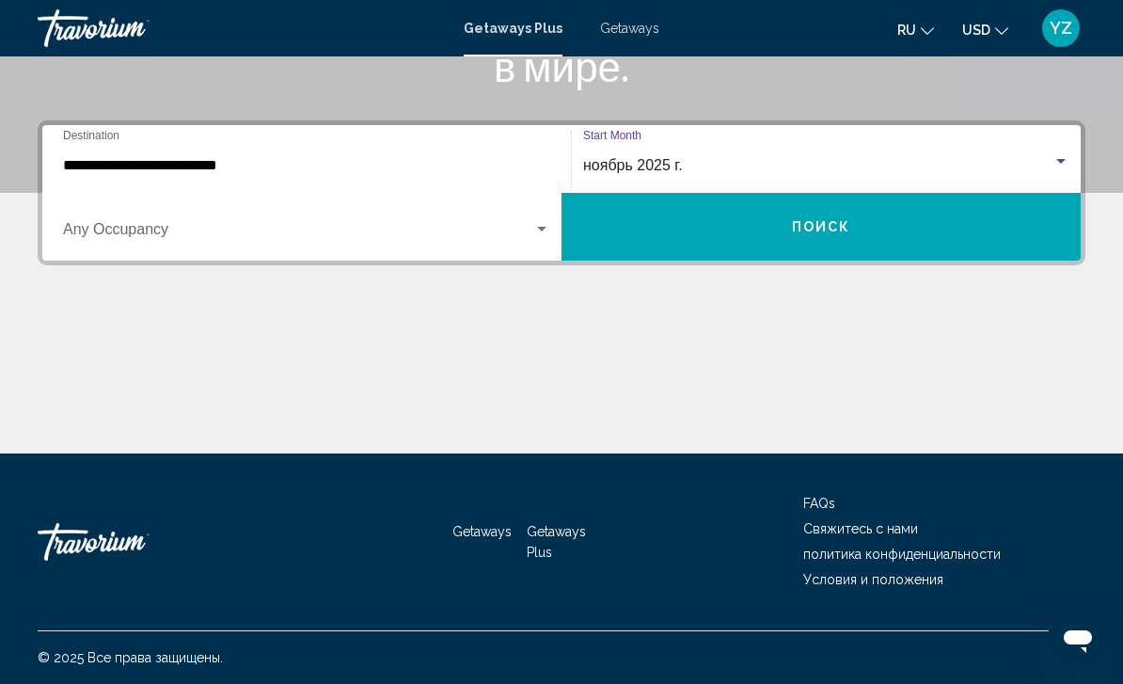
click at [1020, 246] on button "Поиск" at bounding box center [821, 227] width 519 height 68
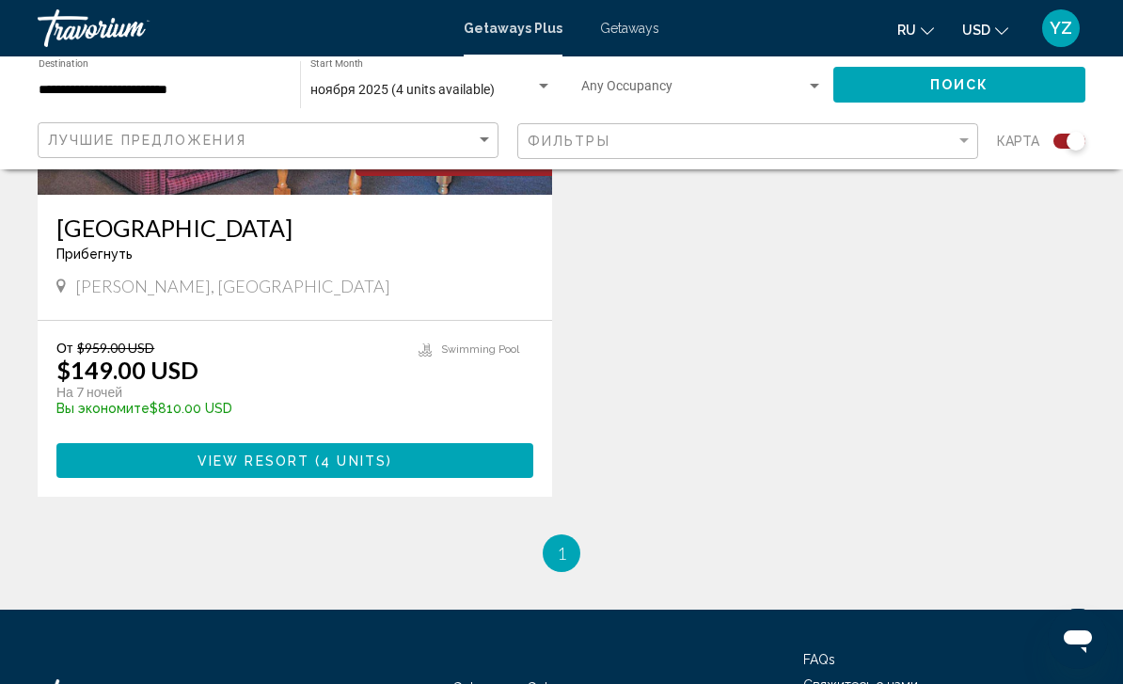
scroll to position [967, 0]
